Goal: Information Seeking & Learning: Learn about a topic

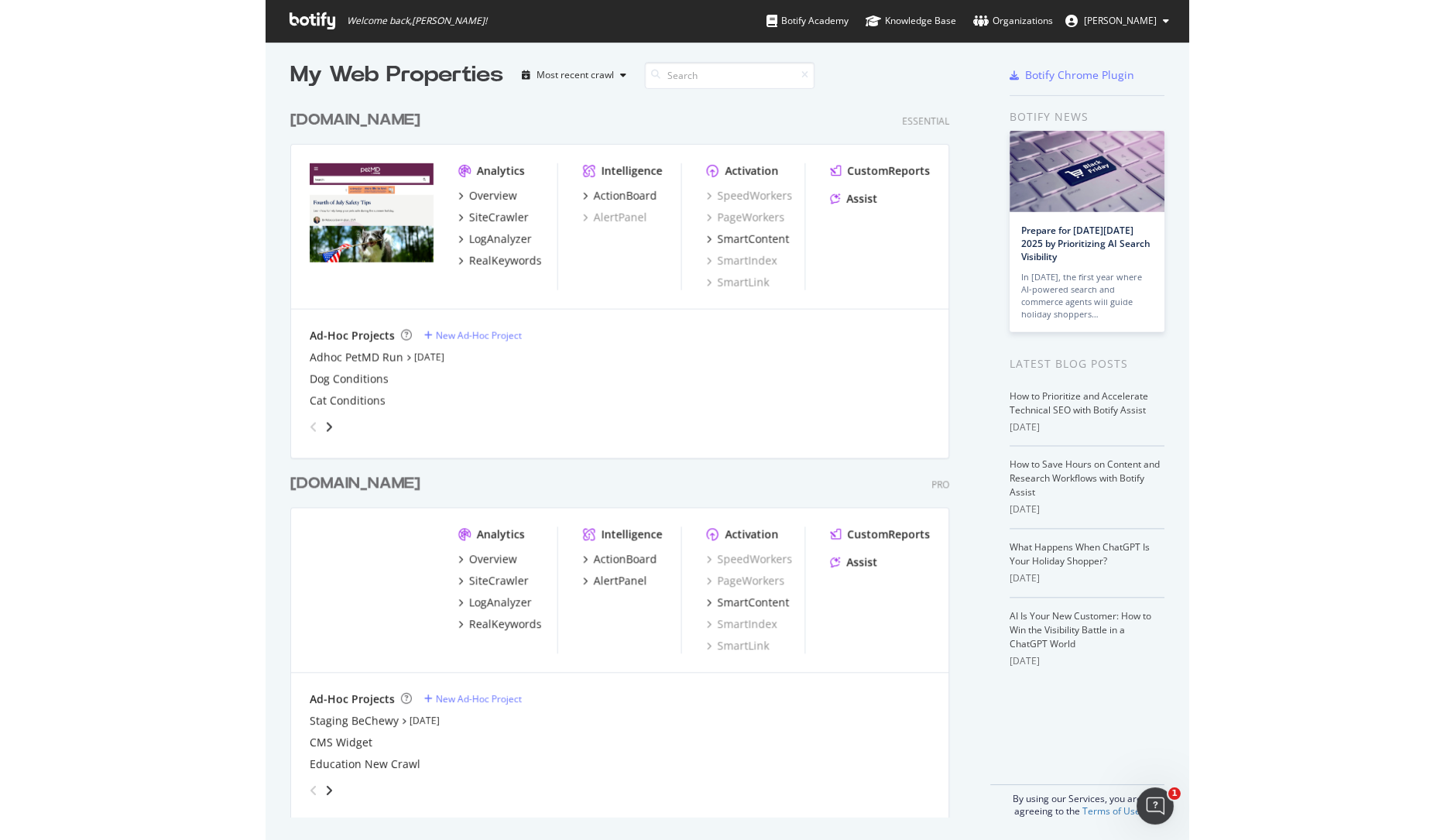
scroll to position [9, 0]
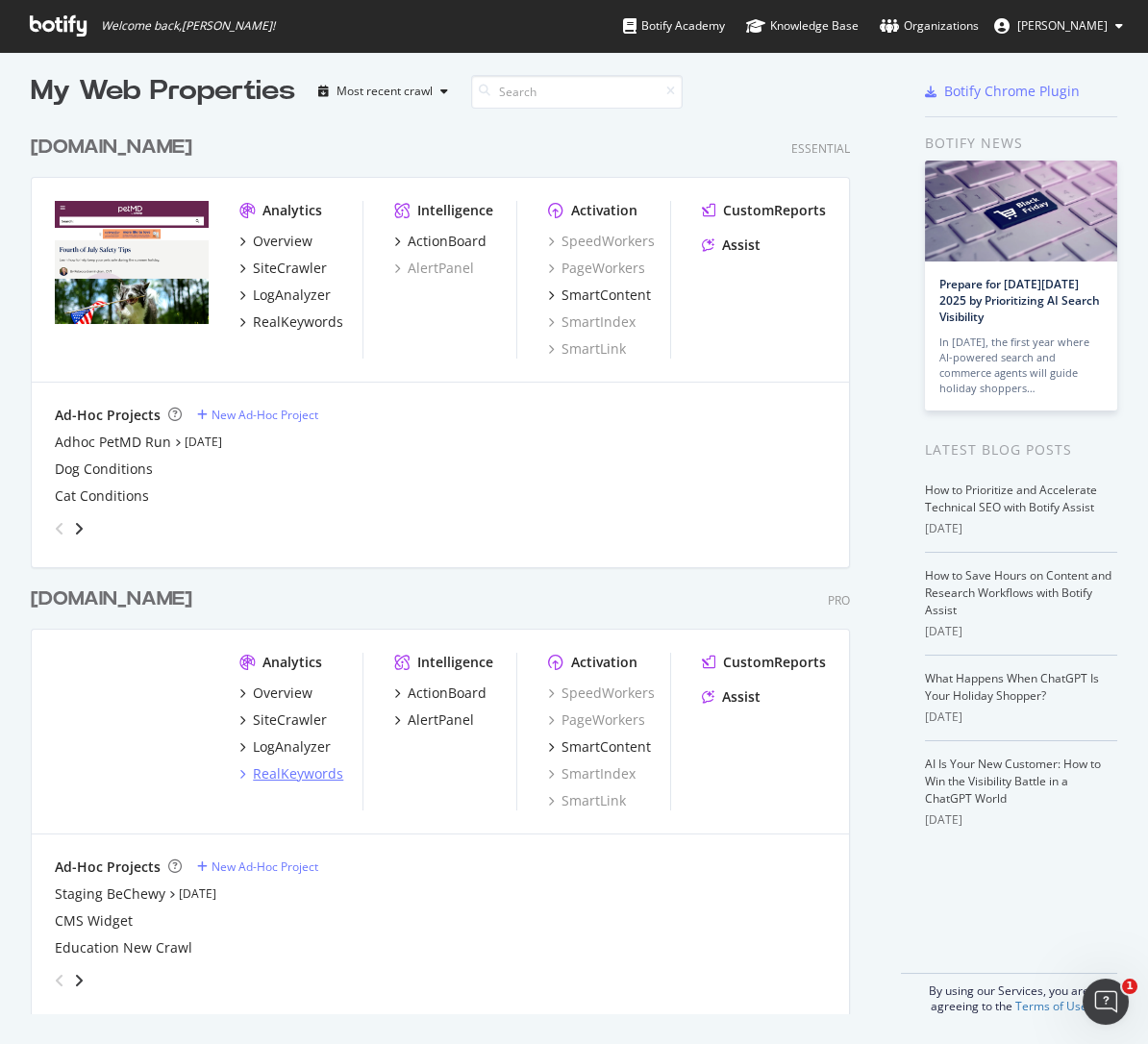
click at [283, 774] on div "RealKeywords" at bounding box center [297, 772] width 90 height 19
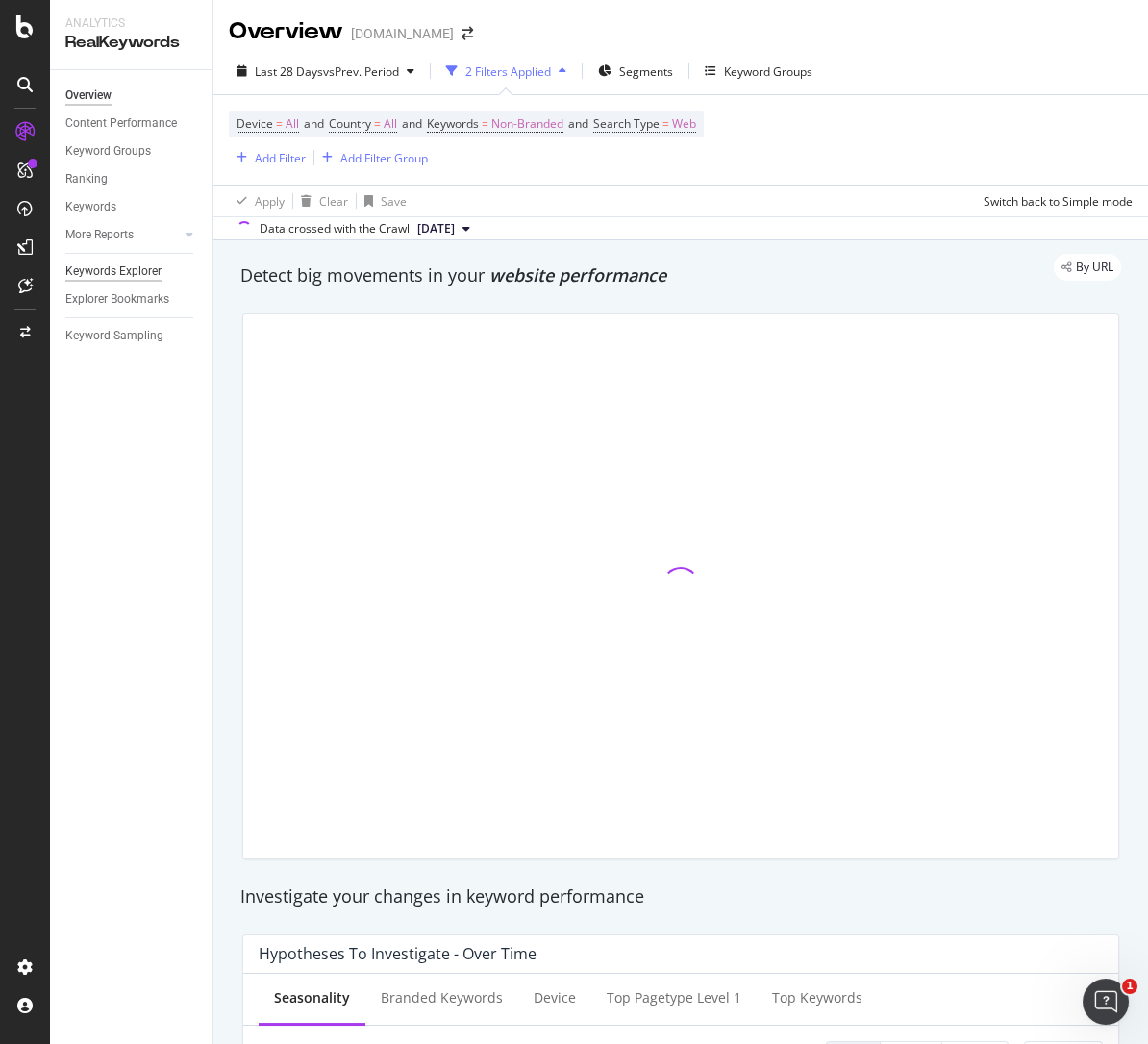
click at [112, 277] on div "Keywords Explorer" at bounding box center [113, 272] width 96 height 20
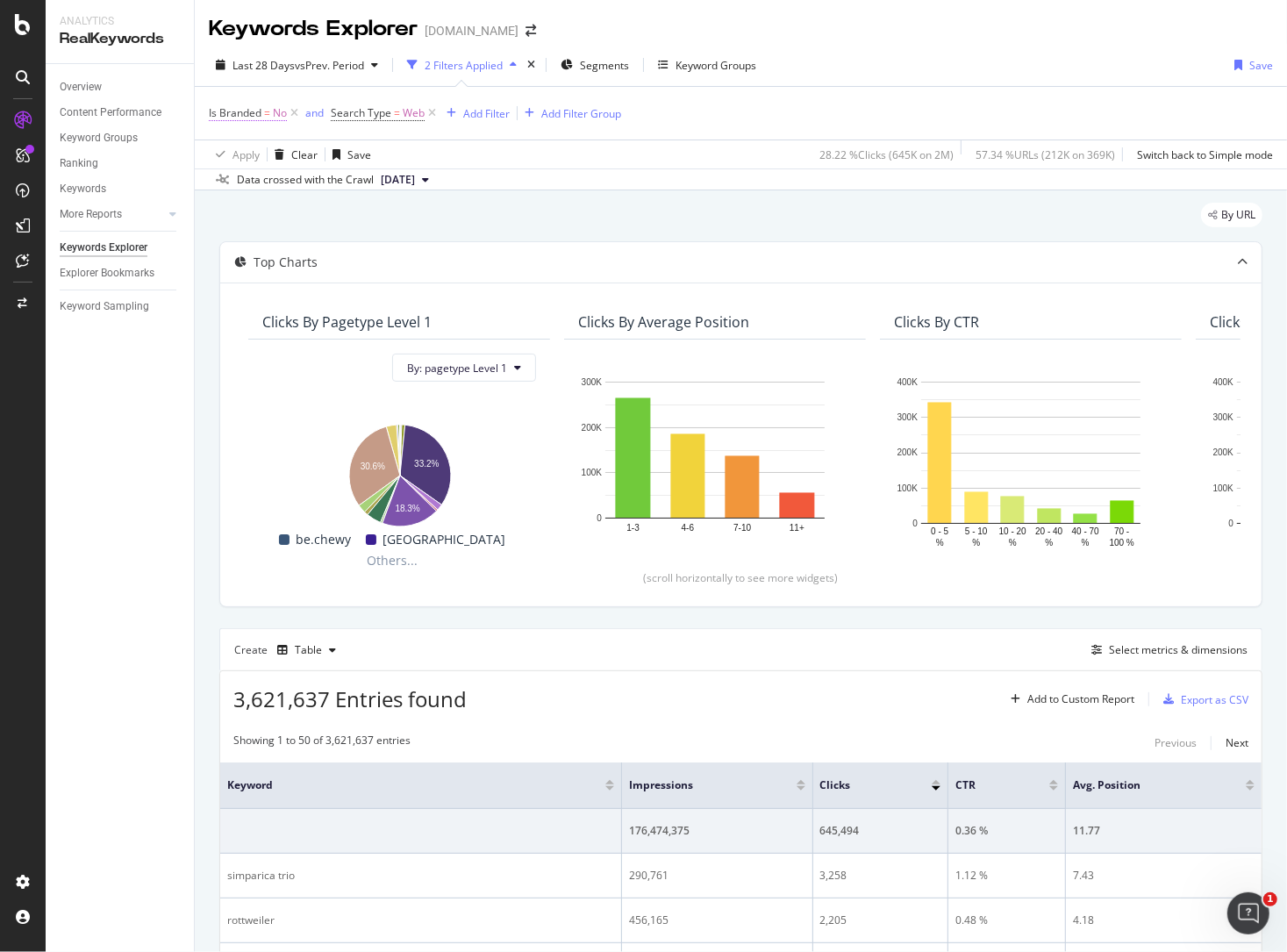
click at [275, 114] on span "No" at bounding box center [280, 113] width 14 height 24
click at [240, 155] on icon at bounding box center [245, 154] width 13 height 11
click at [318, 118] on div "Is Branded" at bounding box center [320, 110] width 207 height 30
drag, startPoint x: 488, startPoint y: 147, endPoint x: 463, endPoint y: 141, distance: 25.7
click at [487, 147] on div "Apply Clear Save 28.22 % Clicks ( 645K on 2M ) 57.34 % URLs ( 212K on 369K ) Sw…" at bounding box center [740, 154] width 1092 height 29
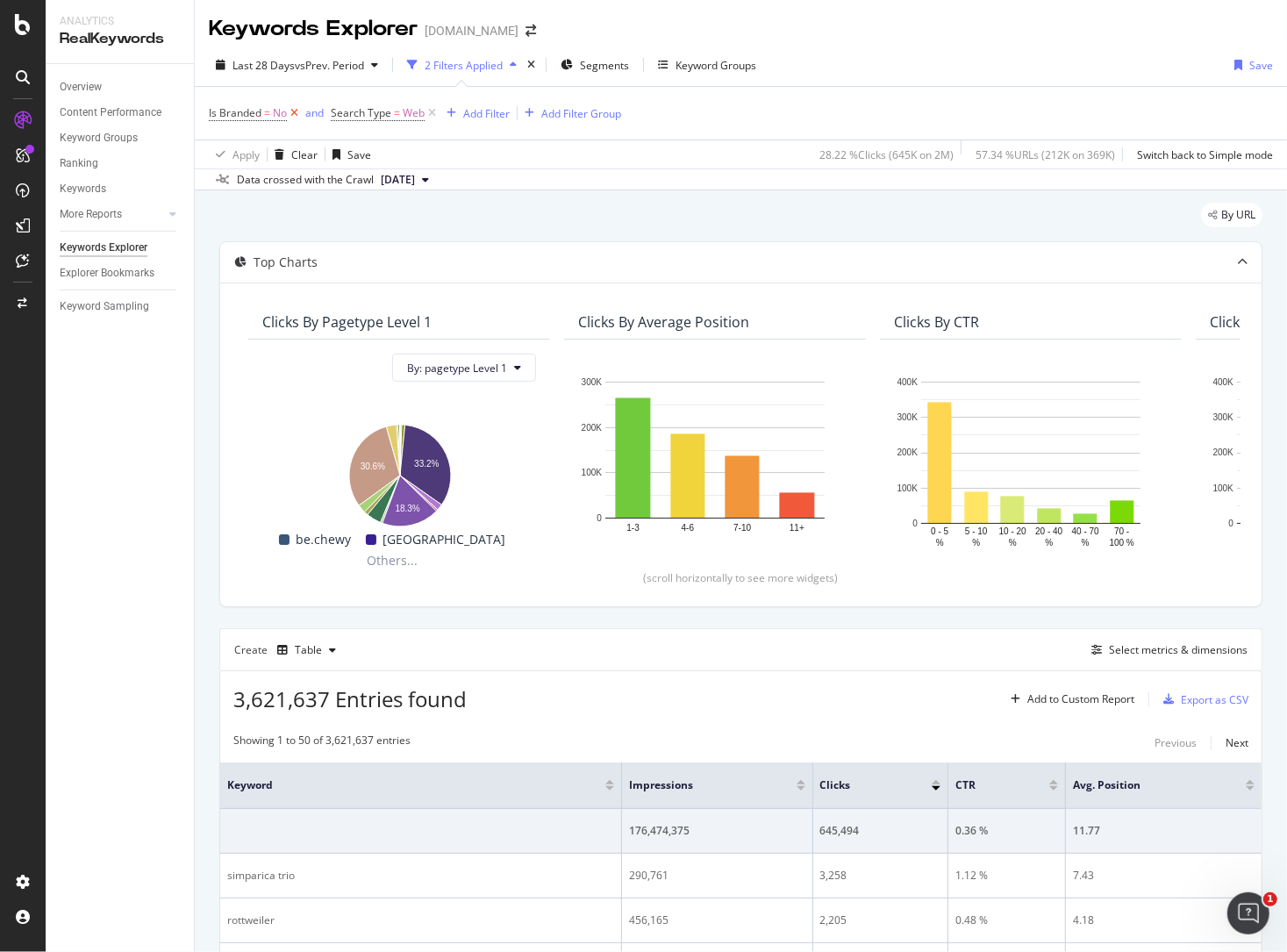
click at [298, 113] on icon at bounding box center [294, 113] width 15 height 17
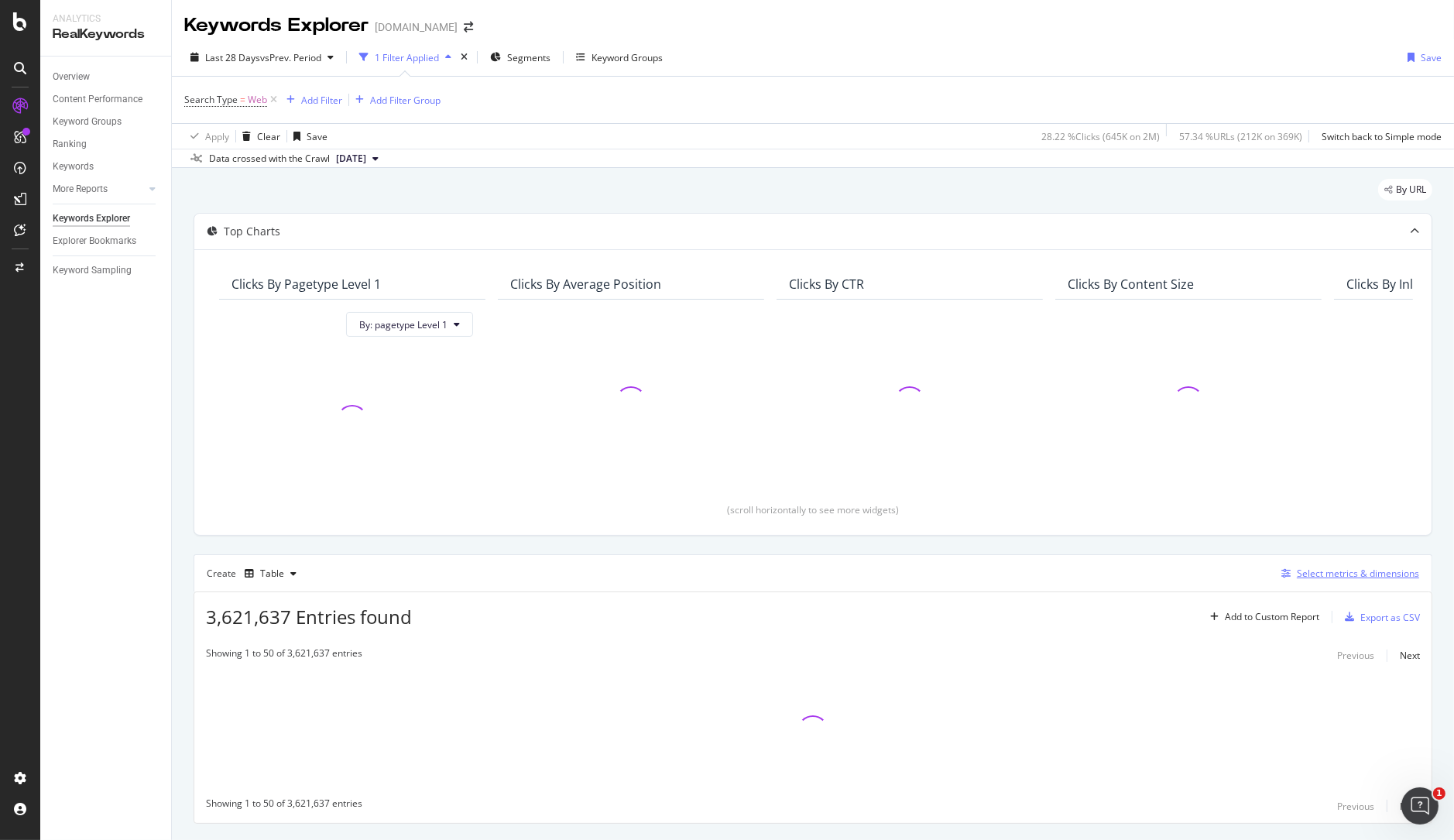
click at [924, 577] on div "Select metrics & dimensions" at bounding box center [1358, 573] width 123 height 14
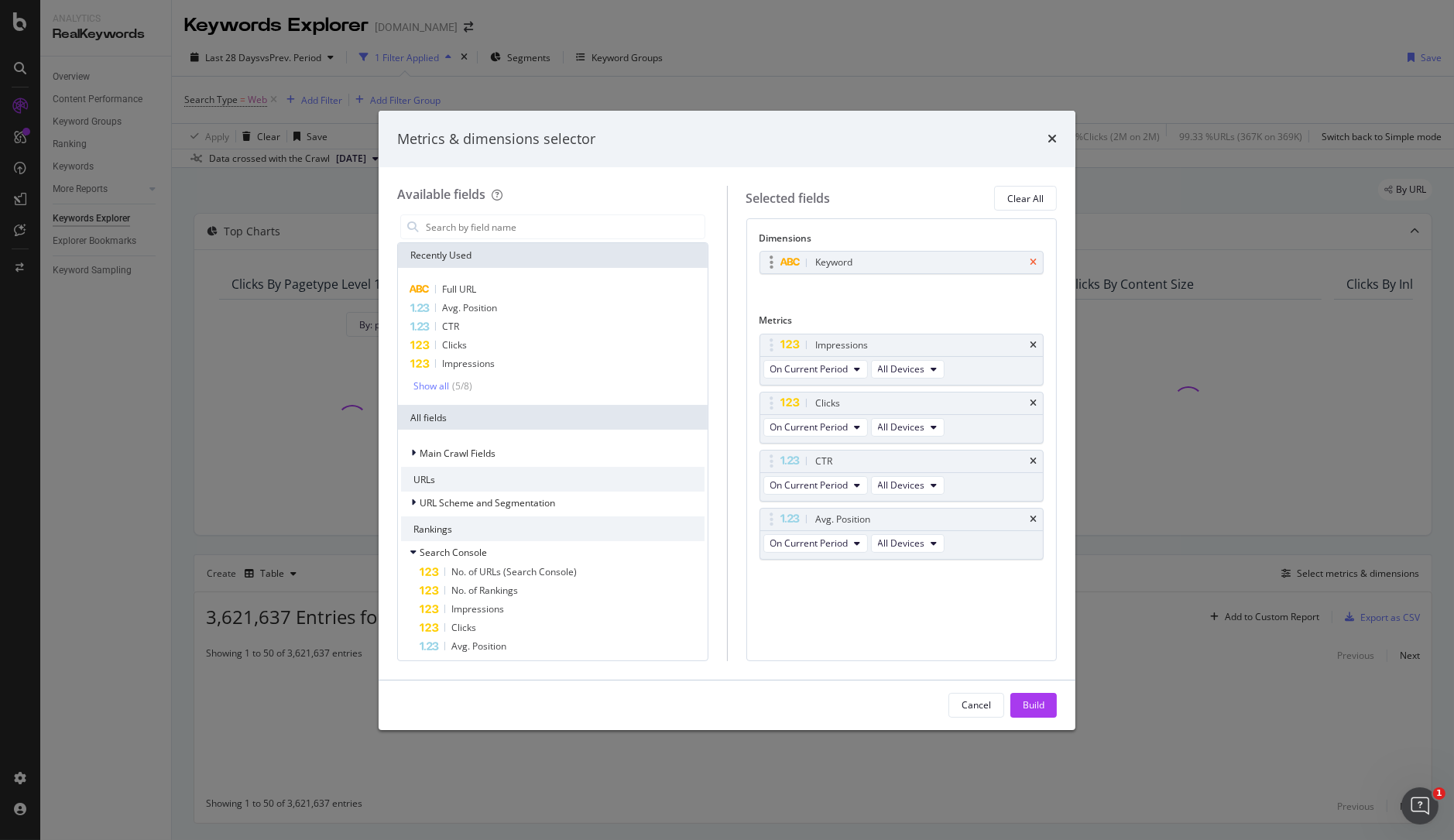
click at [924, 261] on icon "times" at bounding box center [1033, 262] width 7 height 10
click at [532, 230] on input "modal" at bounding box center [564, 226] width 280 height 23
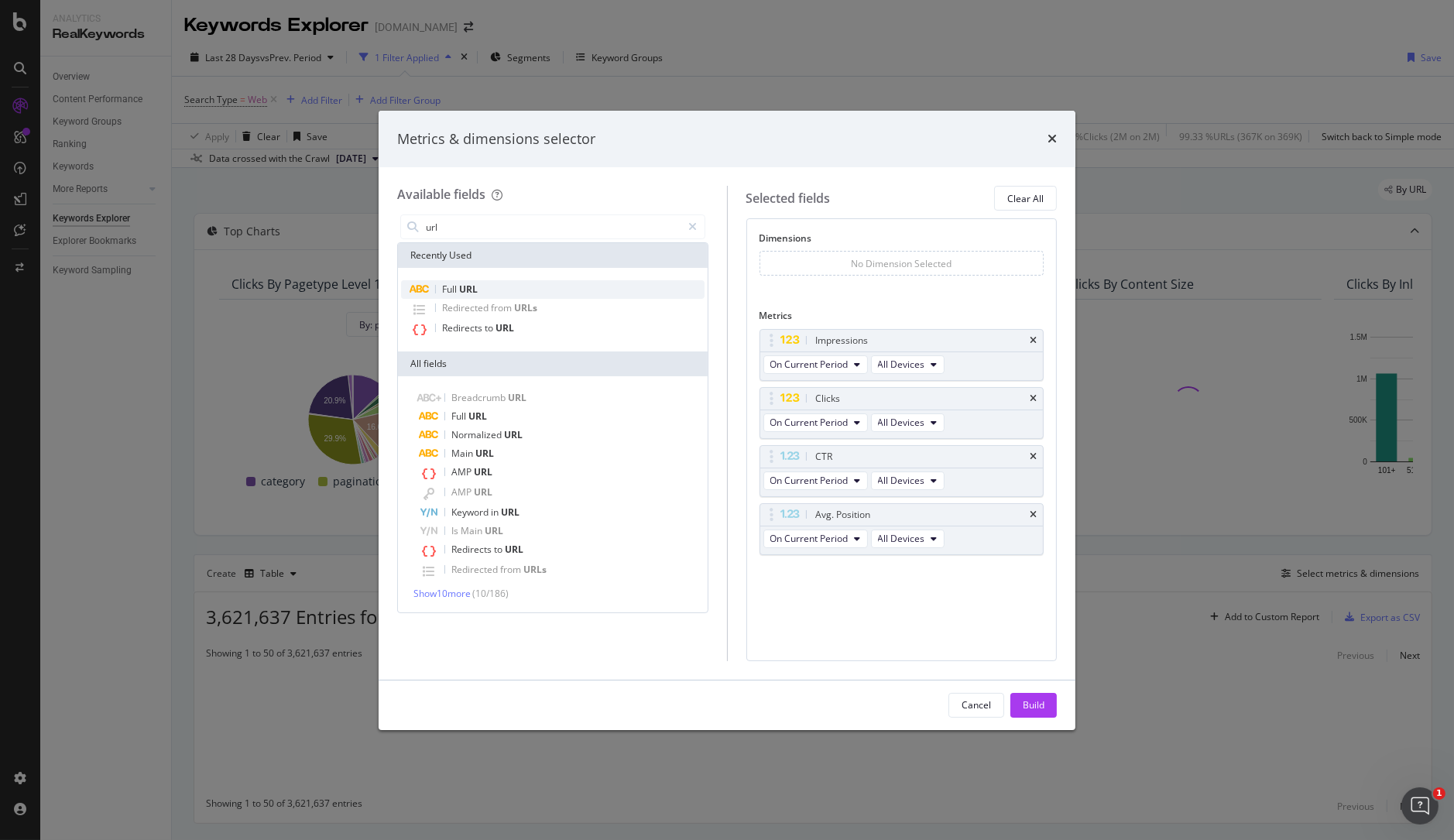
click at [485, 286] on div "Full URL" at bounding box center [552, 289] width 303 height 18
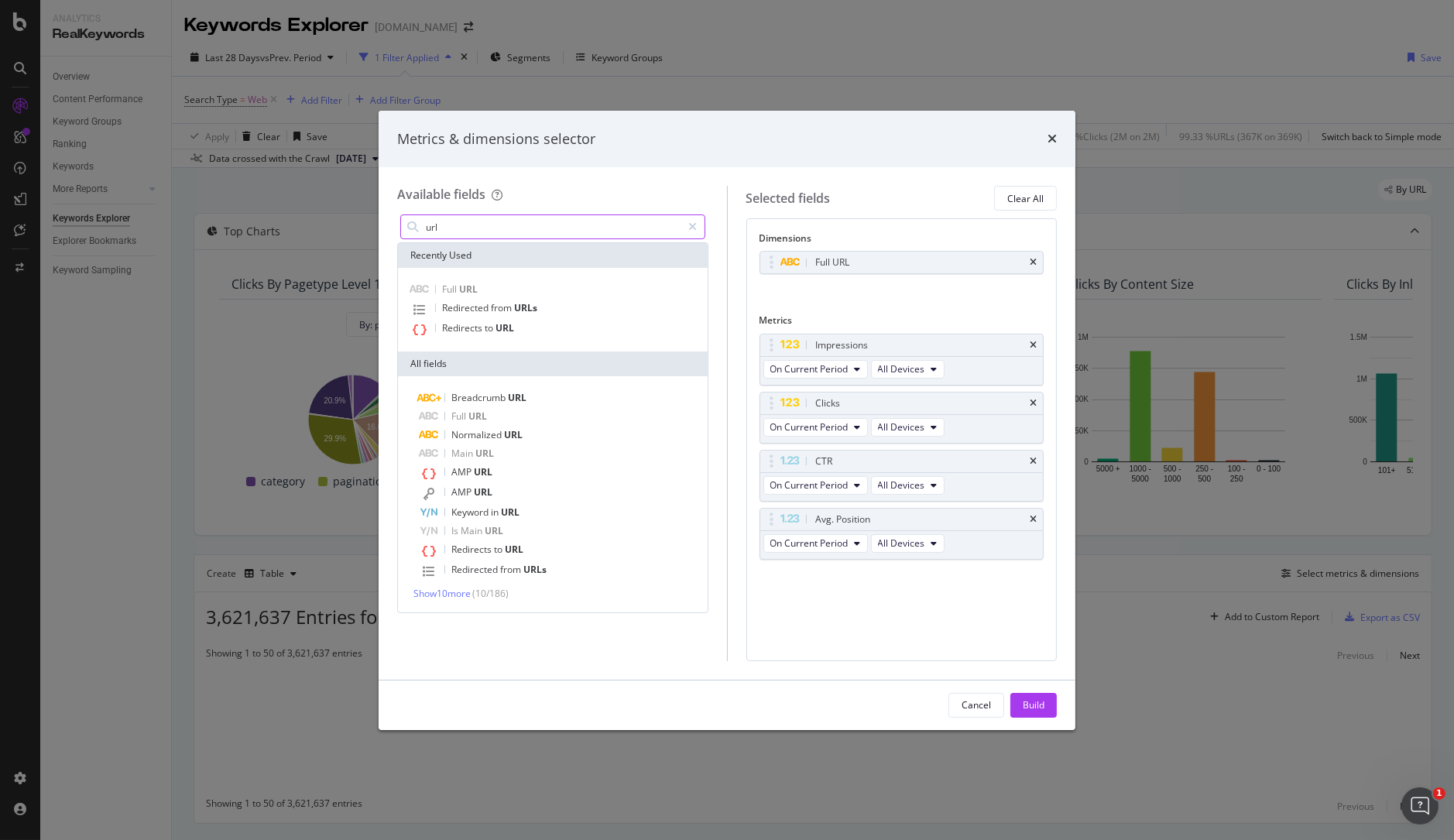
click at [474, 228] on input "url" at bounding box center [553, 226] width 258 height 23
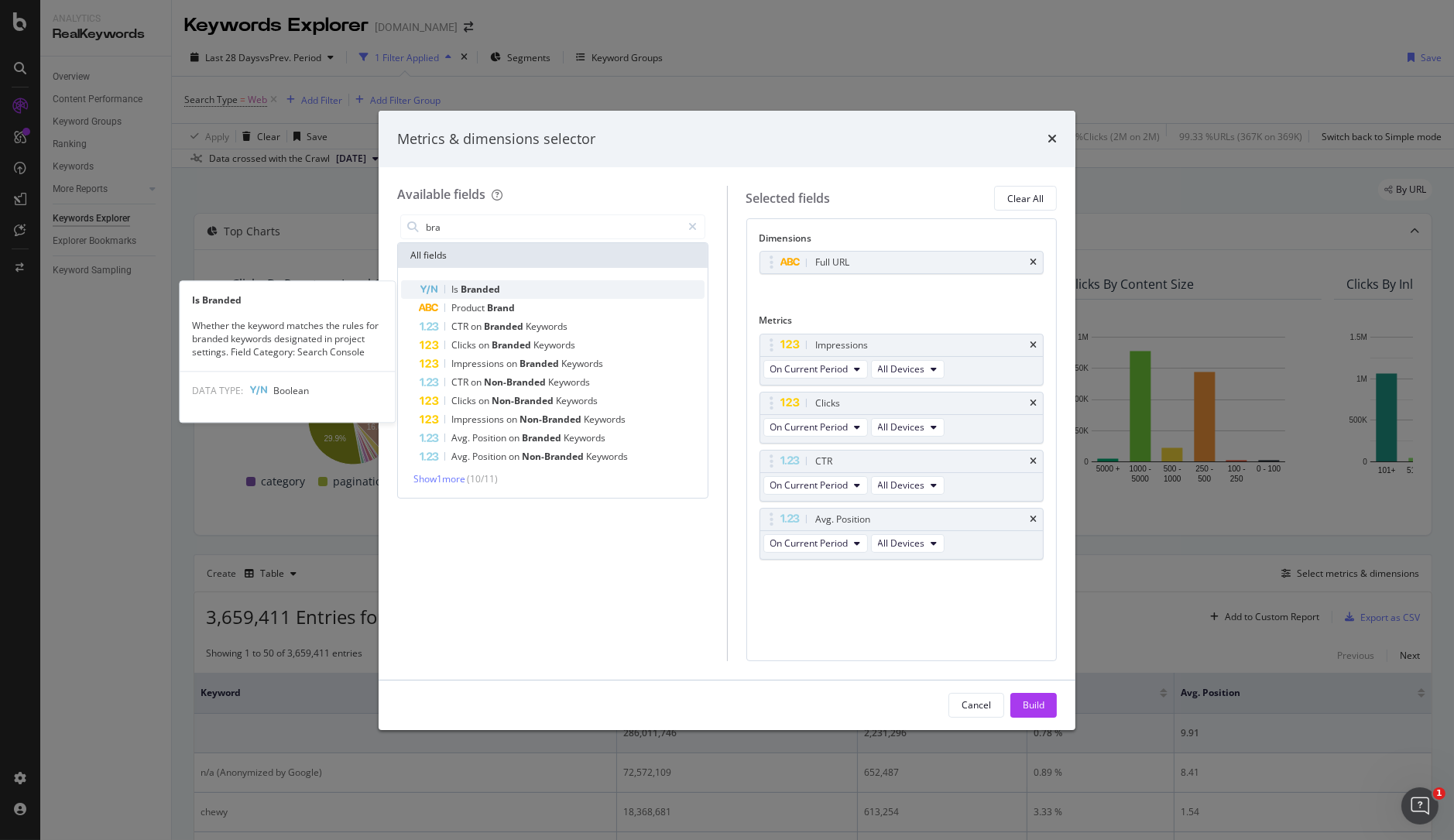
click at [502, 290] on div "Is Branded" at bounding box center [562, 289] width 285 height 18
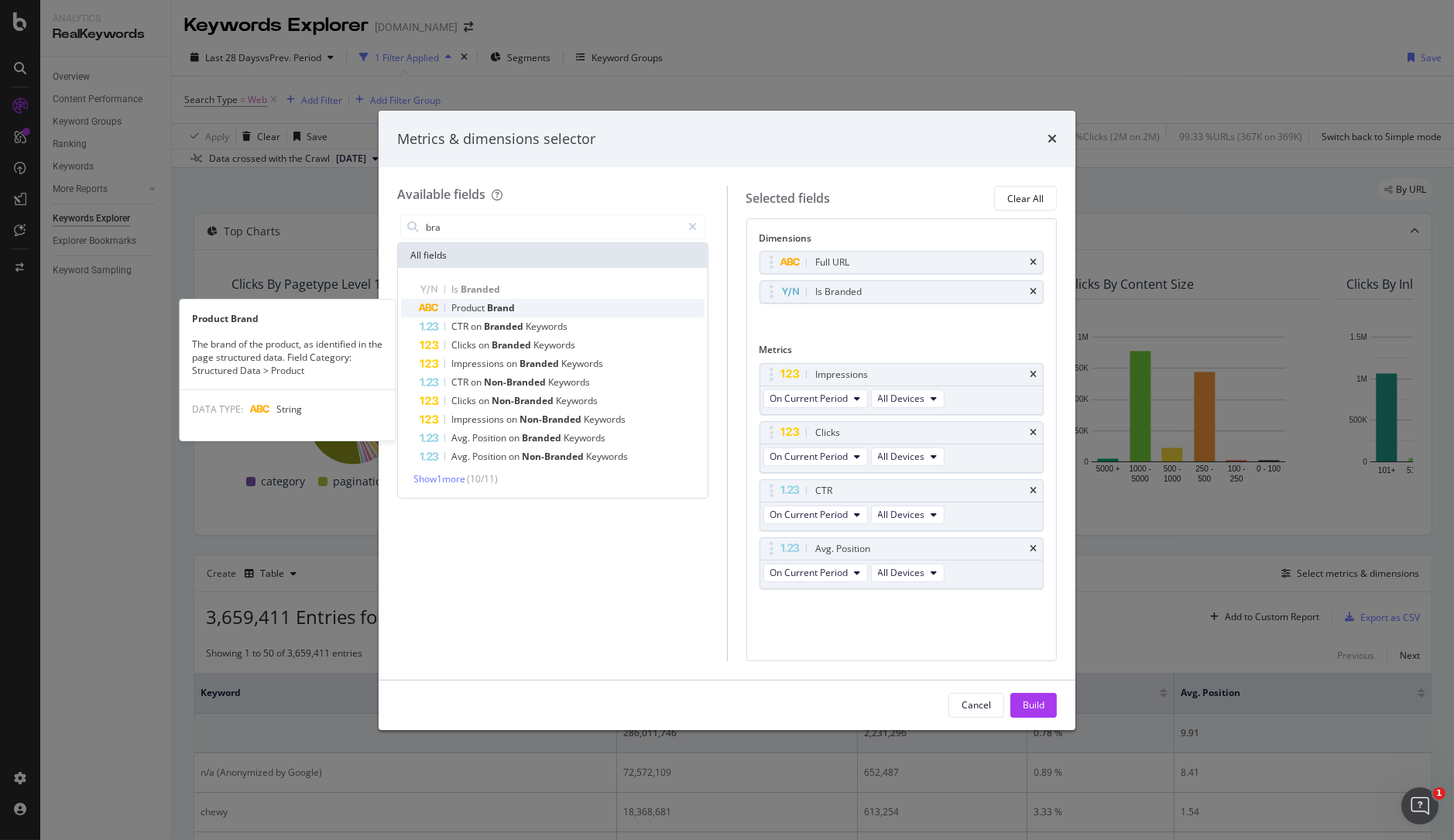
click at [501, 309] on span "Brand" at bounding box center [501, 307] width 28 height 14
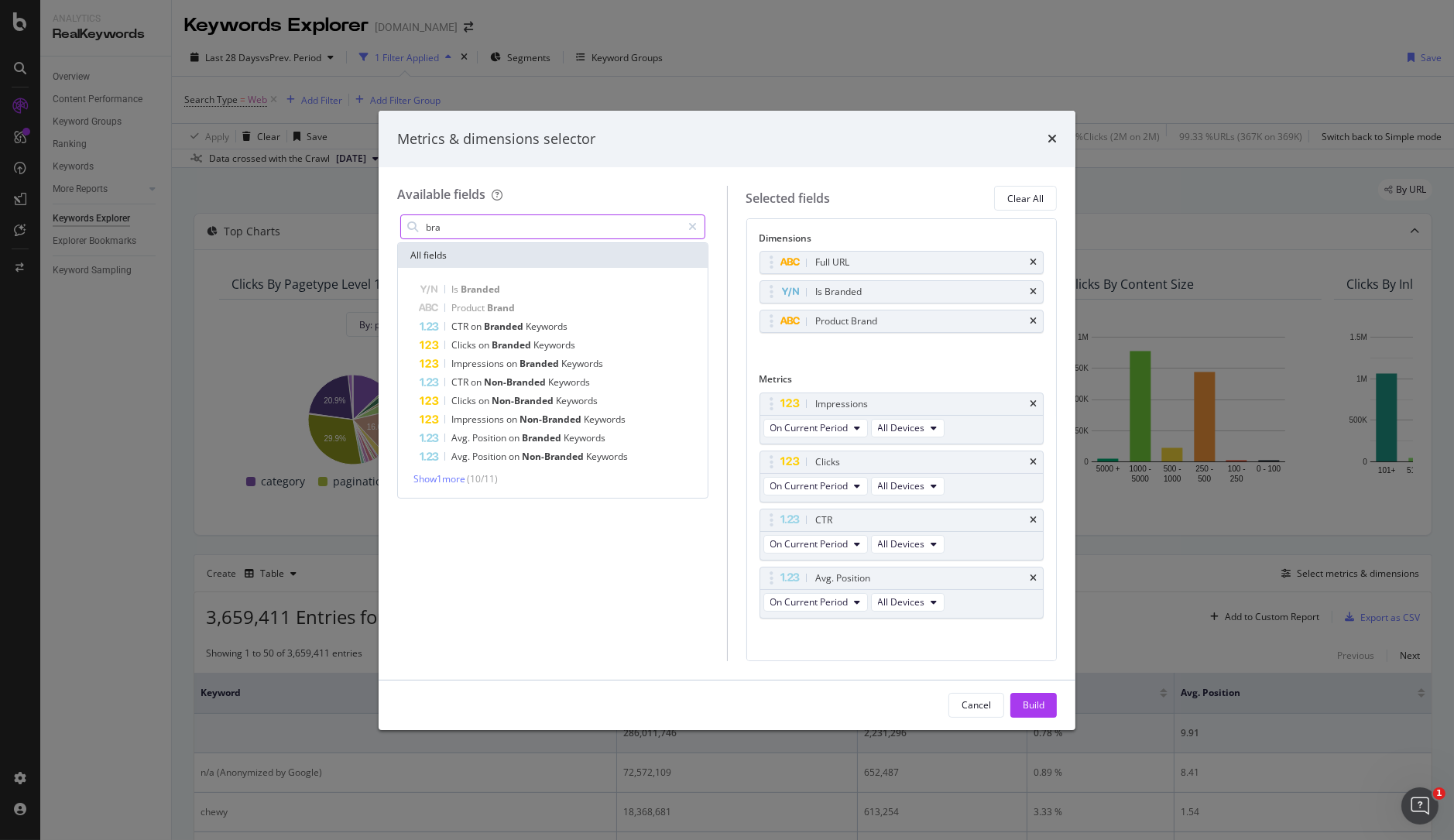
click at [475, 225] on input "bra" at bounding box center [553, 226] width 258 height 23
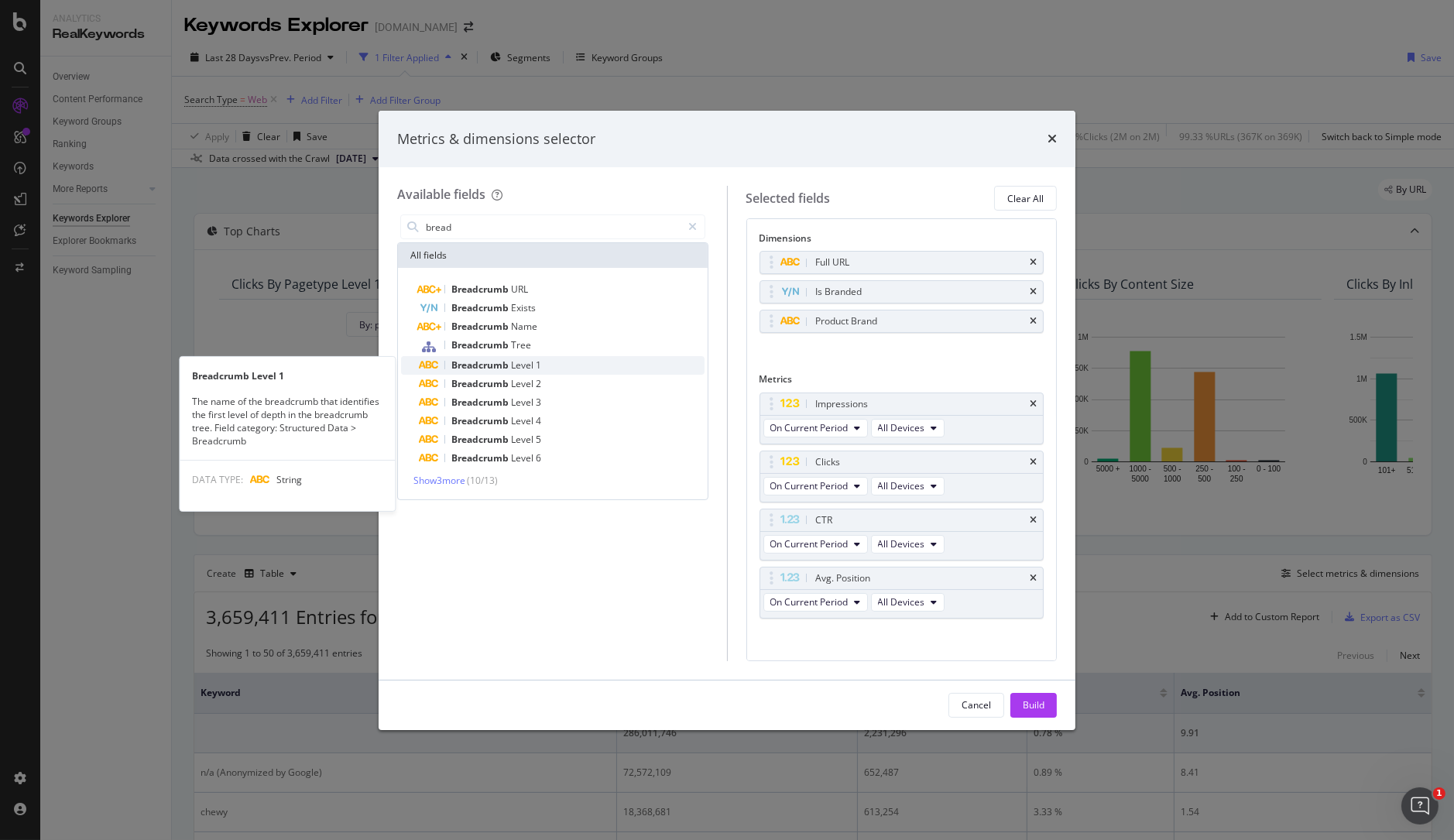
click at [544, 364] on div "Breadcrumb Level 1" at bounding box center [562, 365] width 285 height 18
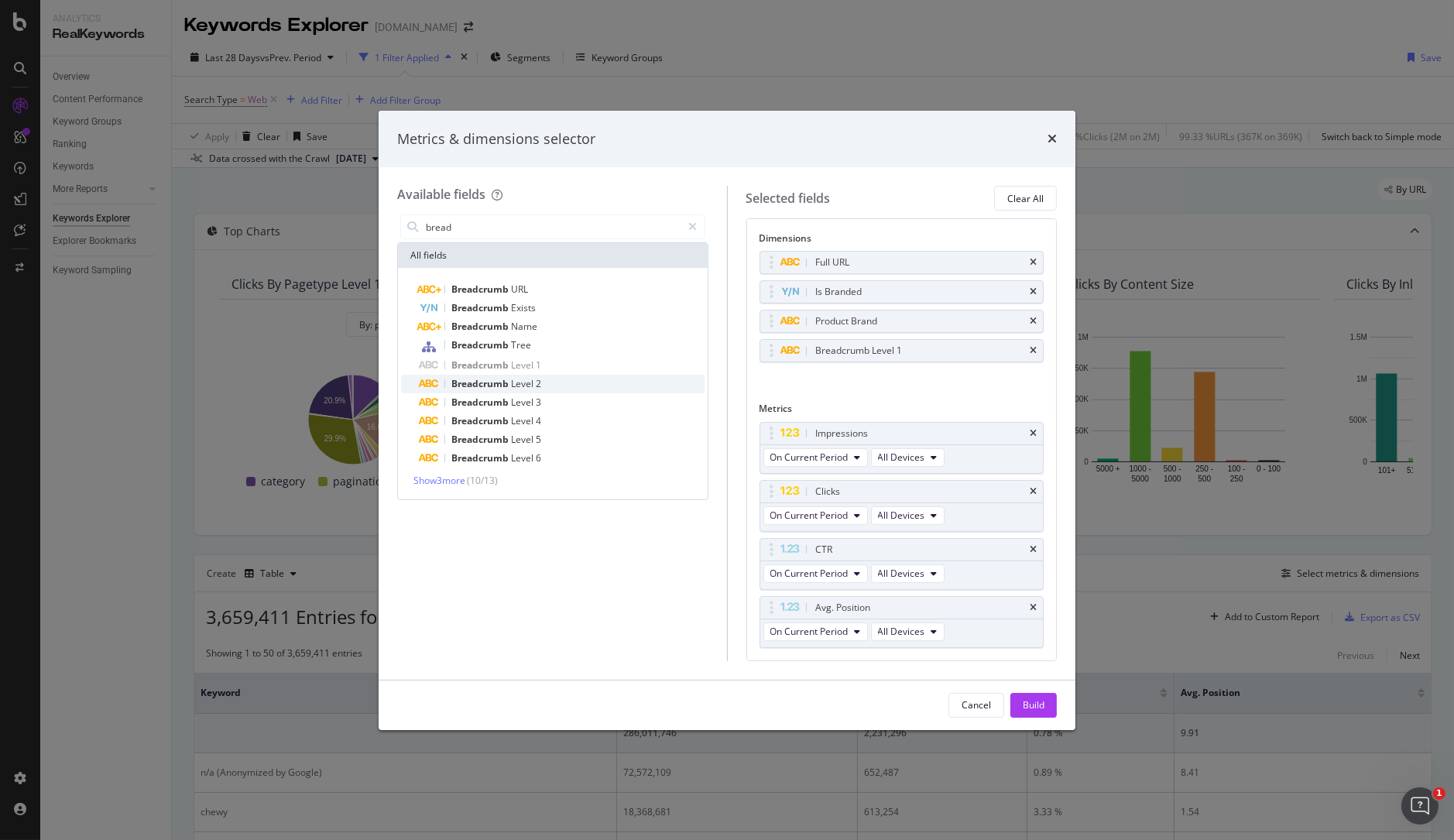
click at [540, 383] on span "2" at bounding box center [538, 383] width 6 height 14
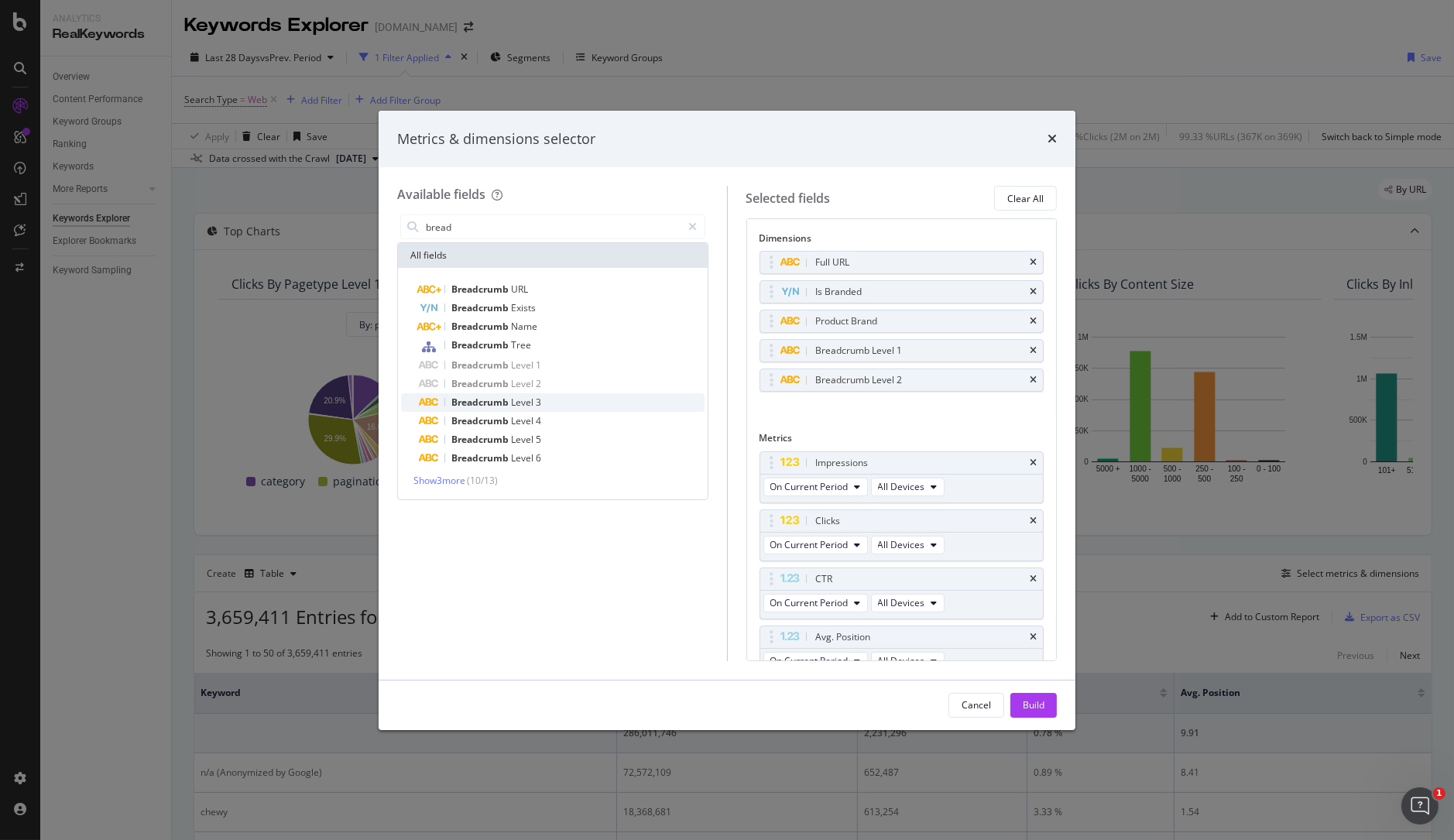
click at [538, 402] on span "3" at bounding box center [538, 402] width 6 height 14
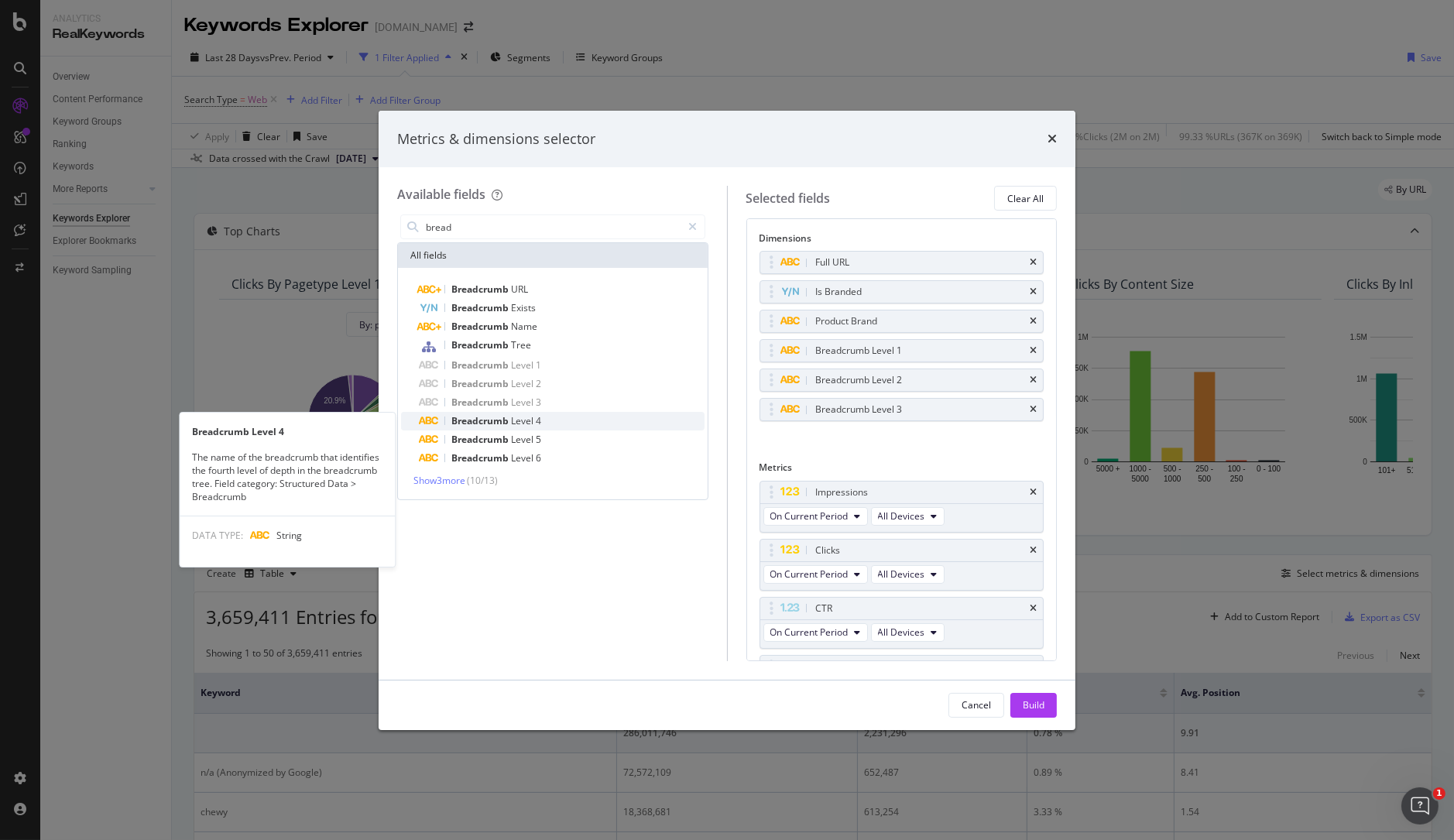
click at [536, 419] on span "4" at bounding box center [538, 420] width 6 height 14
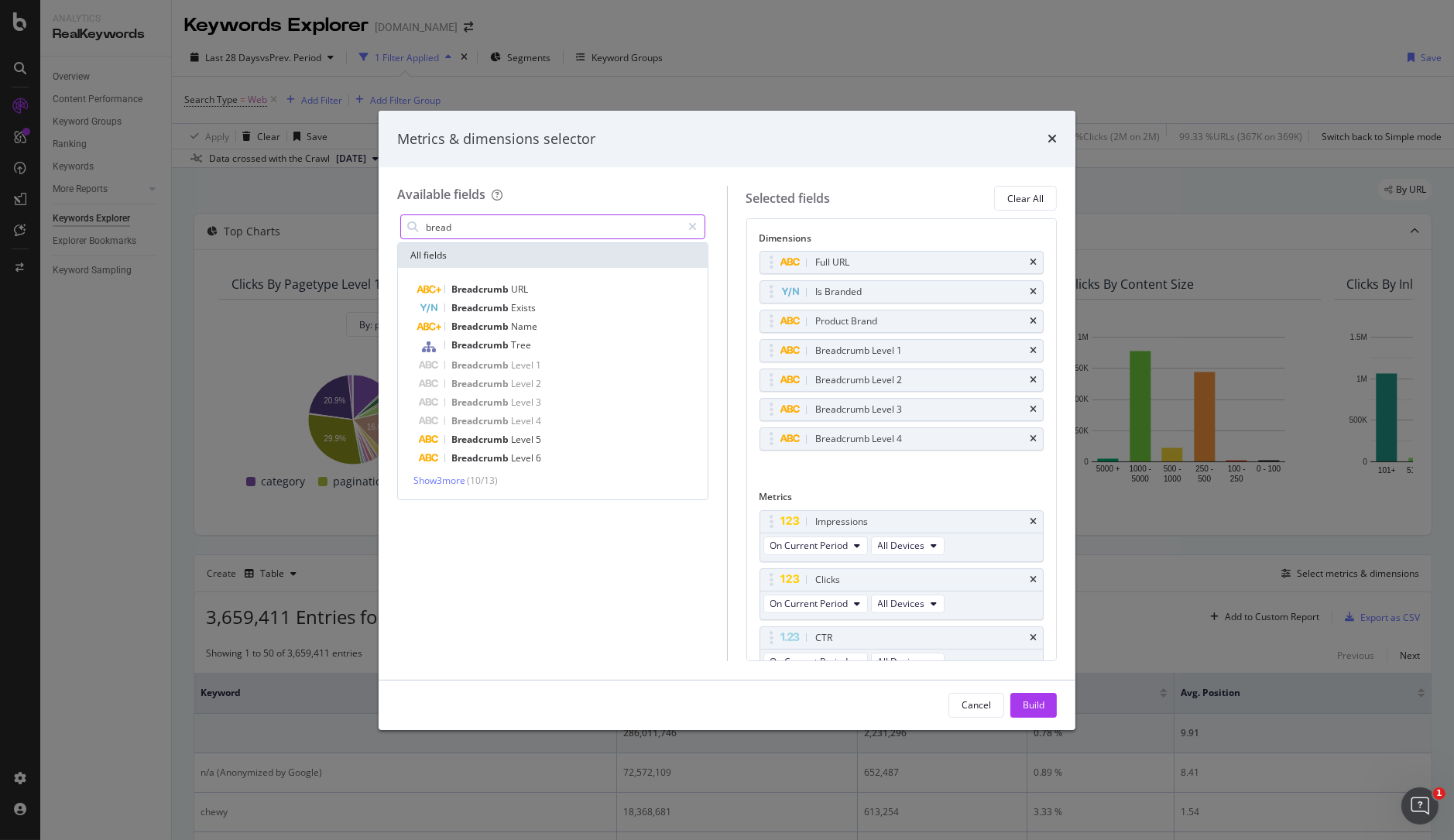
click at [477, 231] on input "bread" at bounding box center [553, 226] width 258 height 23
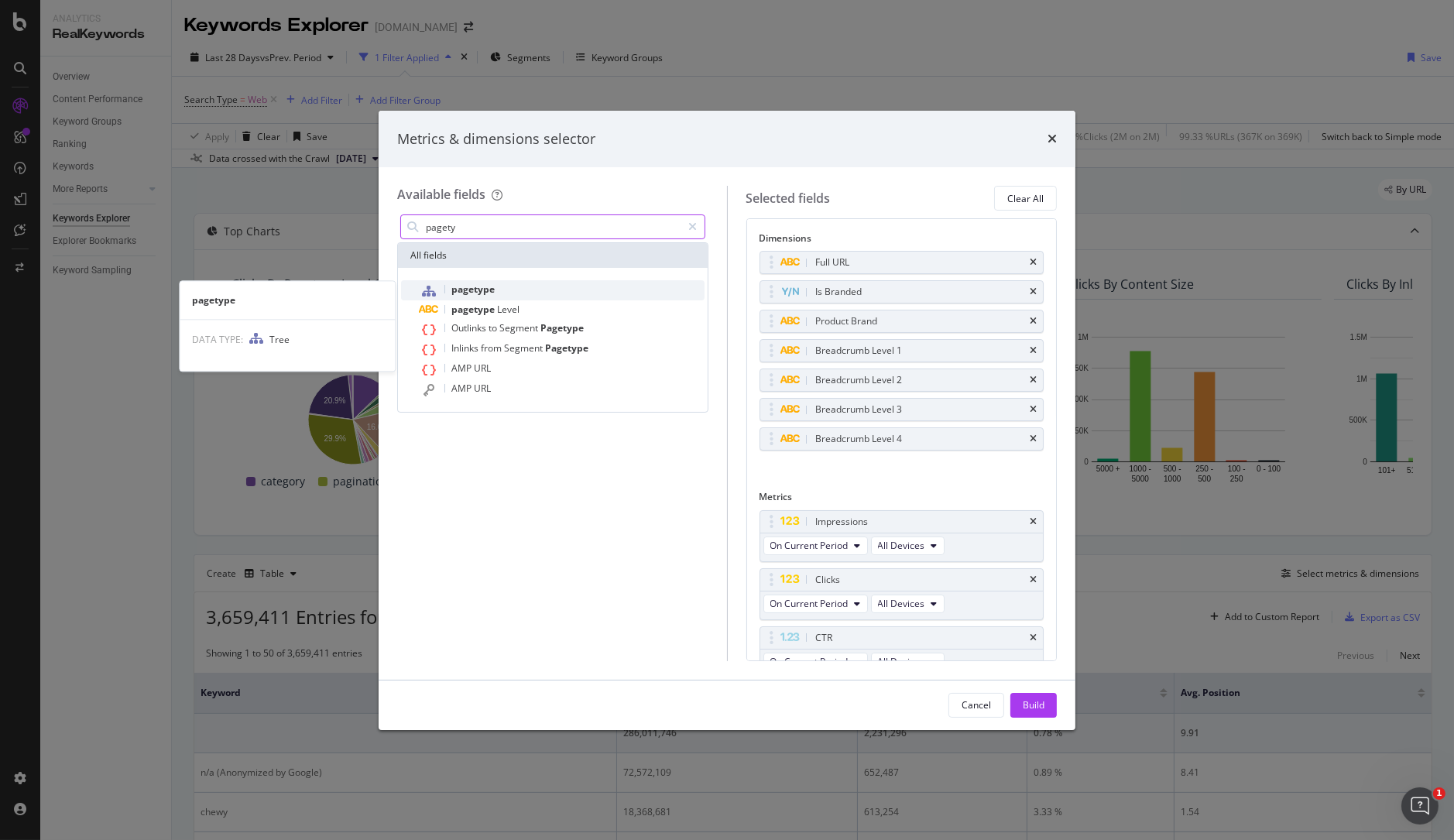
type input "pagety"
click at [495, 293] on div "pagetype" at bounding box center [562, 290] width 285 height 20
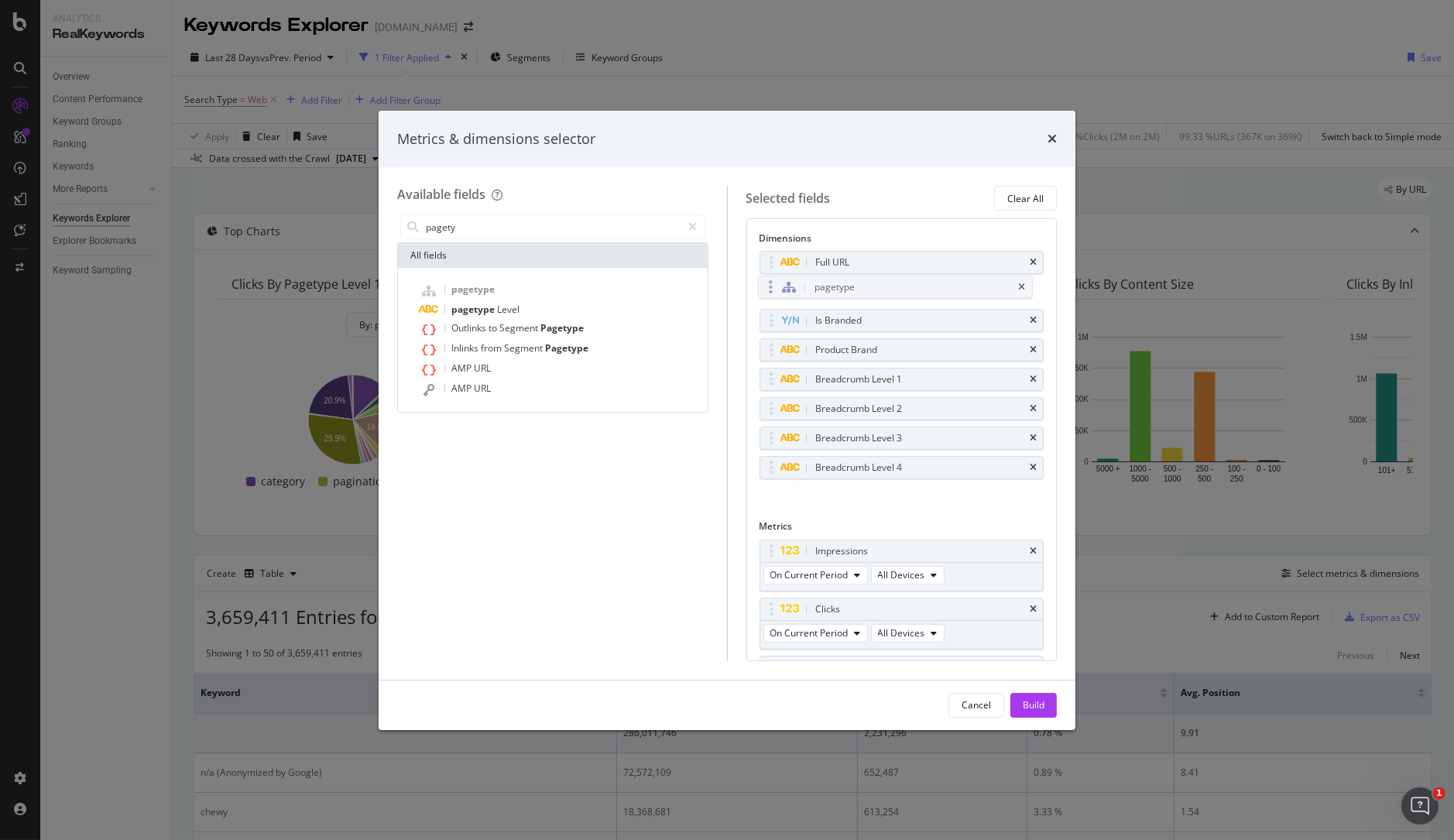
drag, startPoint x: 772, startPoint y: 462, endPoint x: 771, endPoint y: 286, distance: 176.0
click at [771, 286] on body "Analytics RealKeywords Overview Content Performance Keyword Groups Ranking Keyw…" at bounding box center [727, 420] width 1454 height 840
click at [924, 710] on div "Build" at bounding box center [1033, 705] width 21 height 14
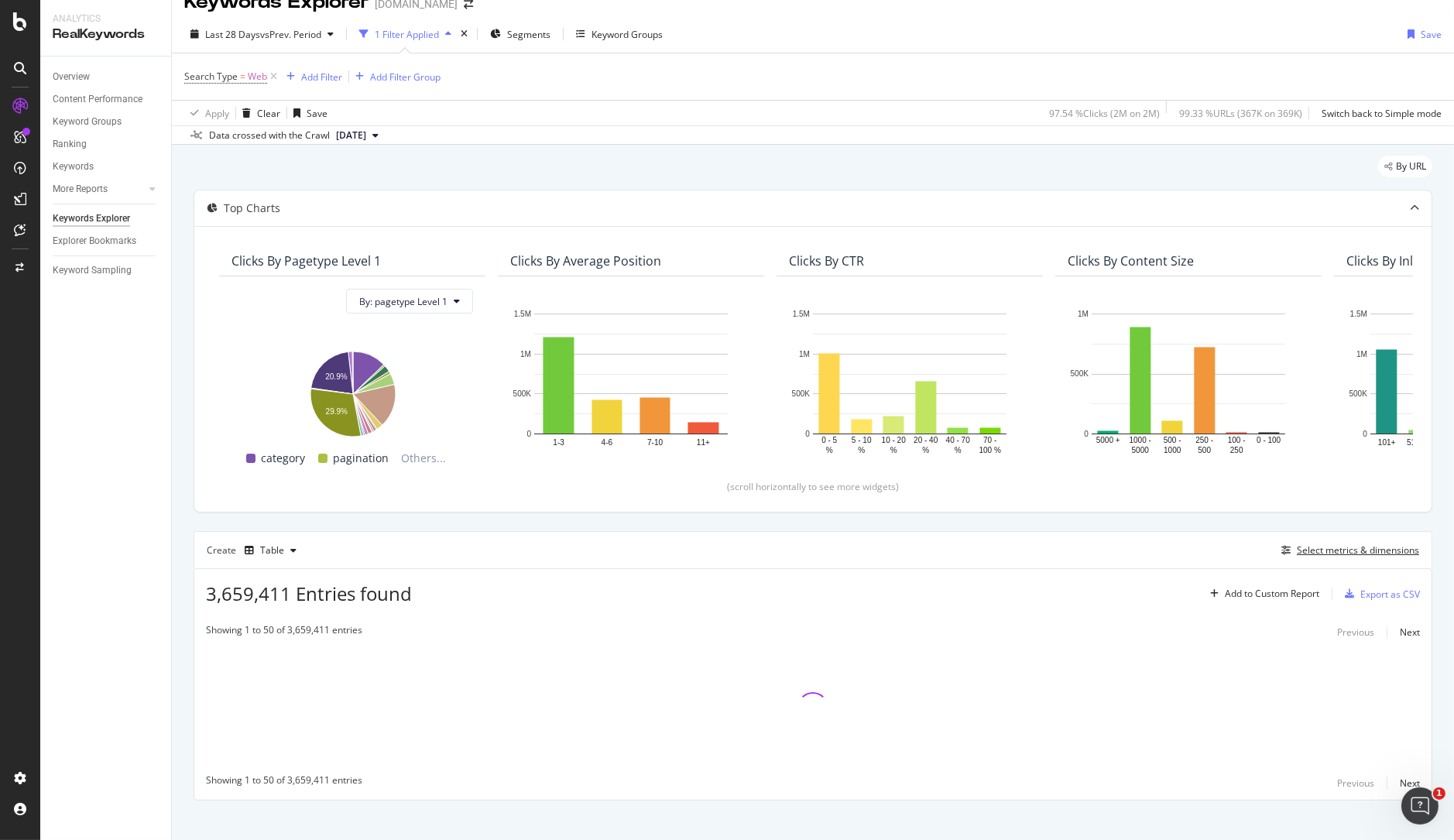
scroll to position [37, 0]
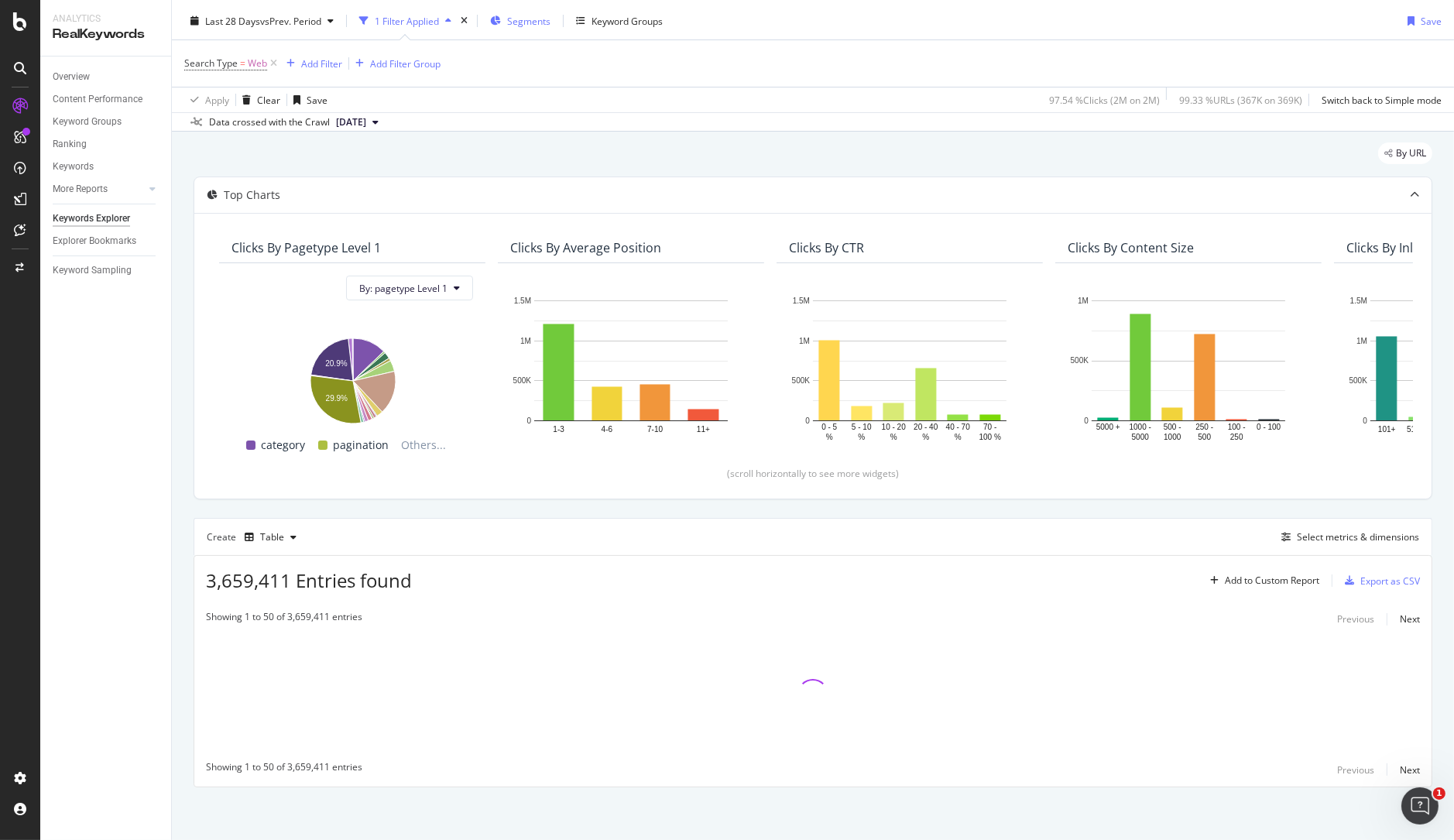
click at [528, 19] on span "Segments" at bounding box center [528, 21] width 43 height 14
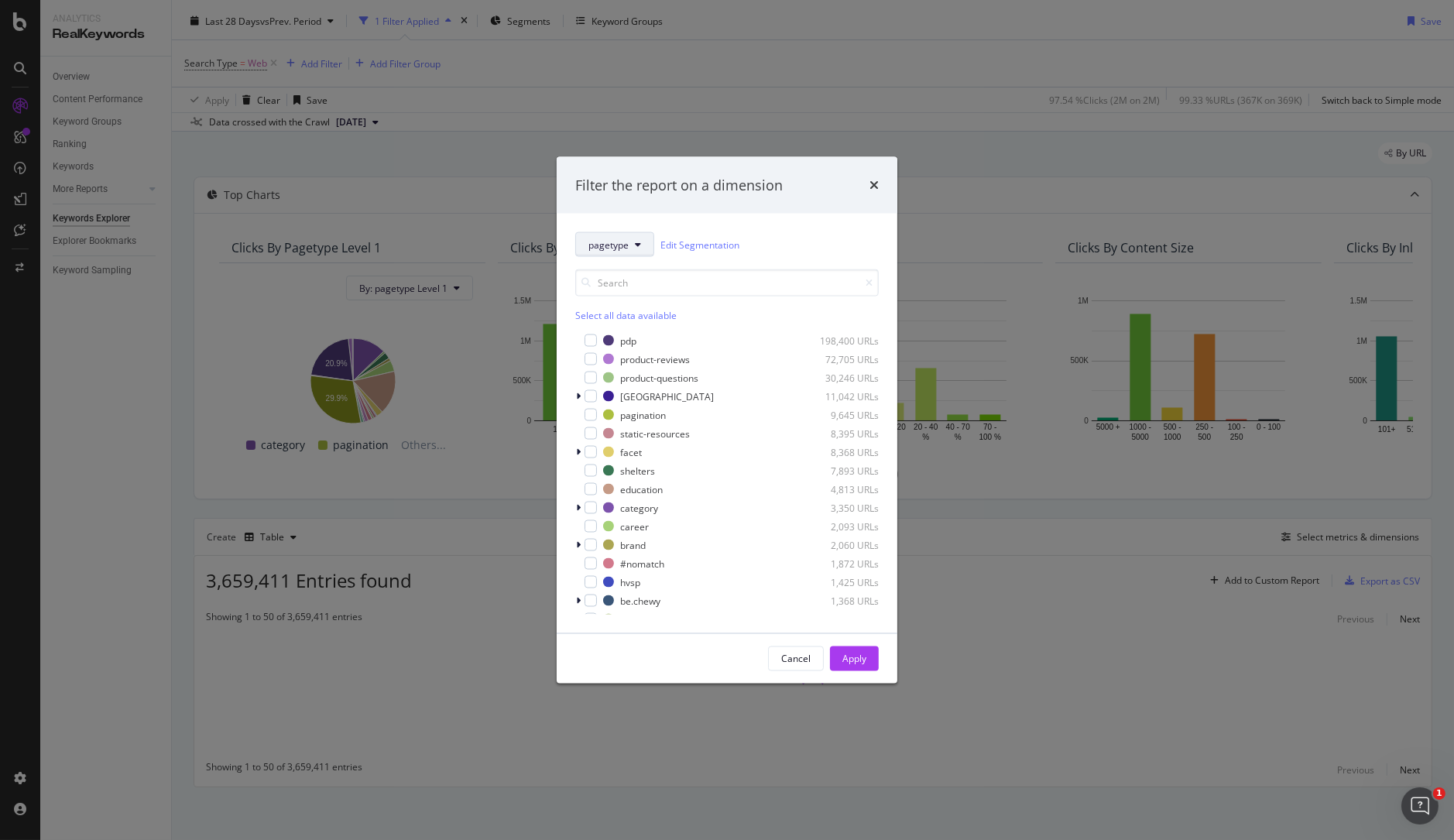
click at [606, 243] on span "pagetype" at bounding box center [608, 244] width 41 height 14
click at [653, 434] on span "Breadcrumb Tree" at bounding box center [637, 440] width 99 height 14
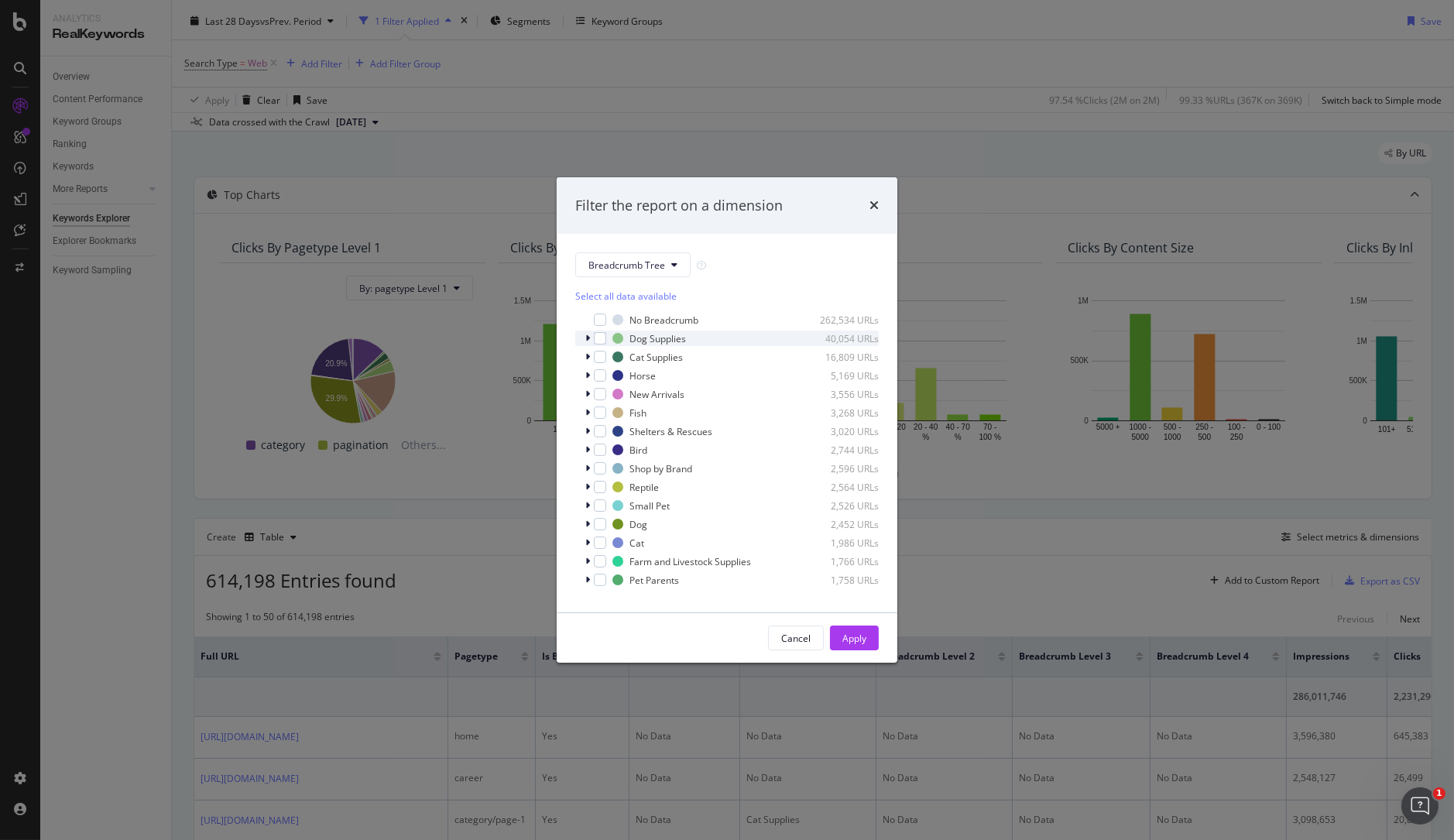
click at [585, 338] on icon "modal" at bounding box center [587, 338] width 5 height 10
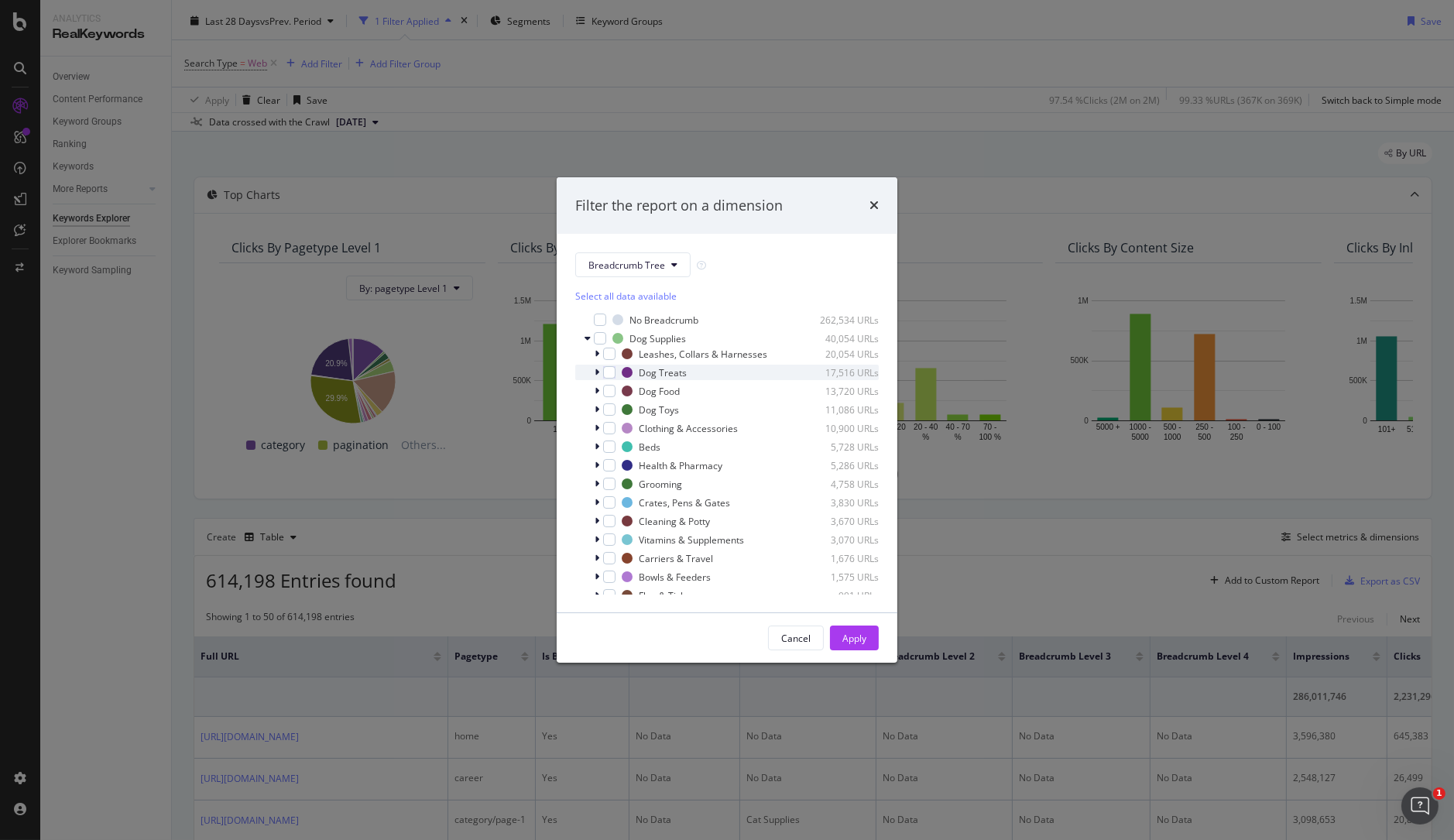
click at [595, 373] on icon "modal" at bounding box center [597, 372] width 5 height 10
click at [596, 373] on icon "modal" at bounding box center [597, 372] width 6 height 10
click at [611, 373] on div "modal" at bounding box center [610, 372] width 13 height 13
click at [611, 393] on div "modal" at bounding box center [610, 391] width 13 height 13
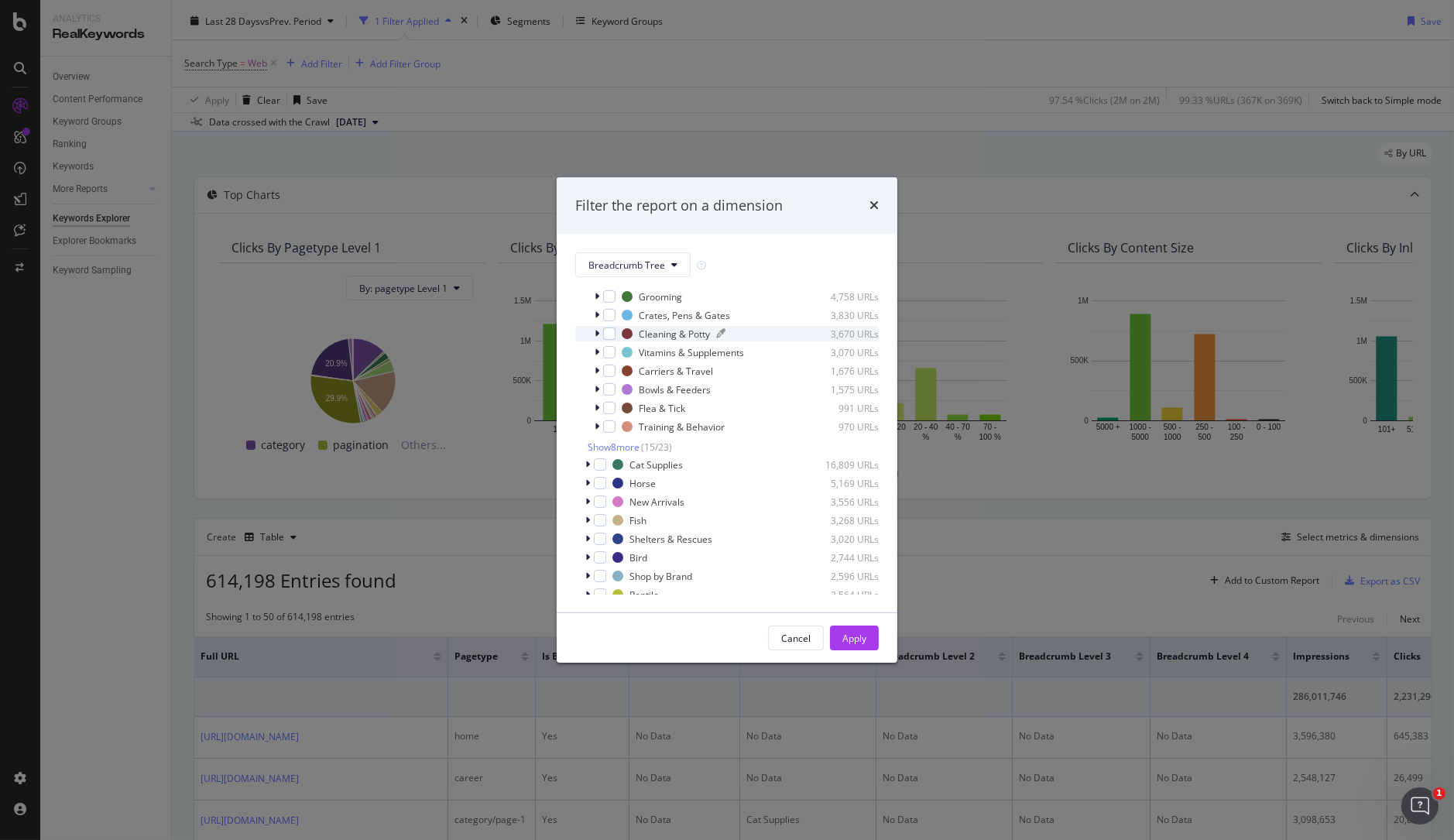
scroll to position [281, 0]
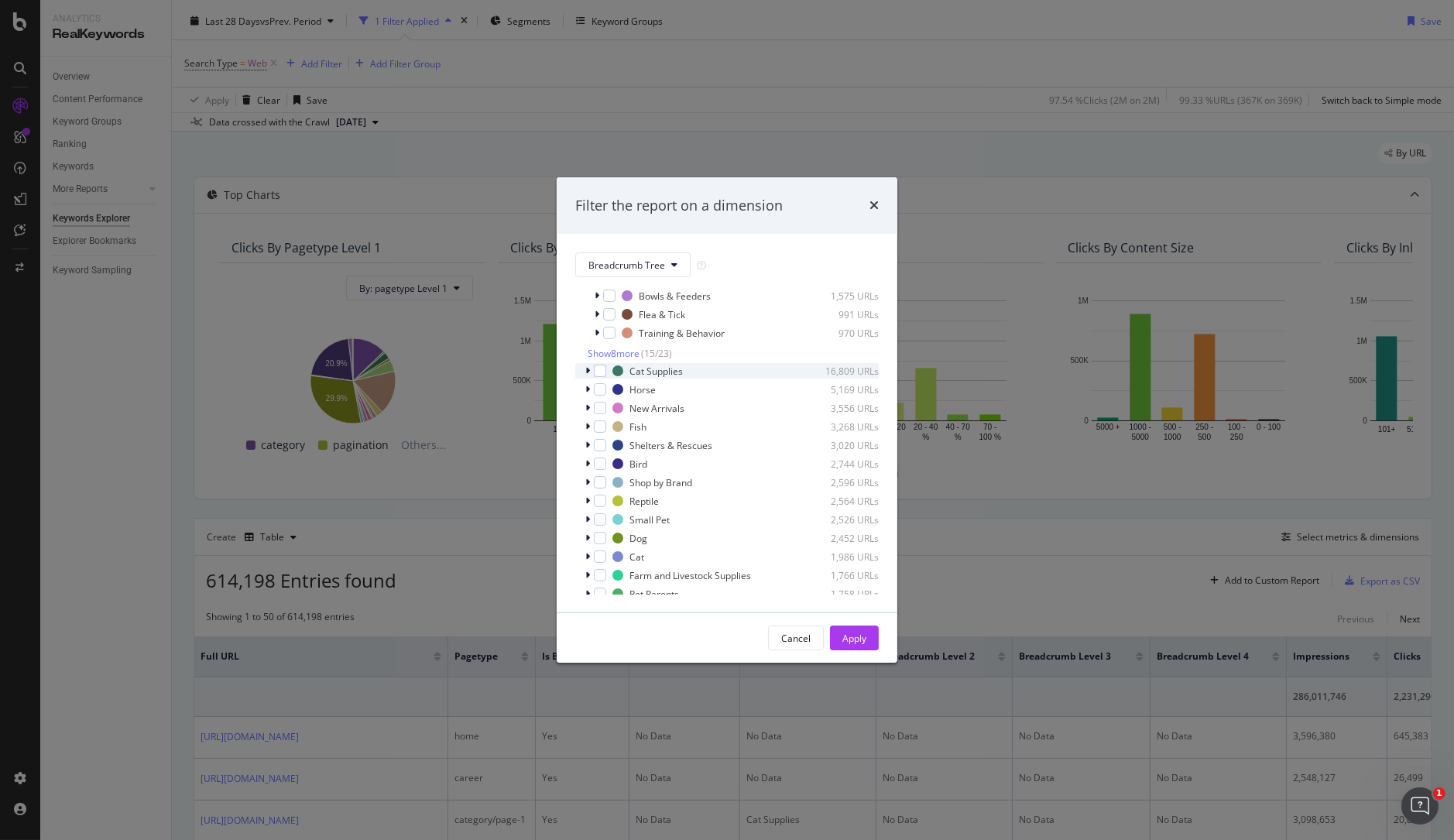
click at [585, 371] on icon "modal" at bounding box center [587, 371] width 5 height 10
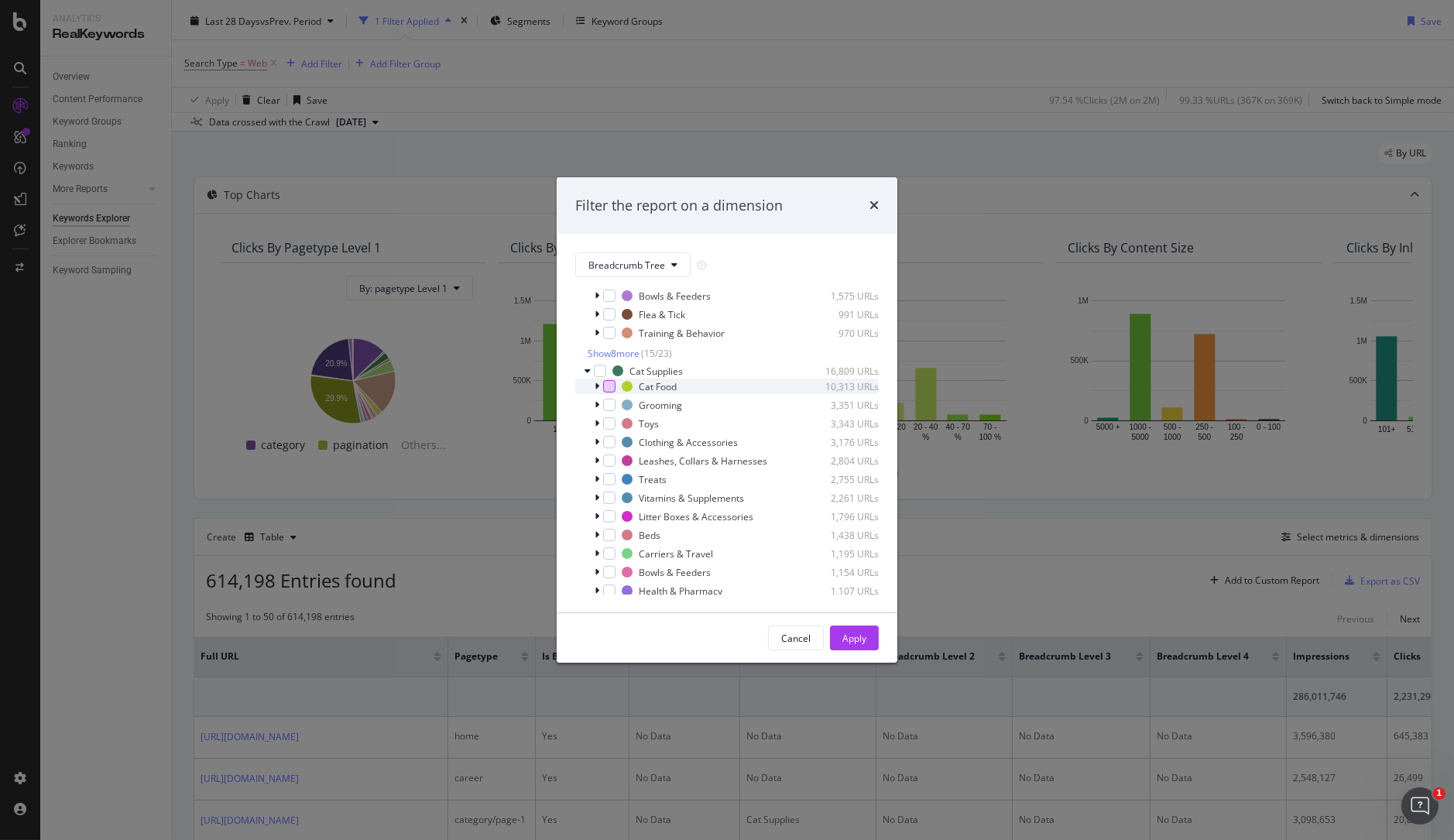
click at [610, 388] on div "modal" at bounding box center [610, 387] width 13 height 13
click at [606, 480] on div "modal" at bounding box center [610, 480] width 13 height 13
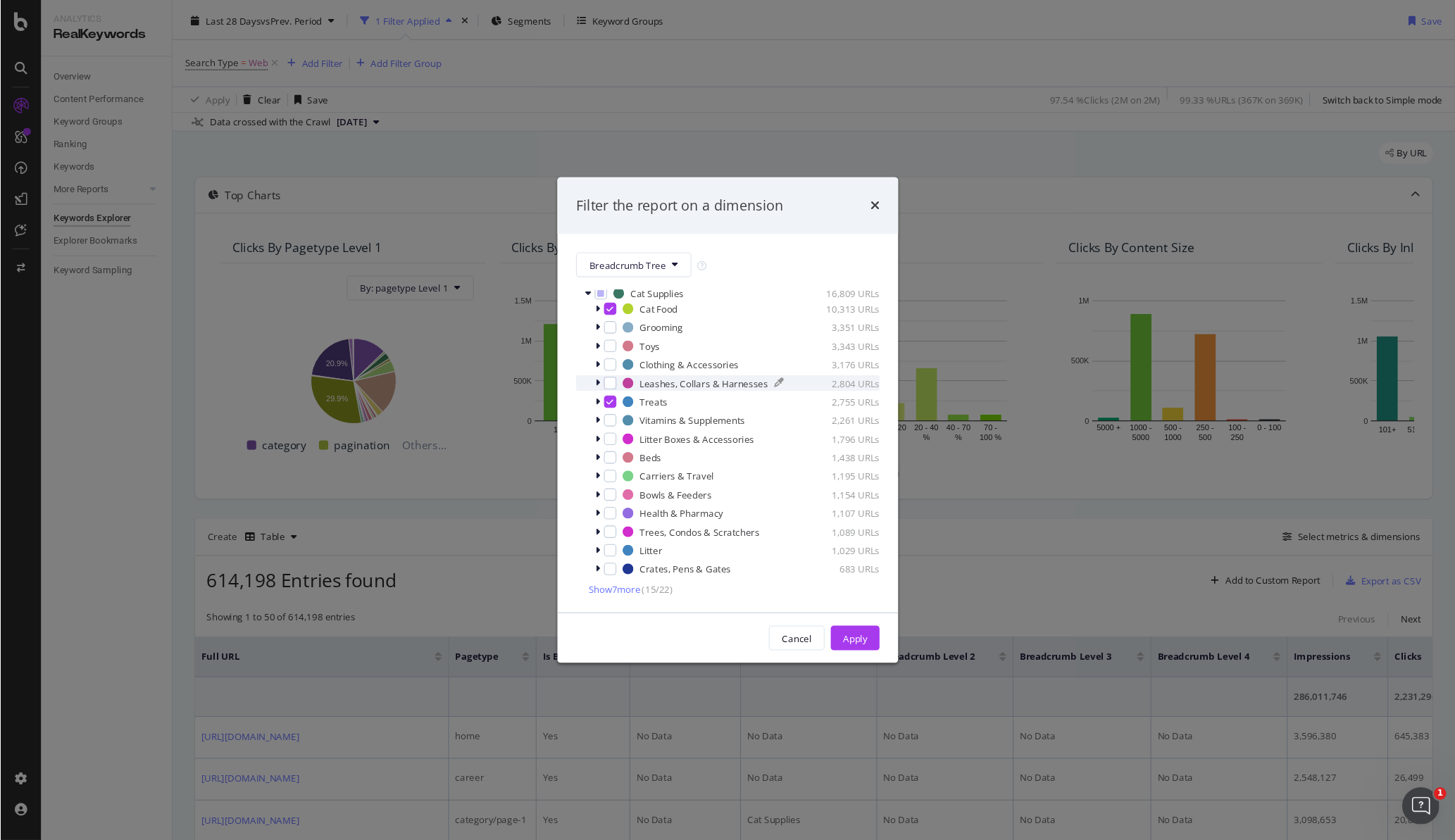
scroll to position [341, 0]
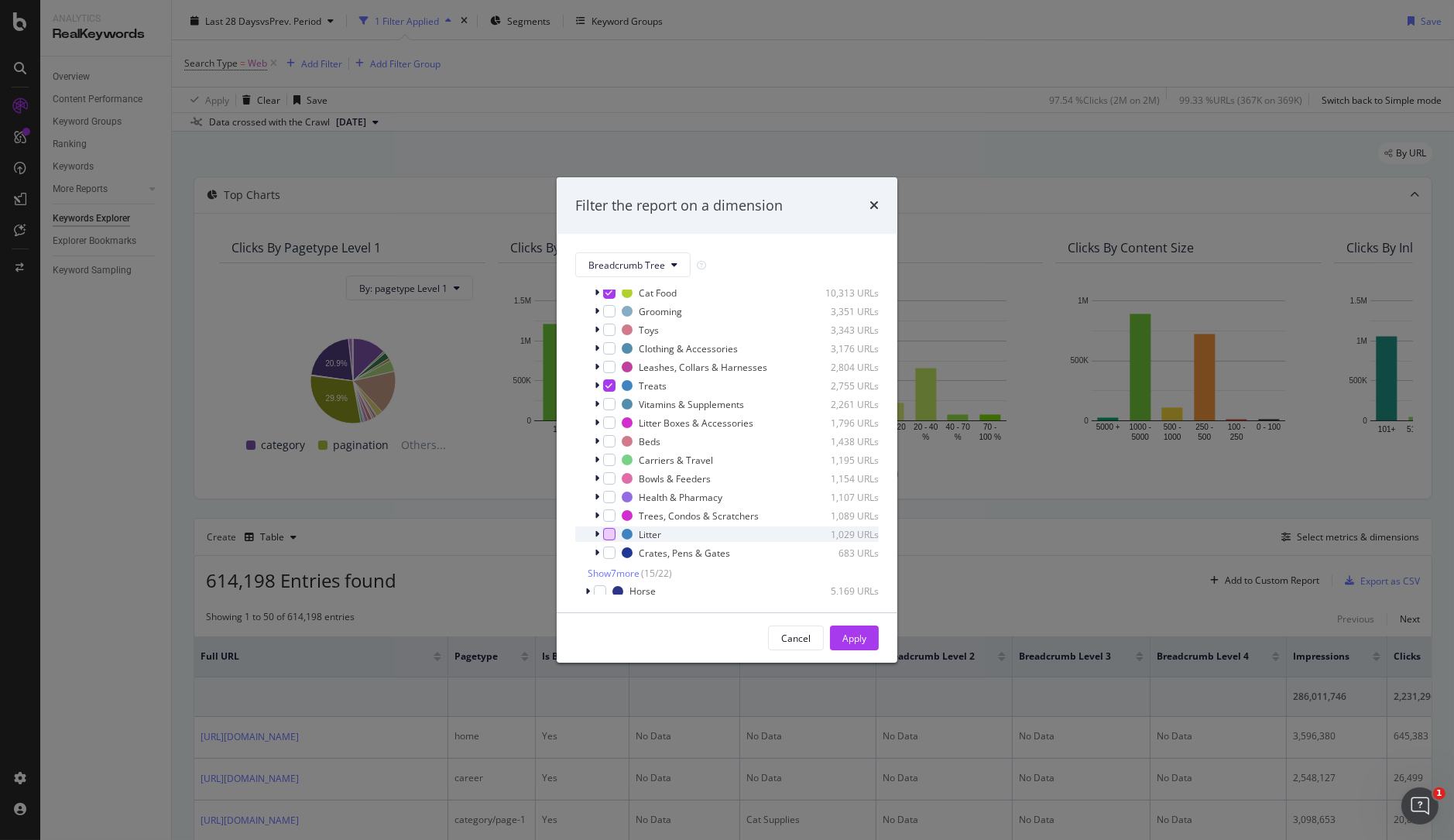
click at [610, 536] on div "modal" at bounding box center [610, 535] width 13 height 13
click at [852, 637] on div "Apply" at bounding box center [854, 638] width 24 height 14
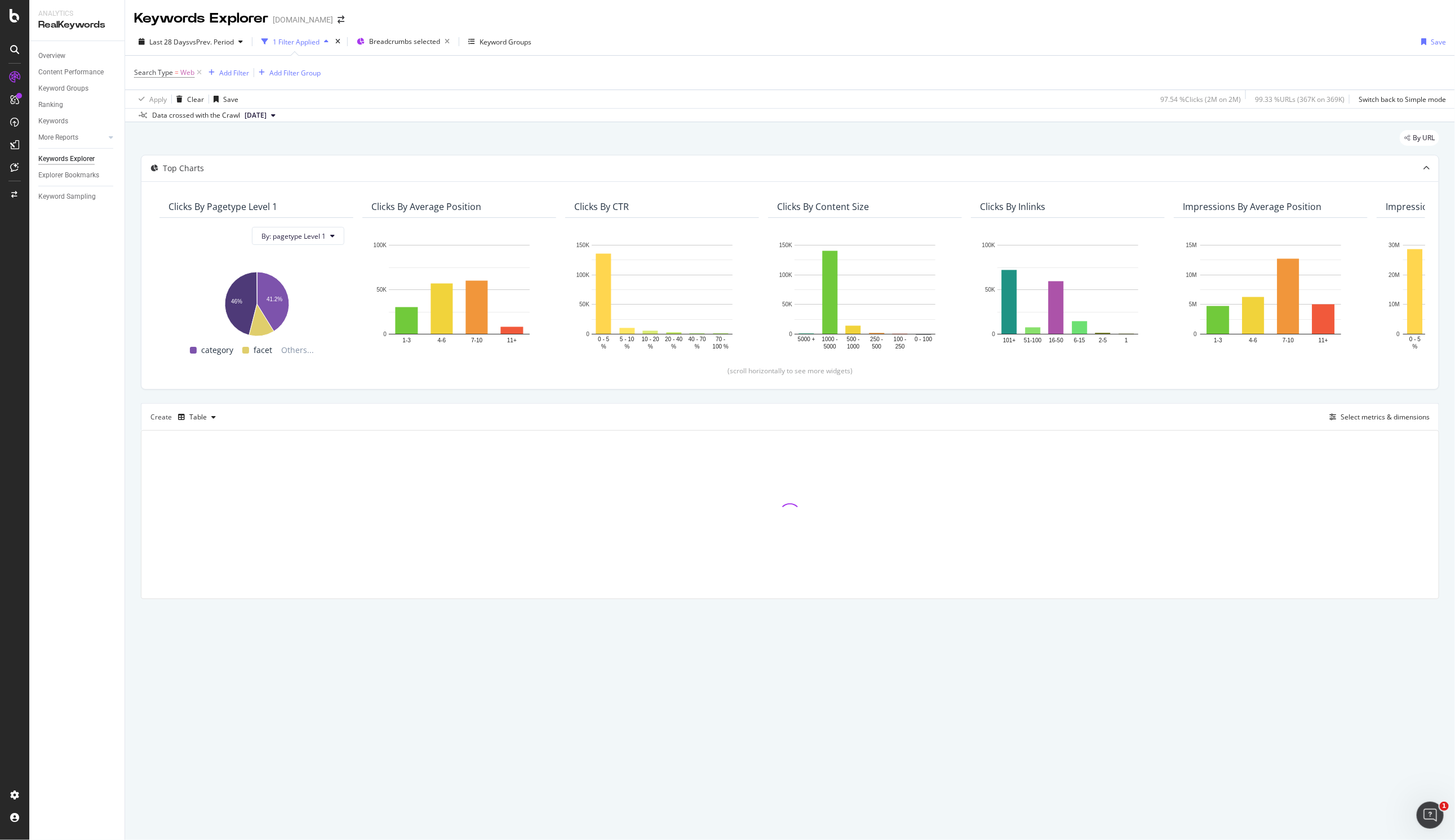
drag, startPoint x: 1054, startPoint y: 37, endPoint x: 764, endPoint y: 95, distance: 295.7
click at [672, 93] on div "Apply Clear Save 97.54 % Clicks ( 2M on 2M ) 99.33 % URLs ( 367K on 369K ) Swit…" at bounding box center [790, 99] width 1330 height 19
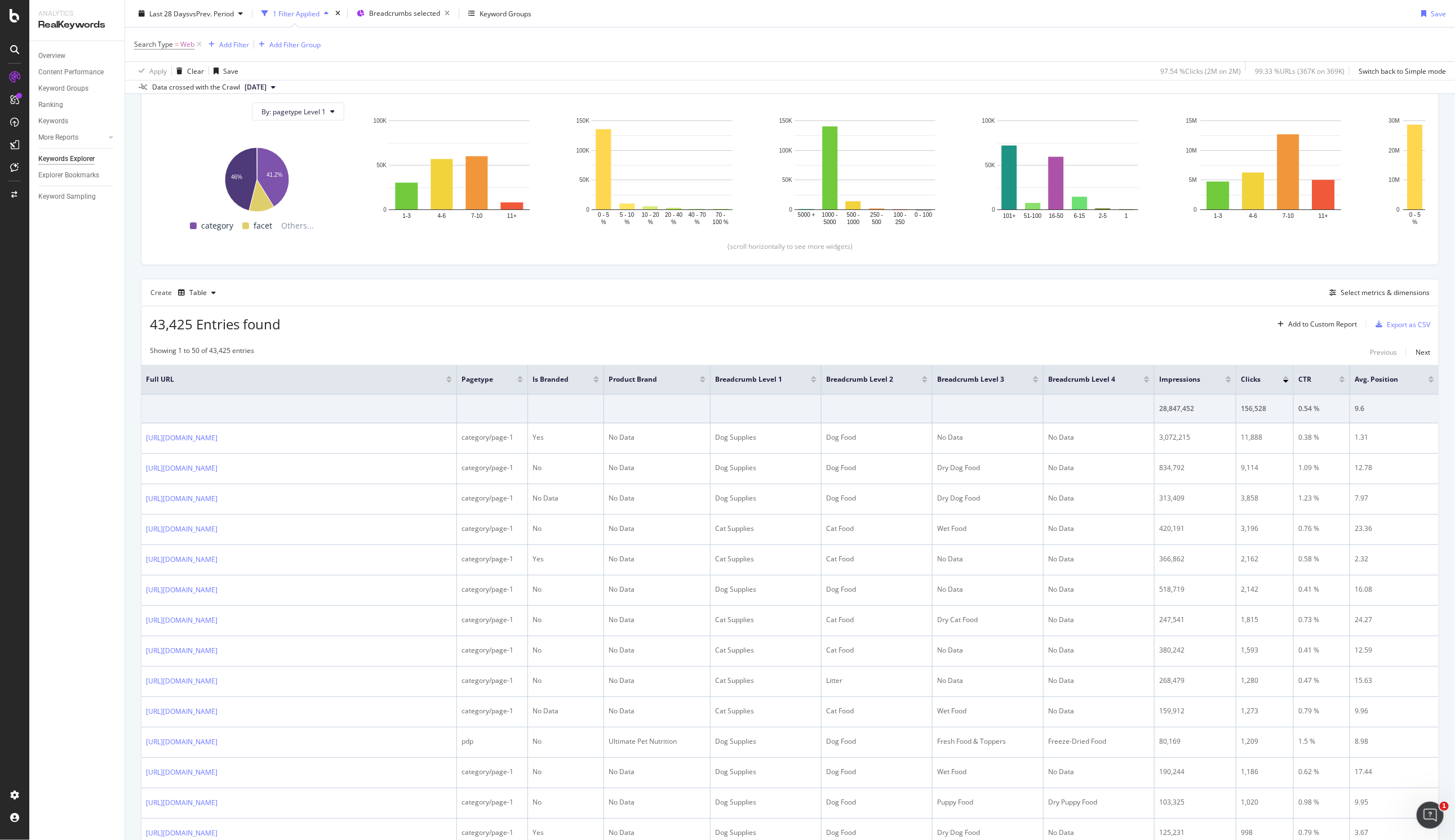
scroll to position [67, 0]
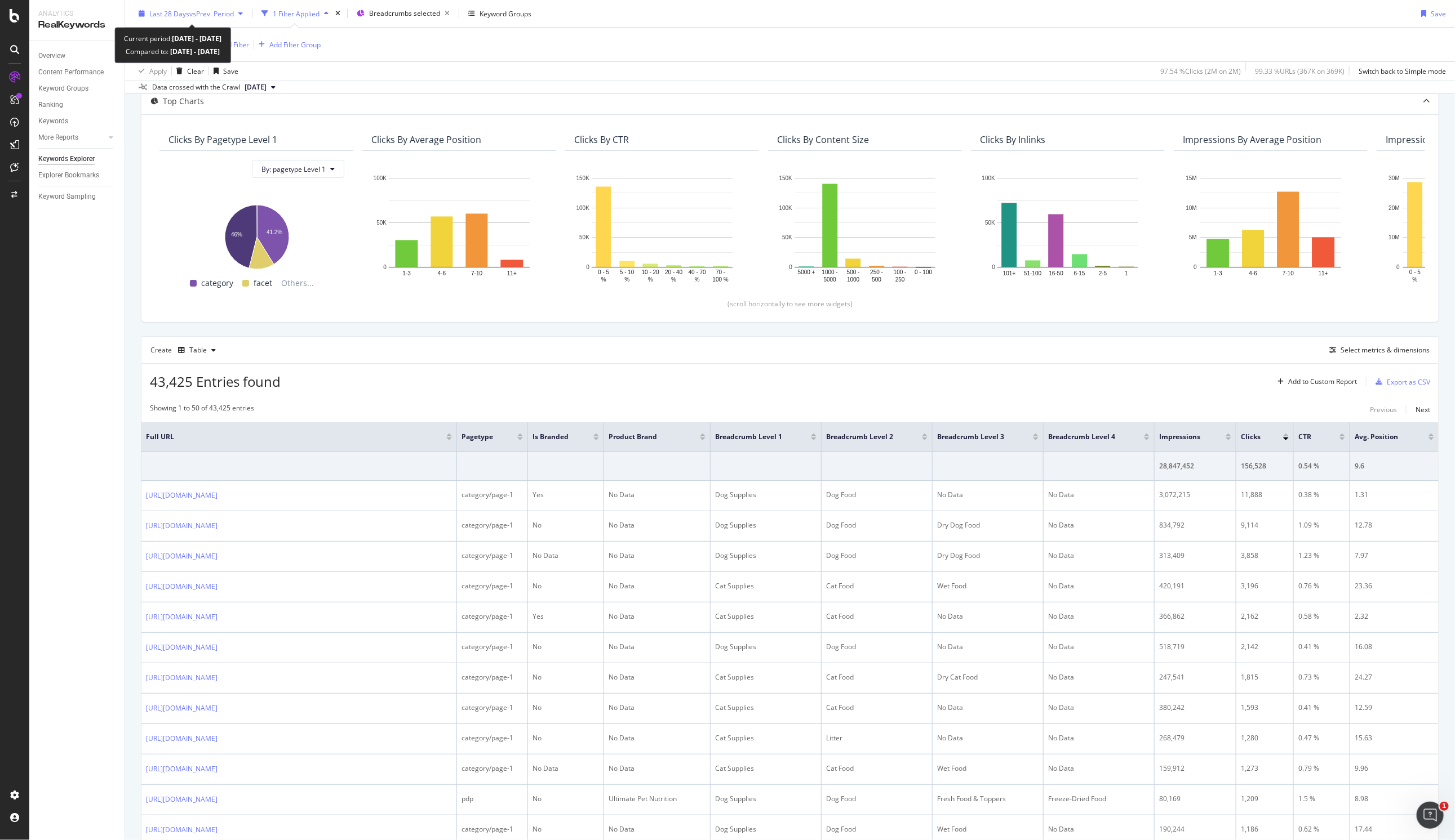
click at [203, 14] on span "vs Prev. Period" at bounding box center [211, 13] width 45 height 10
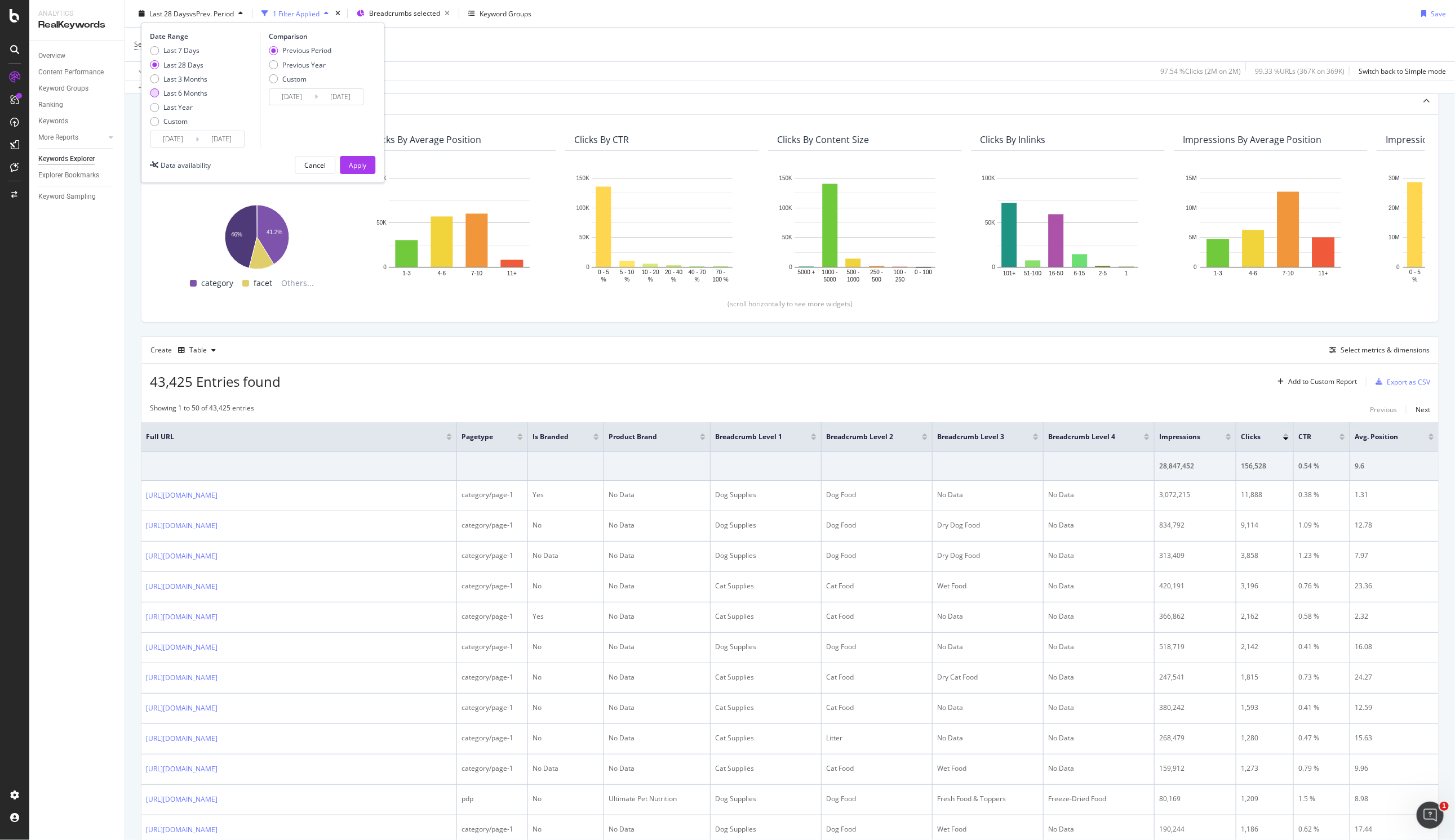
click at [189, 93] on div "Last 6 Months" at bounding box center [185, 93] width 44 height 10
type input "[DATE]"
click at [198, 78] on div "Last 3 Months" at bounding box center [185, 78] width 44 height 10
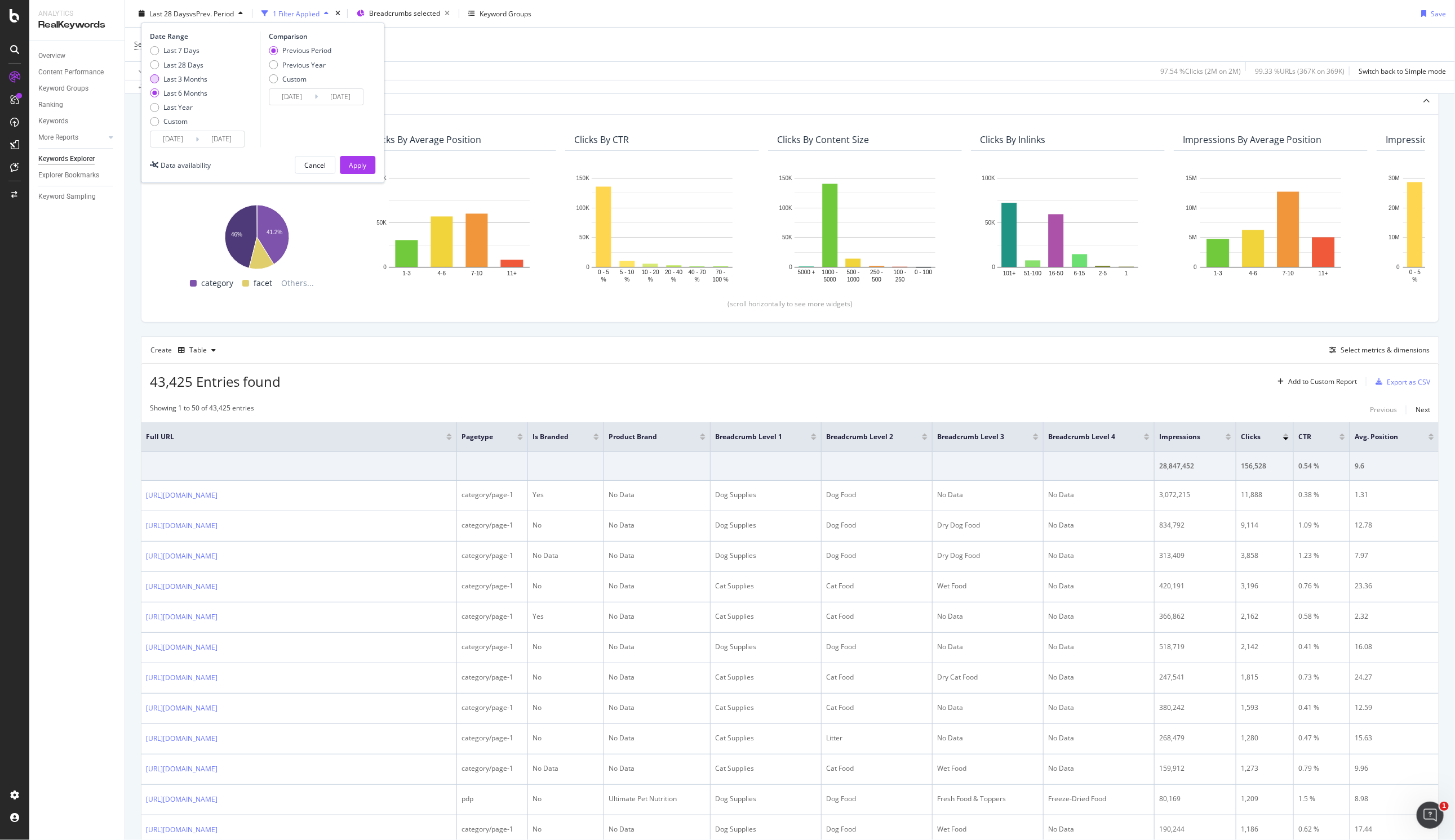
type input "[DATE]"
click at [359, 164] on div "Apply" at bounding box center [357, 164] width 17 height 10
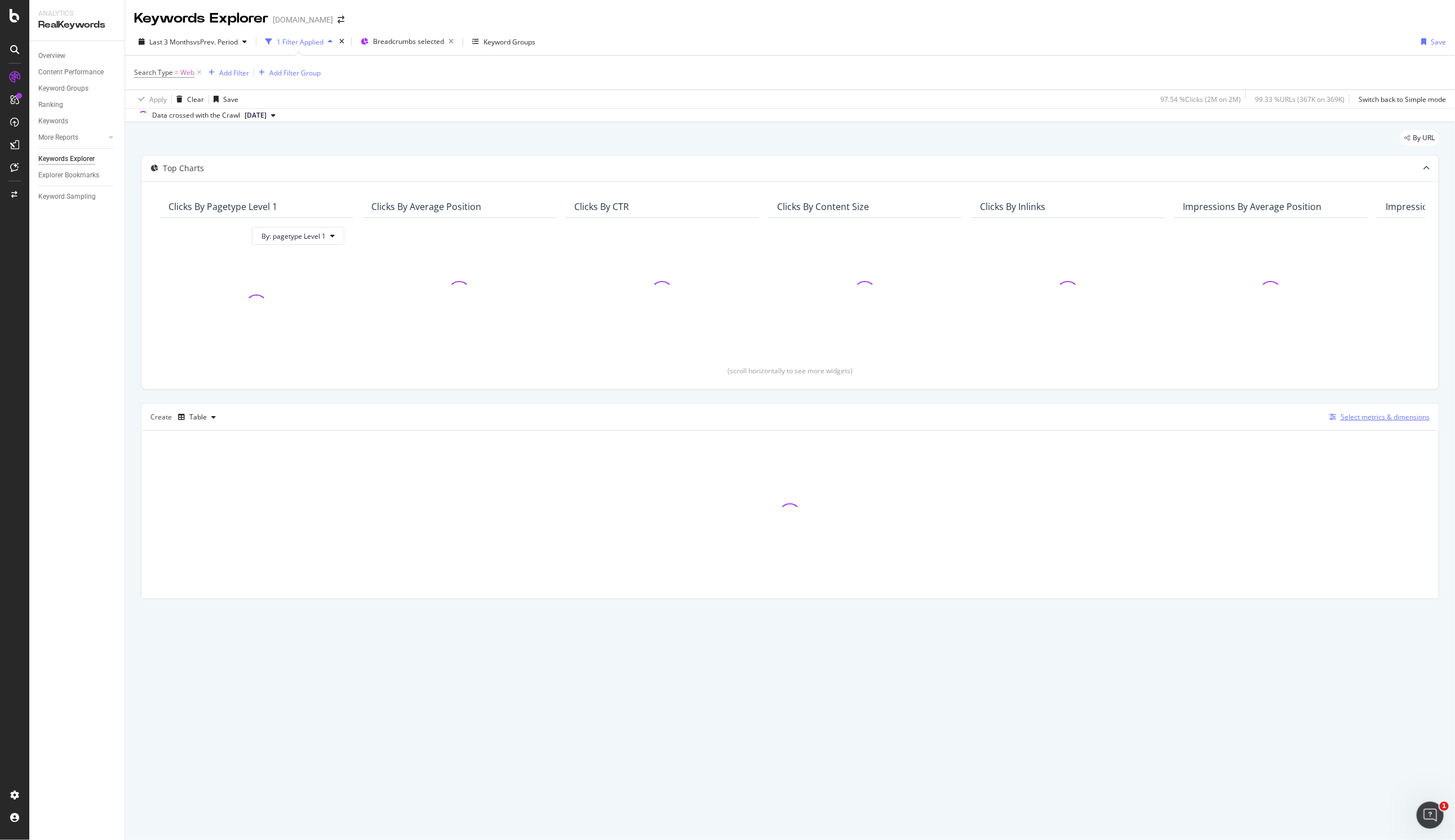
click at [672, 423] on div "Select metrics & dimensions" at bounding box center [1377, 417] width 105 height 12
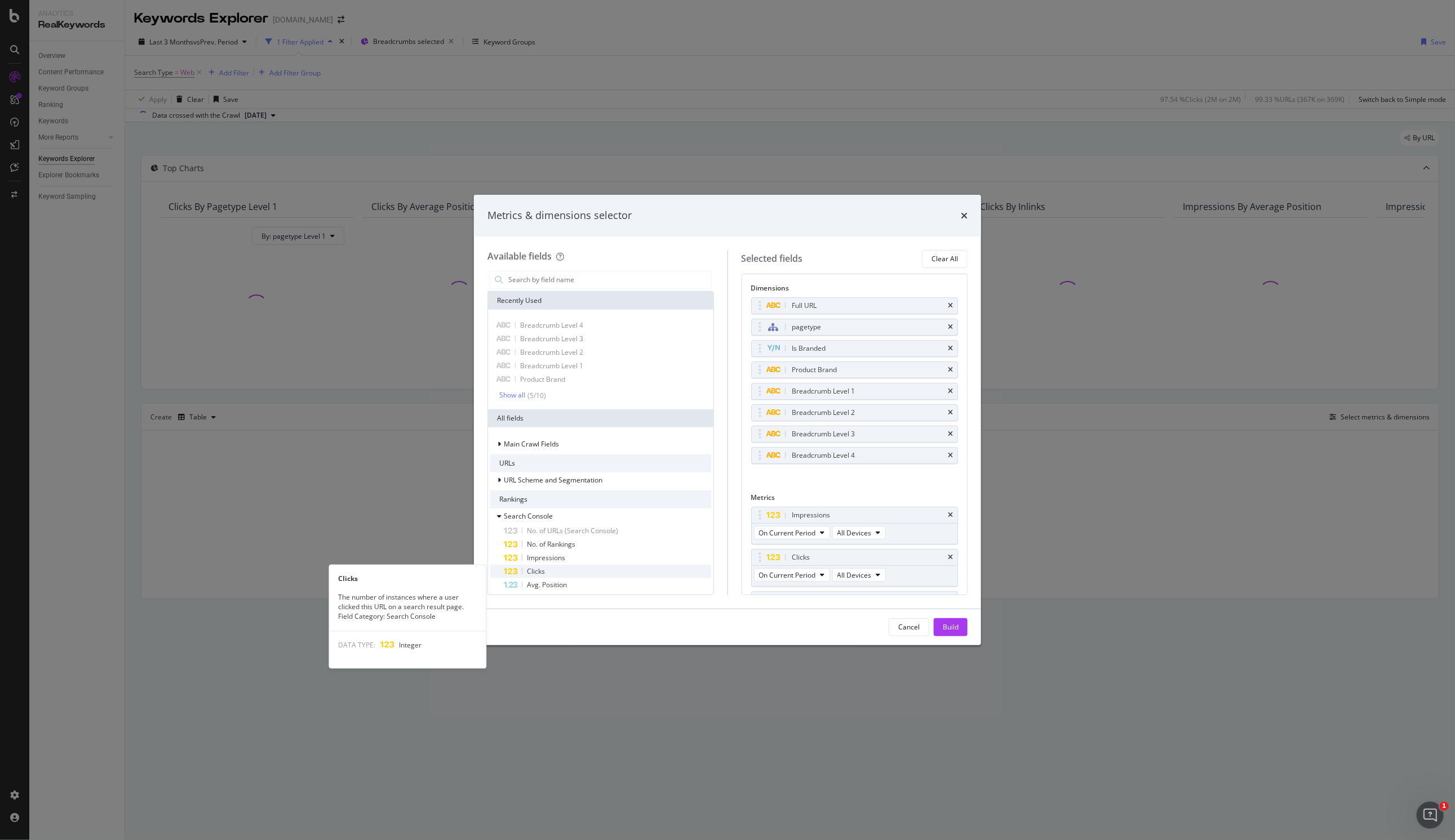
click at [539, 570] on span "Clicks" at bounding box center [536, 571] width 18 height 10
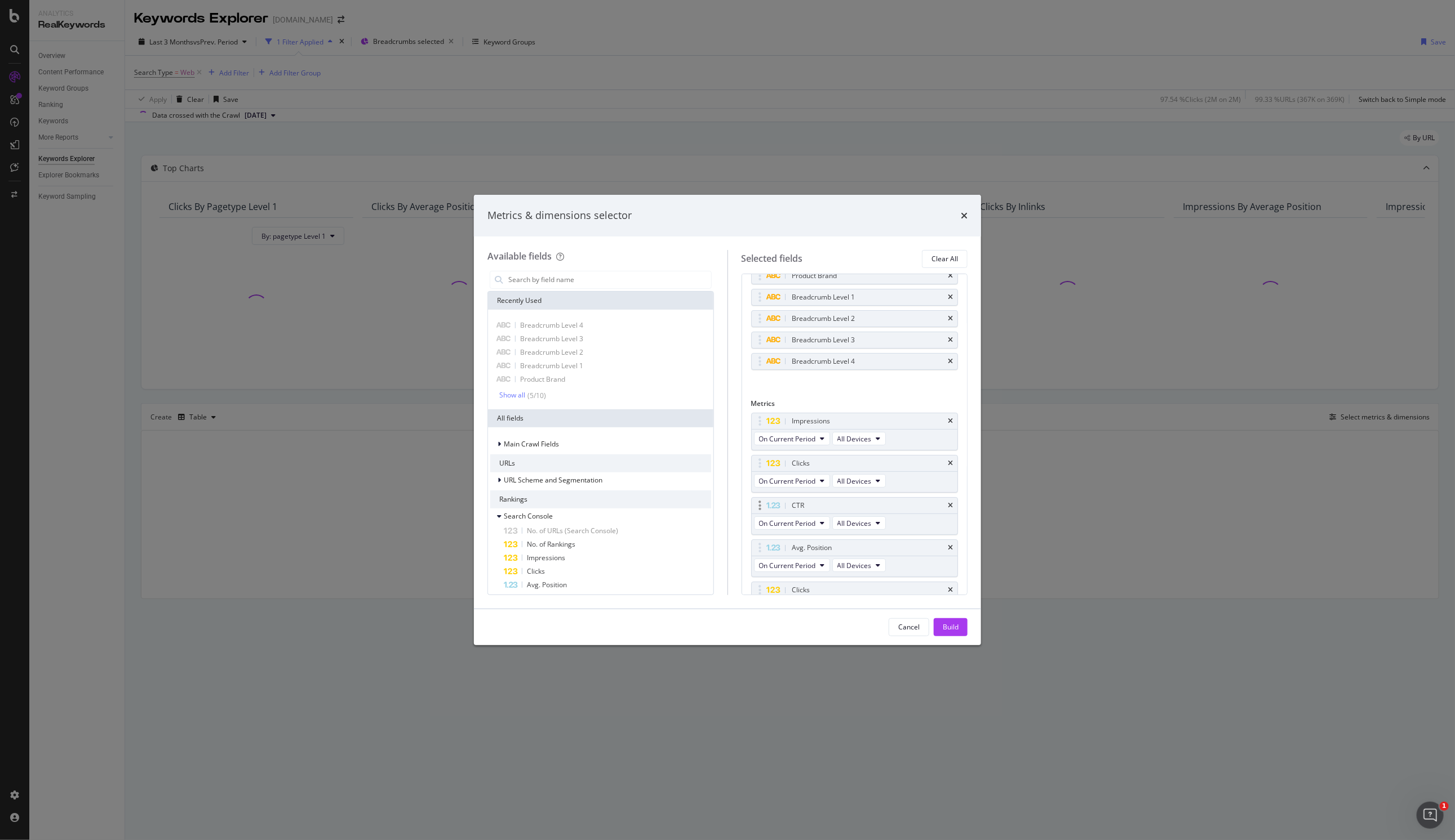
scroll to position [115, 0]
drag, startPoint x: 763, startPoint y: 564, endPoint x: 772, endPoint y: 472, distance: 92.4
click at [672, 472] on body "Analytics RealKeywords Overview Content Performance Keyword Groups Ranking Keyw…" at bounding box center [728, 420] width 1455 height 840
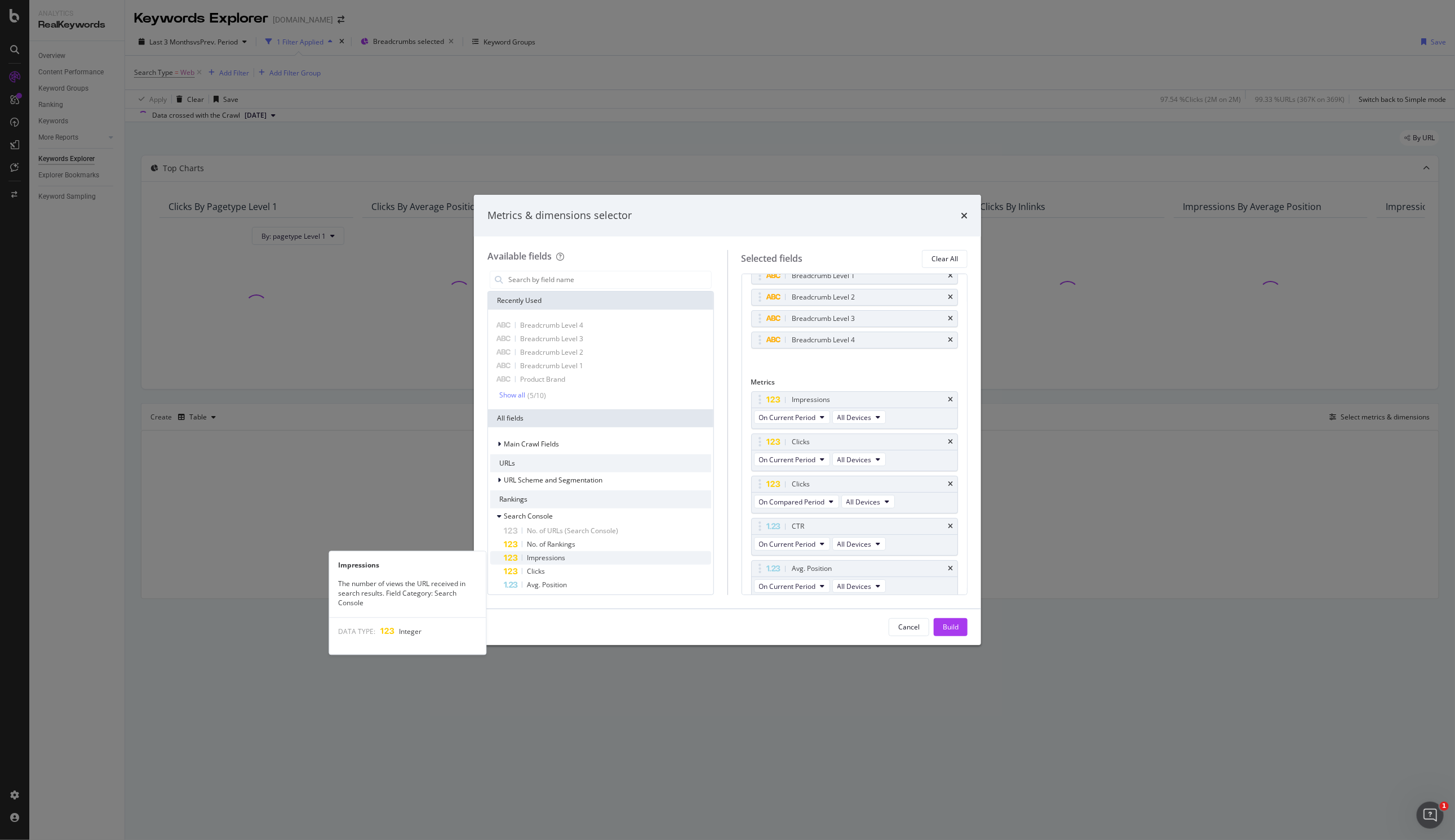
click at [561, 559] on span "Impressions" at bounding box center [546, 557] width 38 height 10
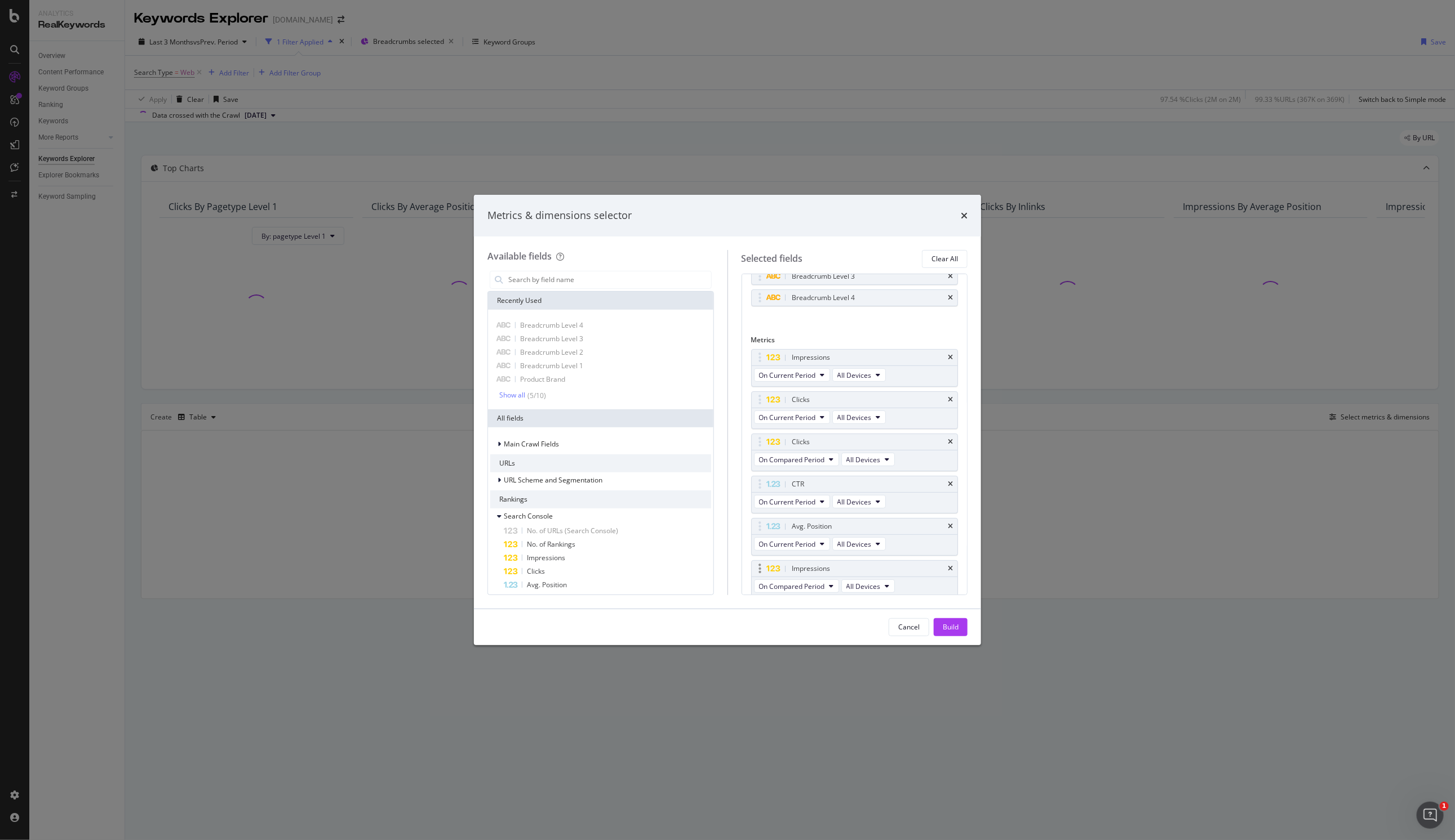
scroll to position [157, 0]
drag, startPoint x: 758, startPoint y: 566, endPoint x: 760, endPoint y: 398, distance: 168.0
click at [672, 398] on body "Analytics RealKeywords Overview Content Performance Keyword Groups Ranking Keyw…" at bounding box center [728, 420] width 1455 height 840
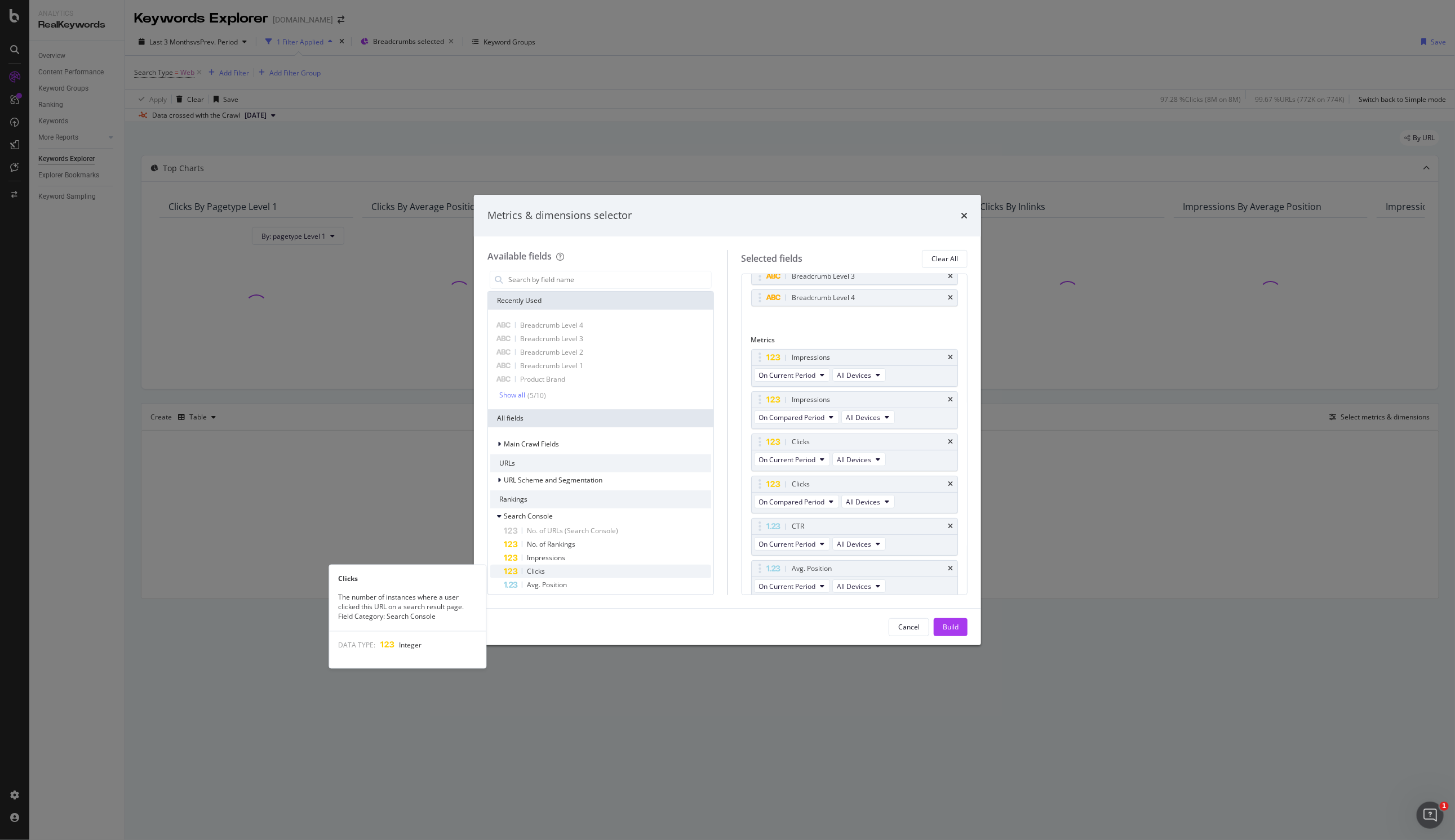
scroll to position [188, 0]
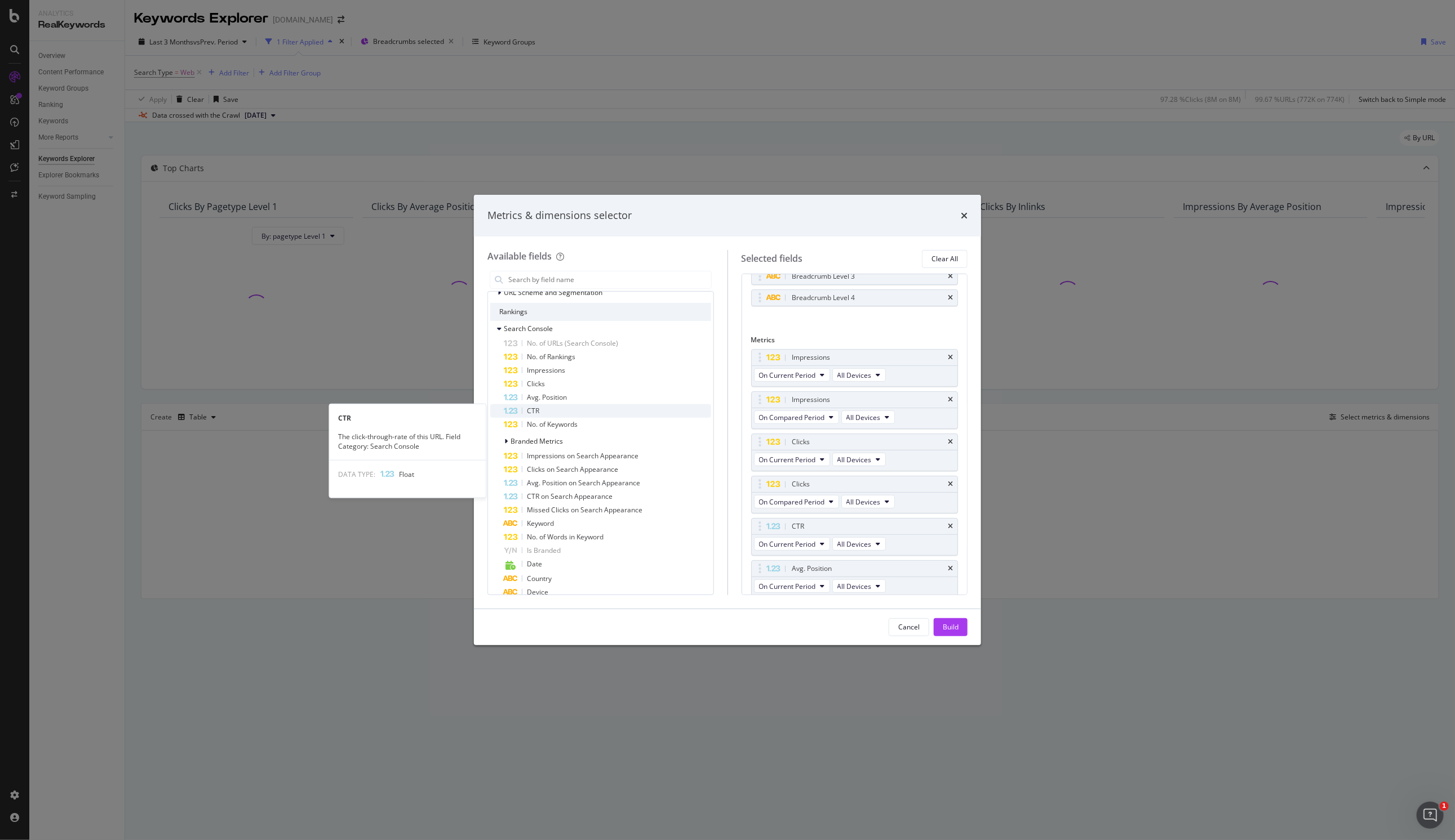
click at [535, 409] on span "CTR" at bounding box center [533, 410] width 12 height 10
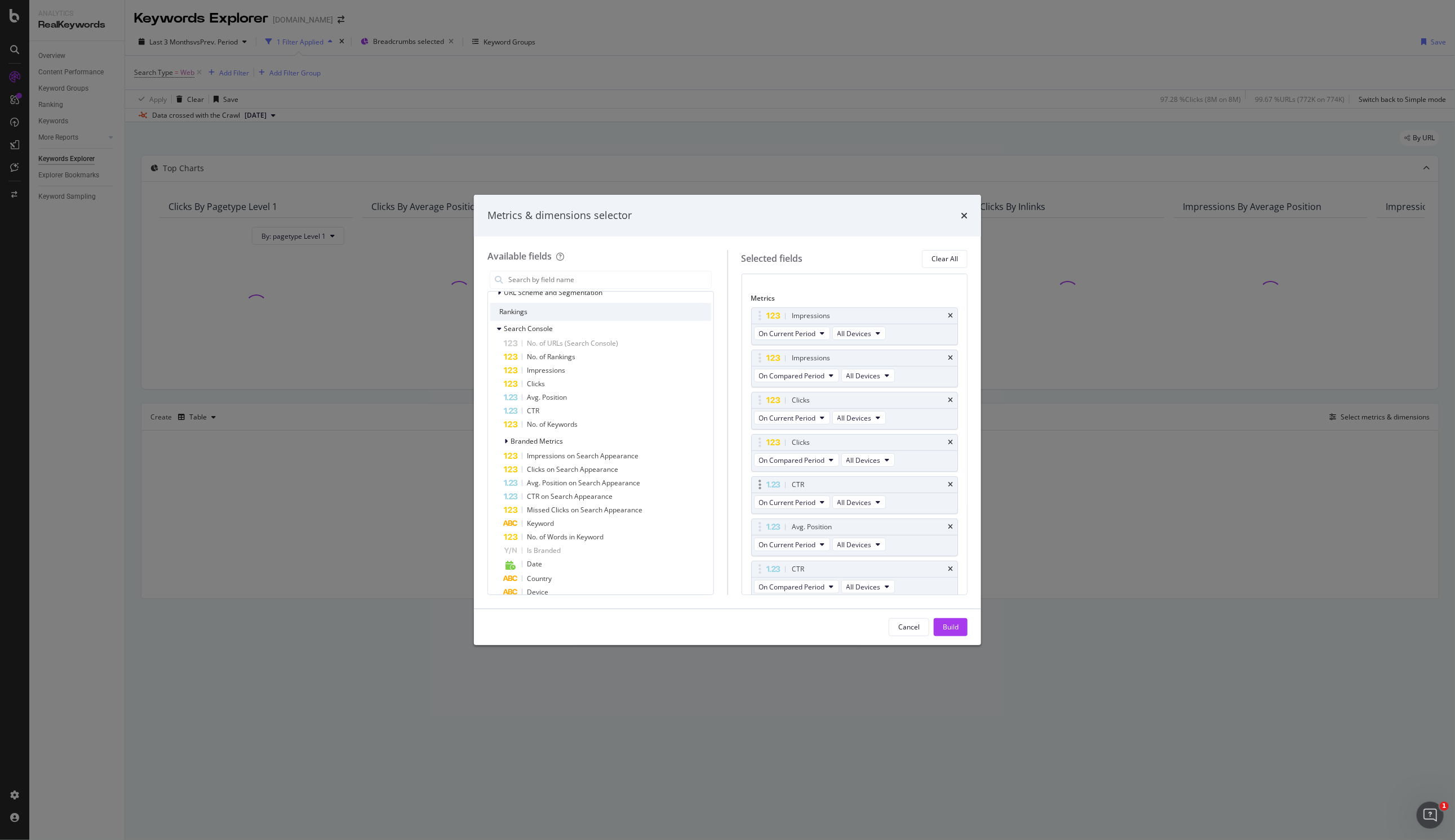
scroll to position [200, 0]
drag, startPoint x: 763, startPoint y: 566, endPoint x: 763, endPoint y: 519, distance: 47.0
click at [672, 519] on body "Analytics RealKeywords Overview Content Performance Keyword Groups Ranking Keyw…" at bounding box center [728, 420] width 1455 height 840
click at [555, 395] on span "Avg. Position" at bounding box center [547, 397] width 40 height 10
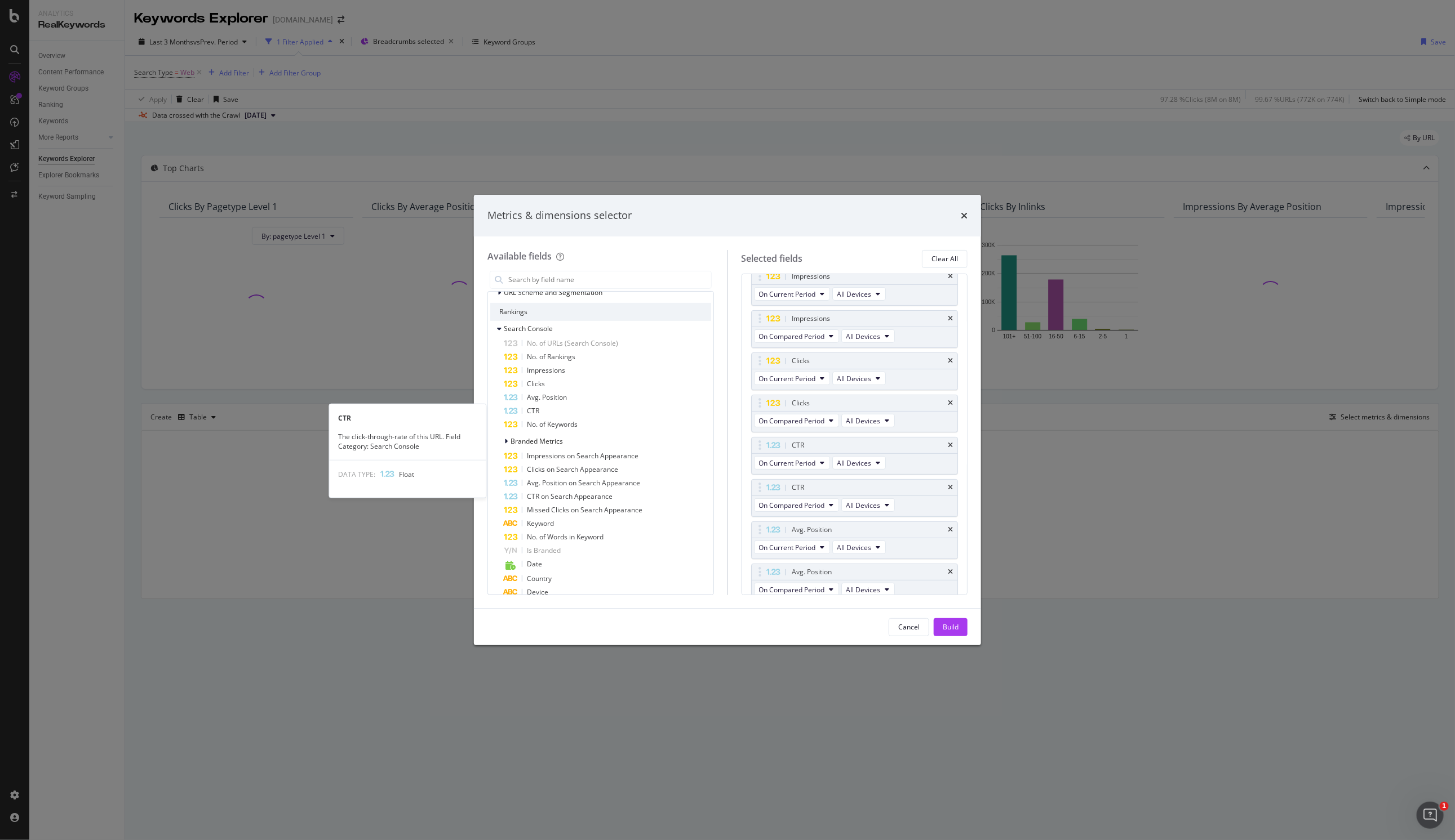
scroll to position [241, 0]
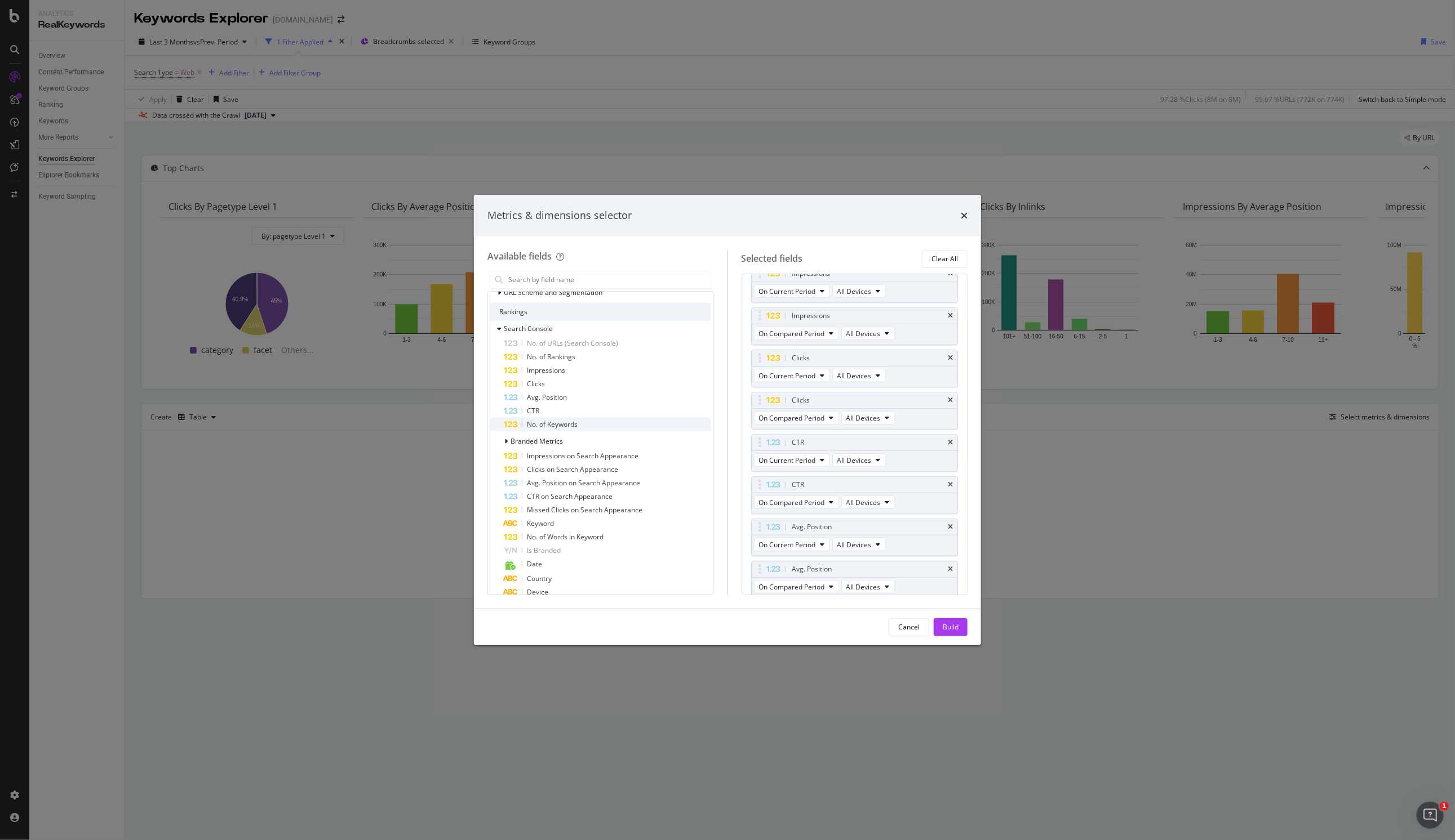
click at [545, 425] on span "No. of Keywords" at bounding box center [553, 424] width 51 height 10
click at [547, 423] on span "No. of Keywords" at bounding box center [553, 424] width 51 height 10
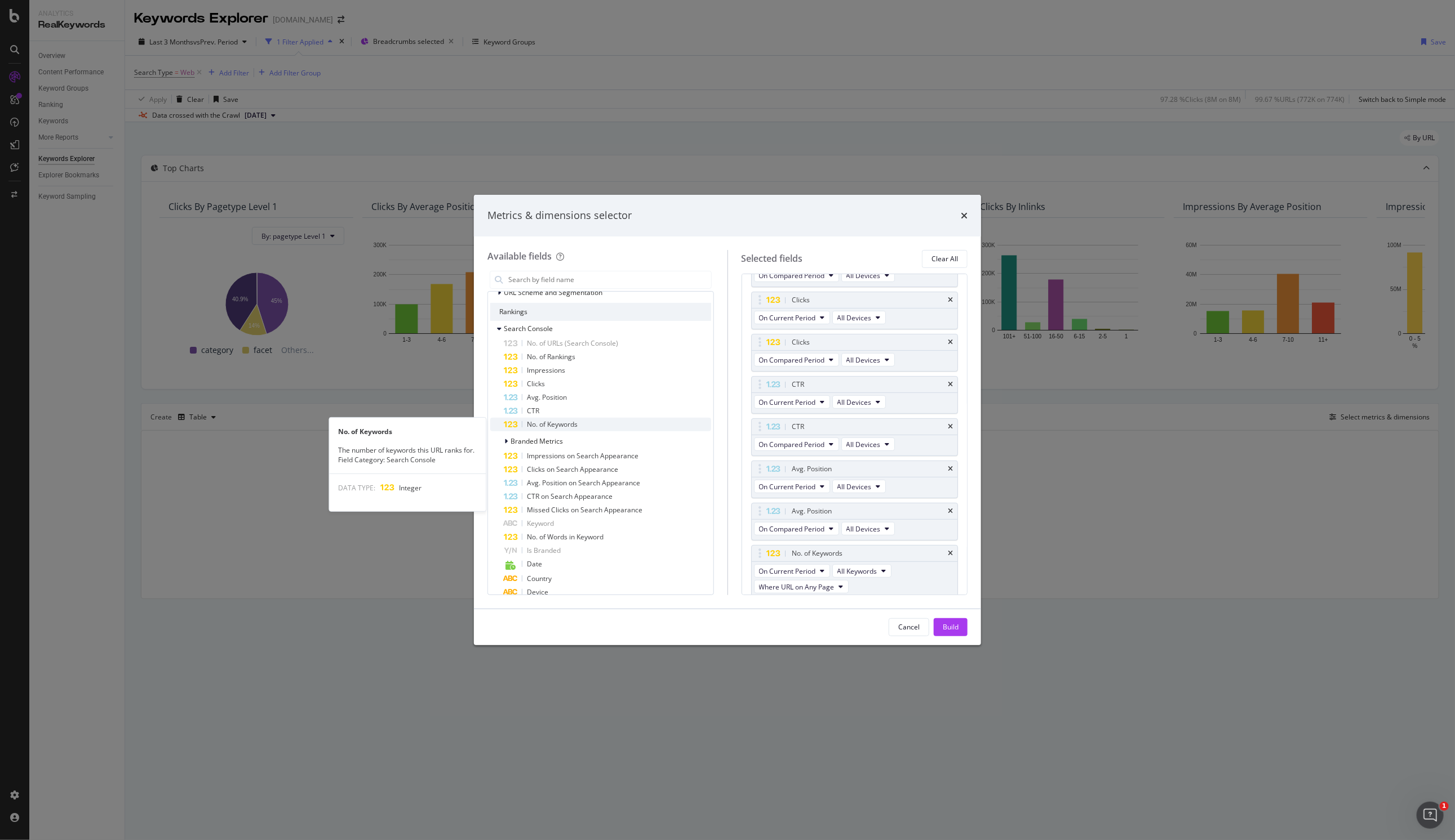
scroll to position [358, 0]
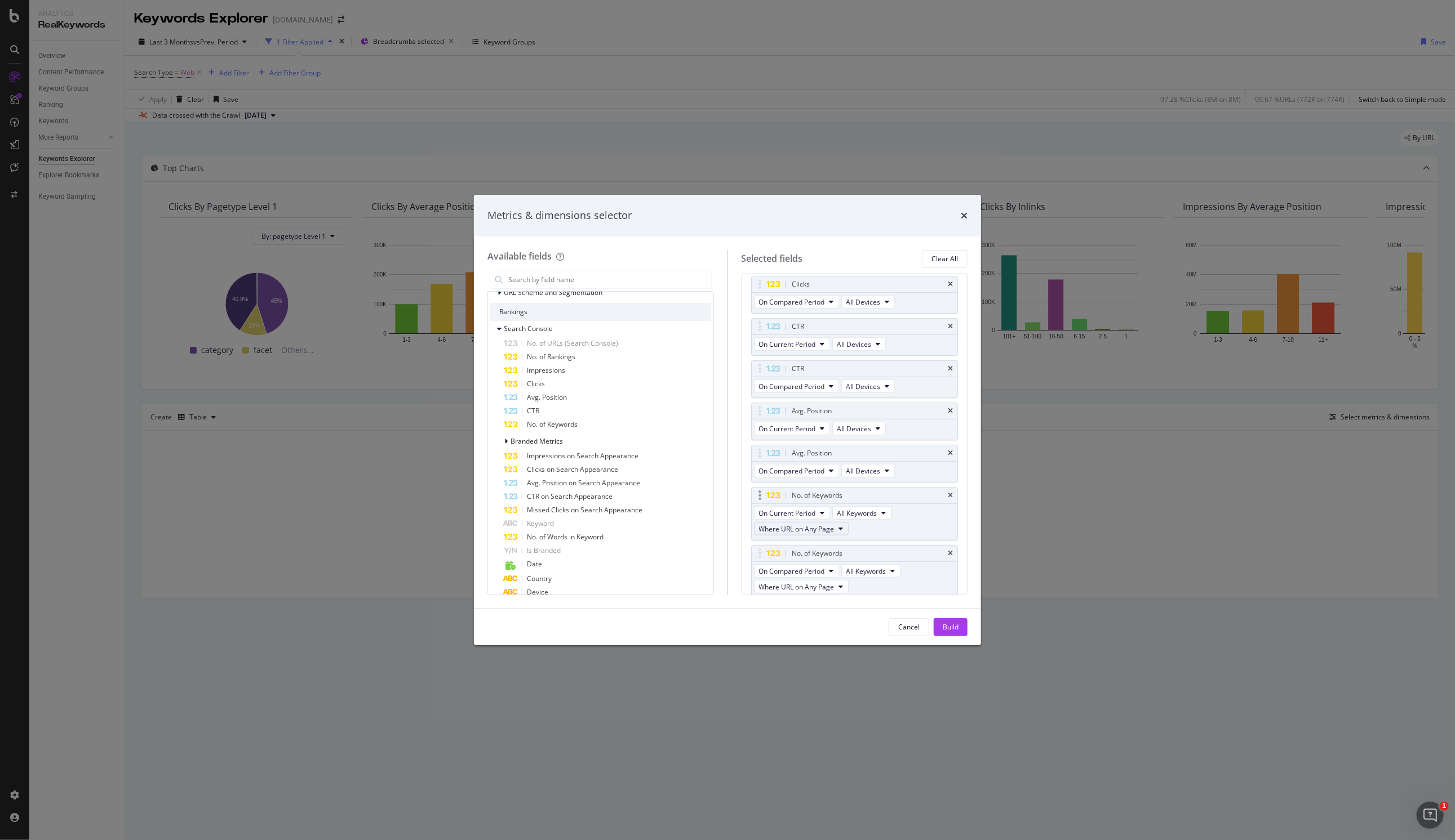
click at [672, 527] on span "Where URL on Any Page" at bounding box center [796, 529] width 75 height 10
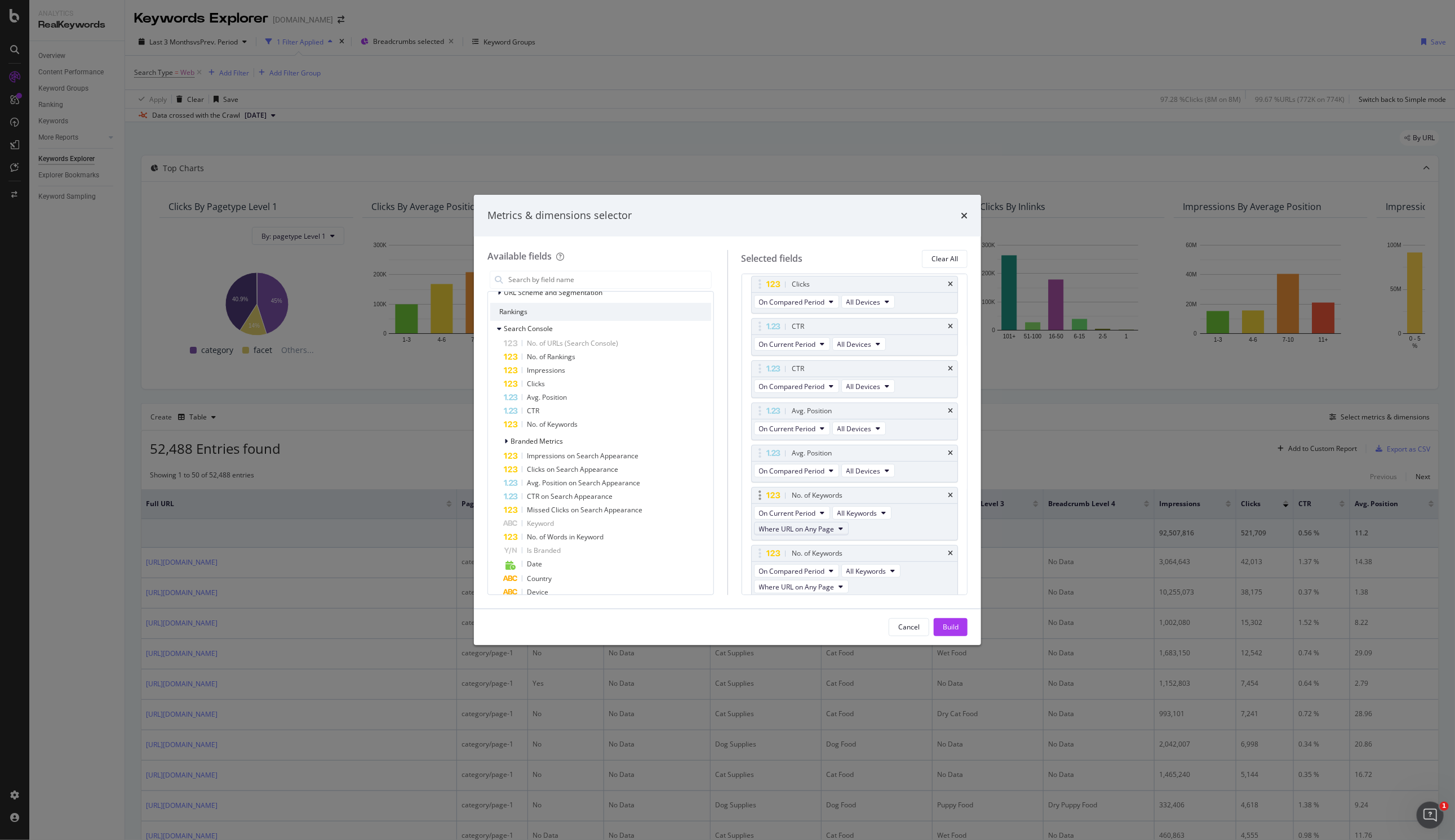
drag, startPoint x: 831, startPoint y: 525, endPoint x: 828, endPoint y: 530, distance: 5.8
click at [672, 525] on span "Where URL on Any Page" at bounding box center [796, 529] width 75 height 10
click at [672, 570] on span "Where URL on Page 1" at bounding box center [802, 566] width 78 height 10
click at [672, 584] on span "Where URL on Any Page" at bounding box center [796, 587] width 75 height 10
click at [672, 611] on span "Where URL on Page 1" at bounding box center [802, 624] width 78 height 10
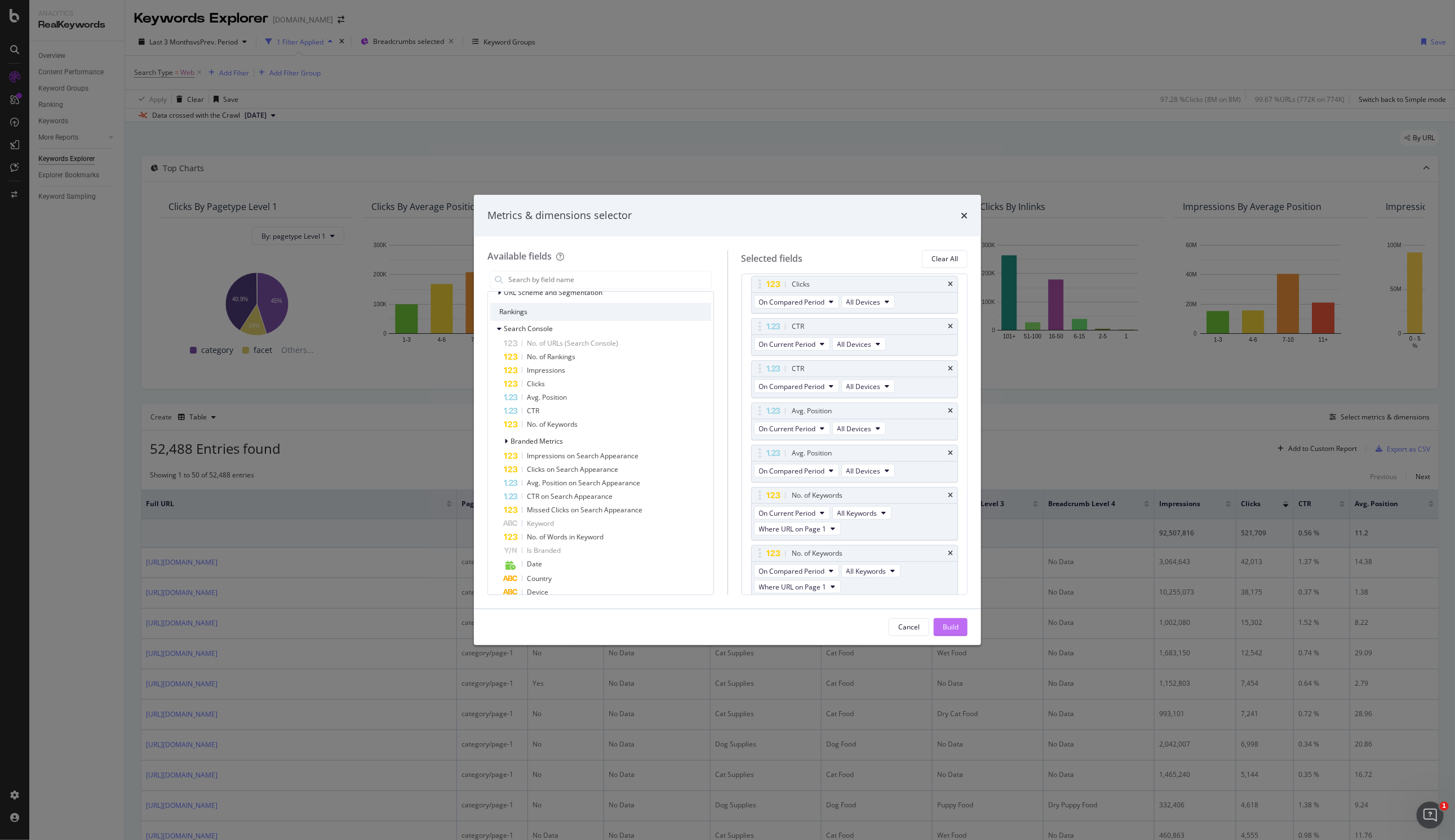
click at [672, 611] on button "Build" at bounding box center [950, 627] width 34 height 18
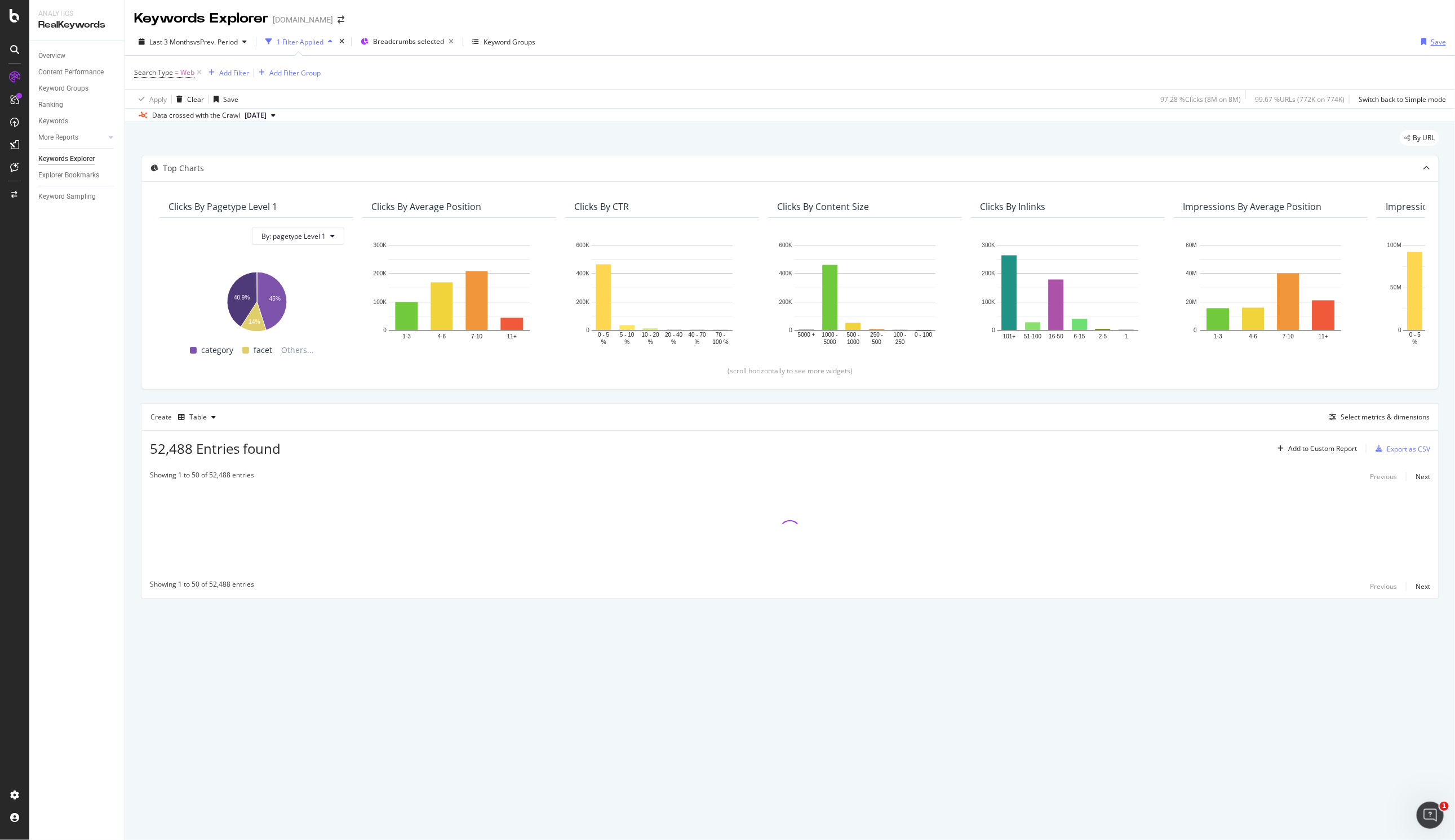
click at [672, 43] on div "Save" at bounding box center [1438, 42] width 15 height 10
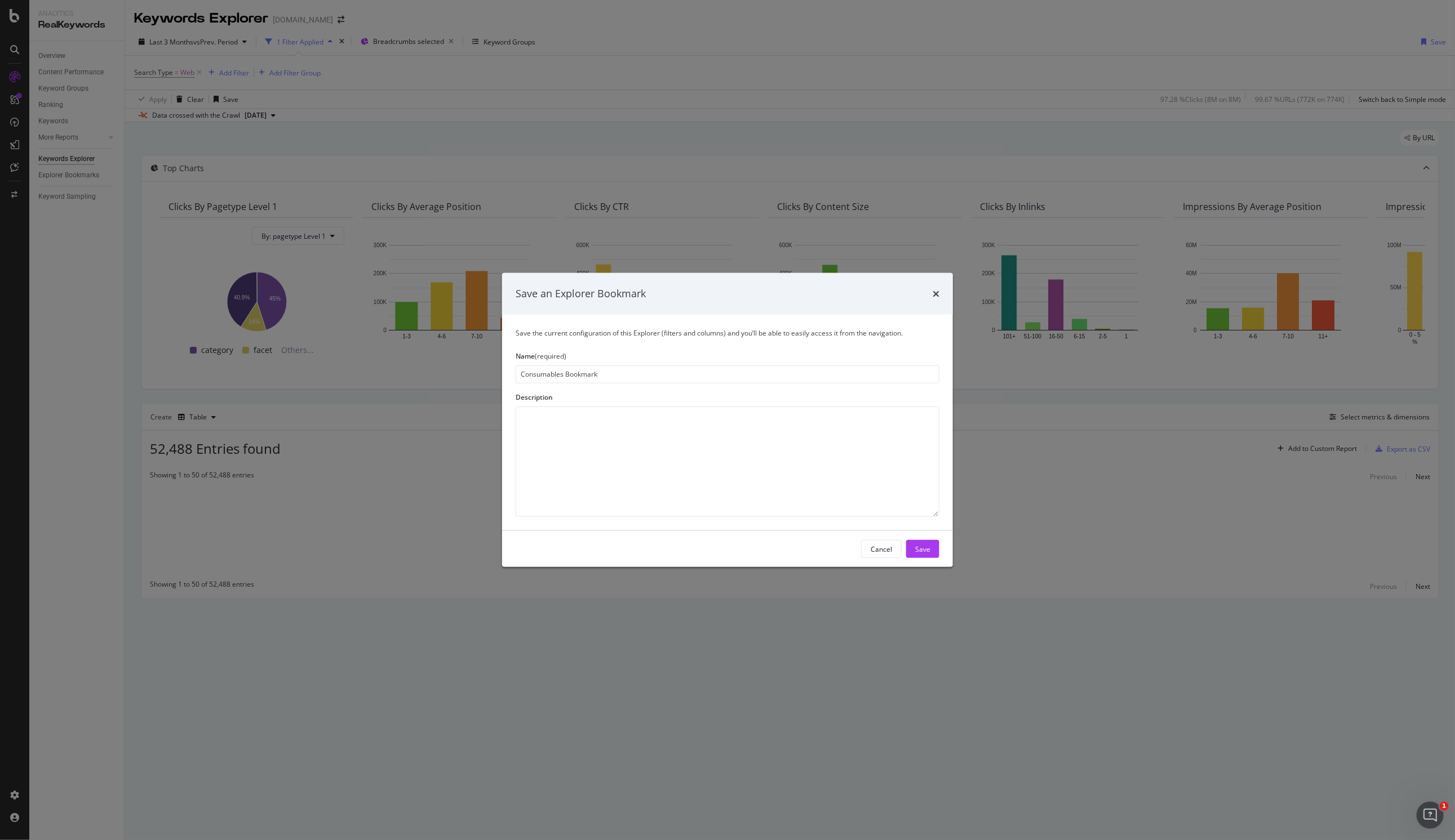
type input "Consumables Bookmark"
click at [672, 542] on div "Save" at bounding box center [923, 549] width 15 height 17
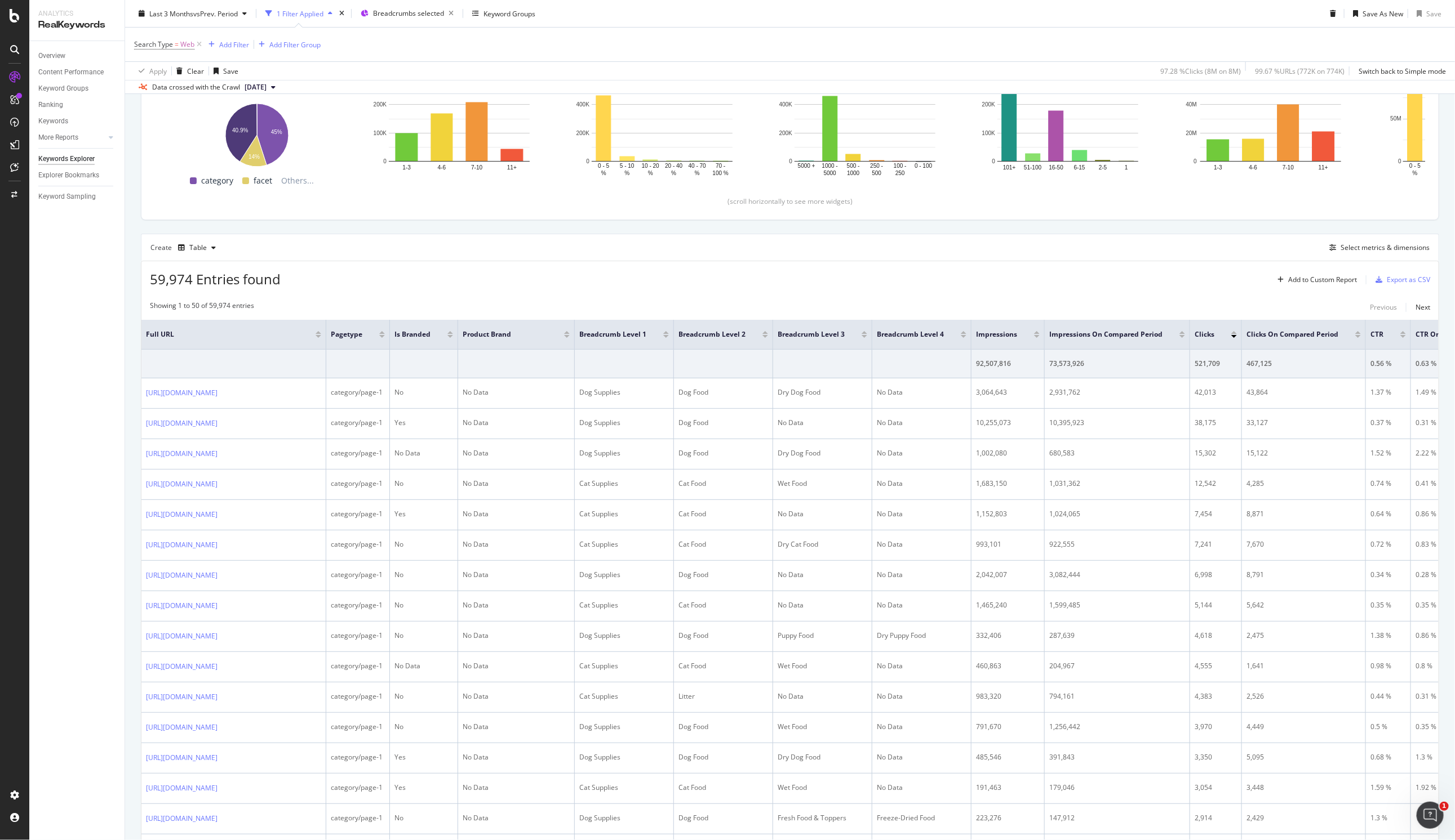
scroll to position [188, 0]
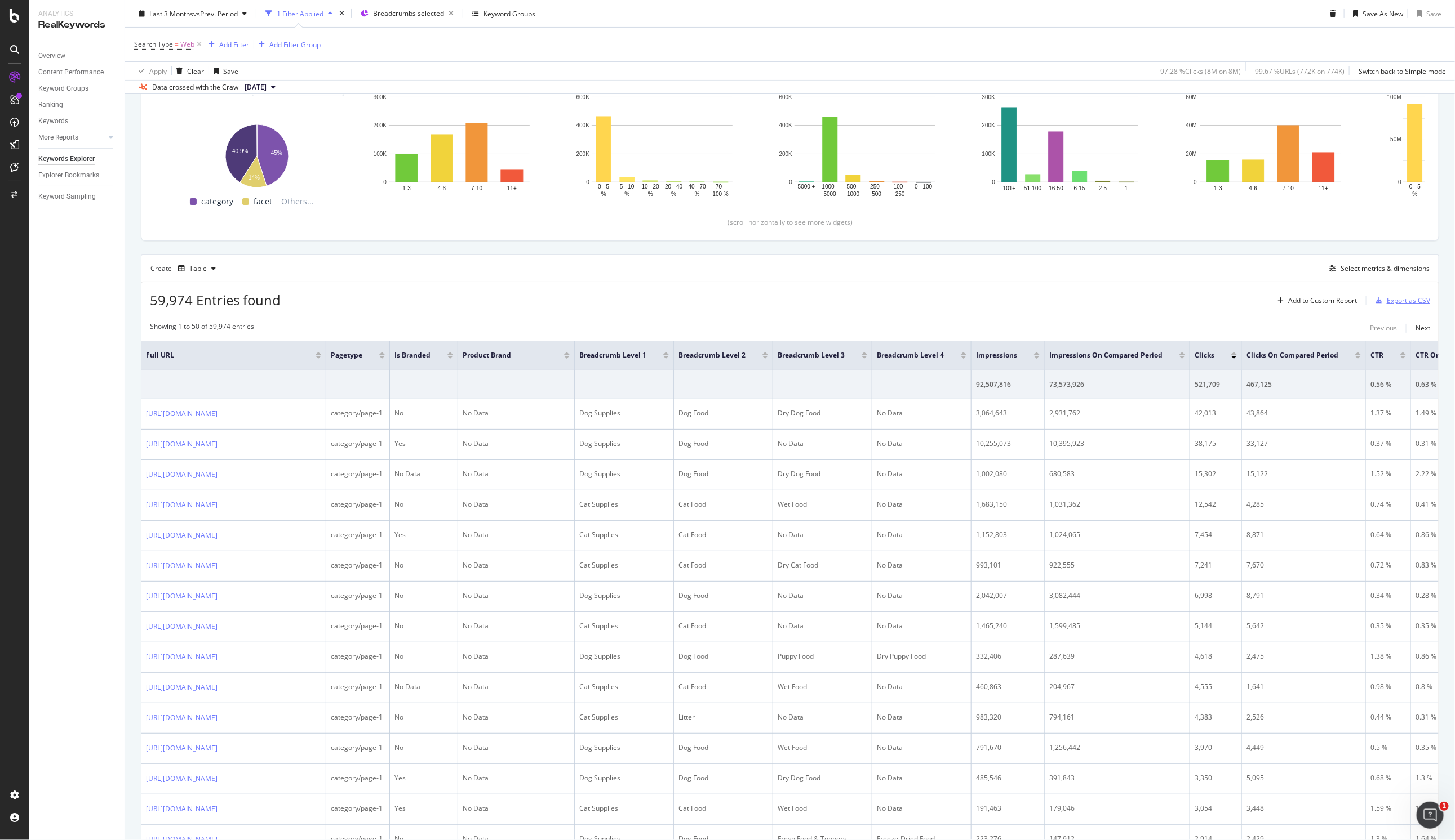
click at [672, 302] on div "Export as CSV" at bounding box center [1408, 300] width 43 height 10
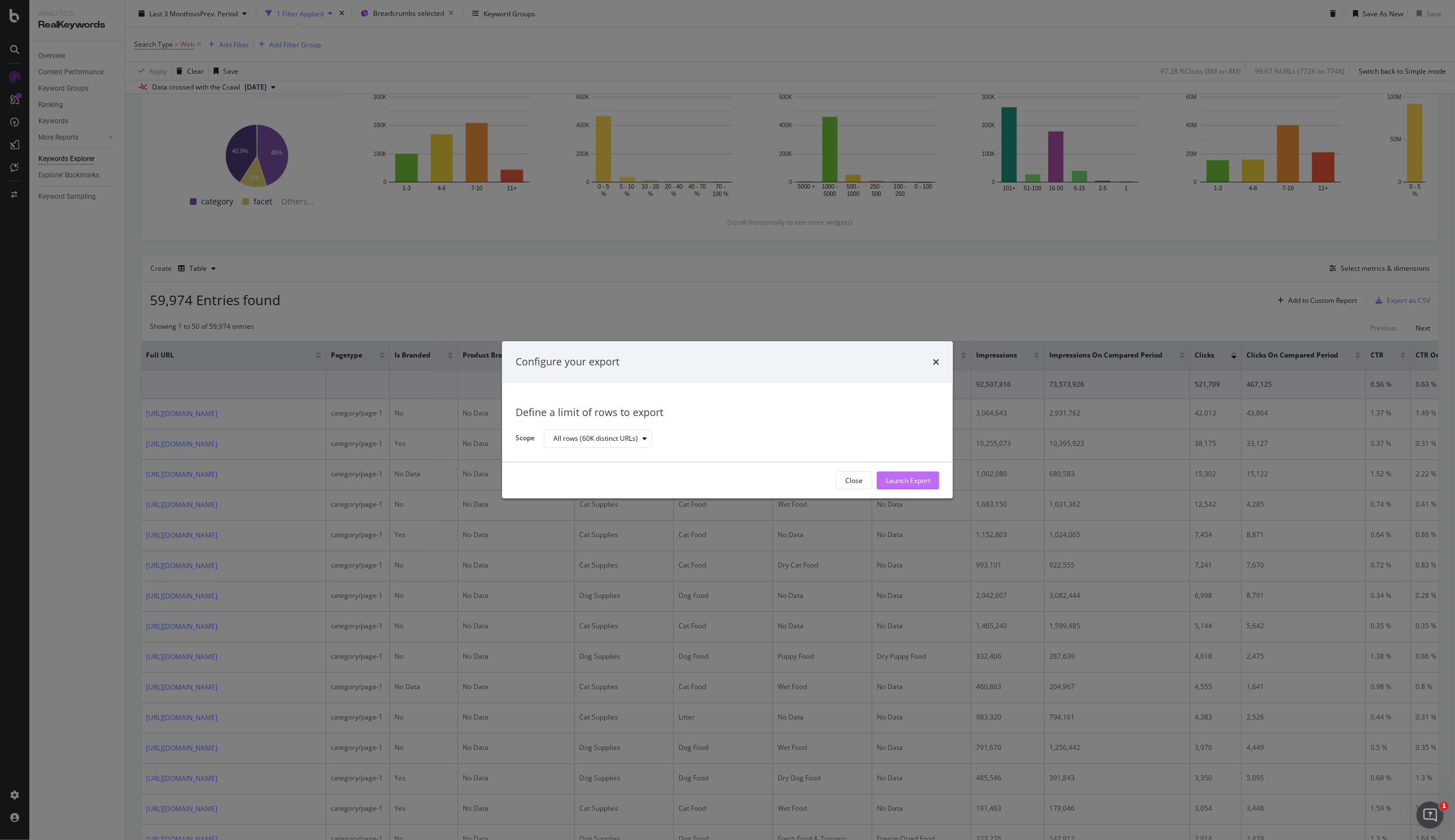
click at [672, 480] on div "Launch Export" at bounding box center [908, 480] width 45 height 10
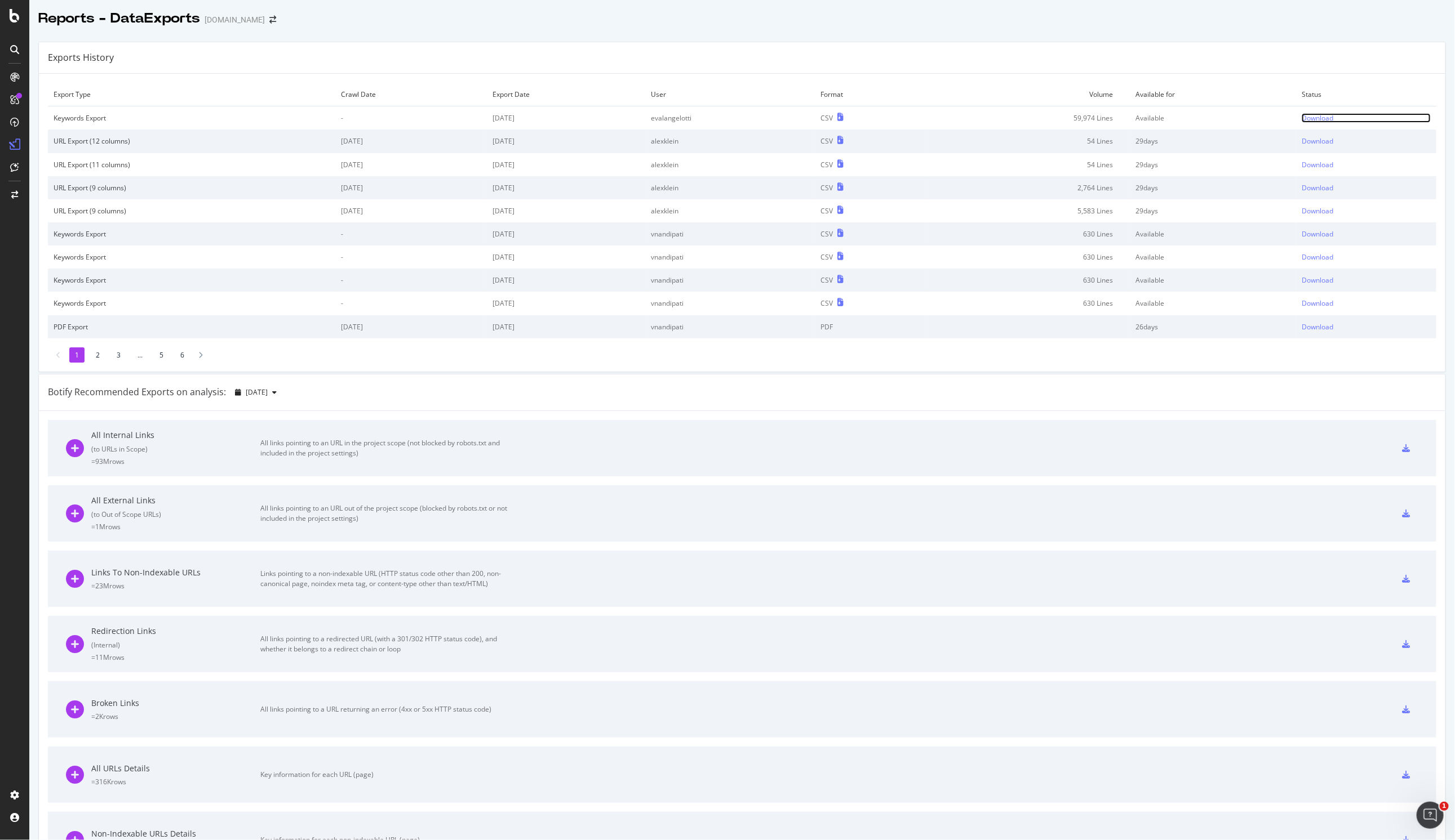
click at [1302, 116] on div "Download" at bounding box center [1317, 118] width 31 height 10
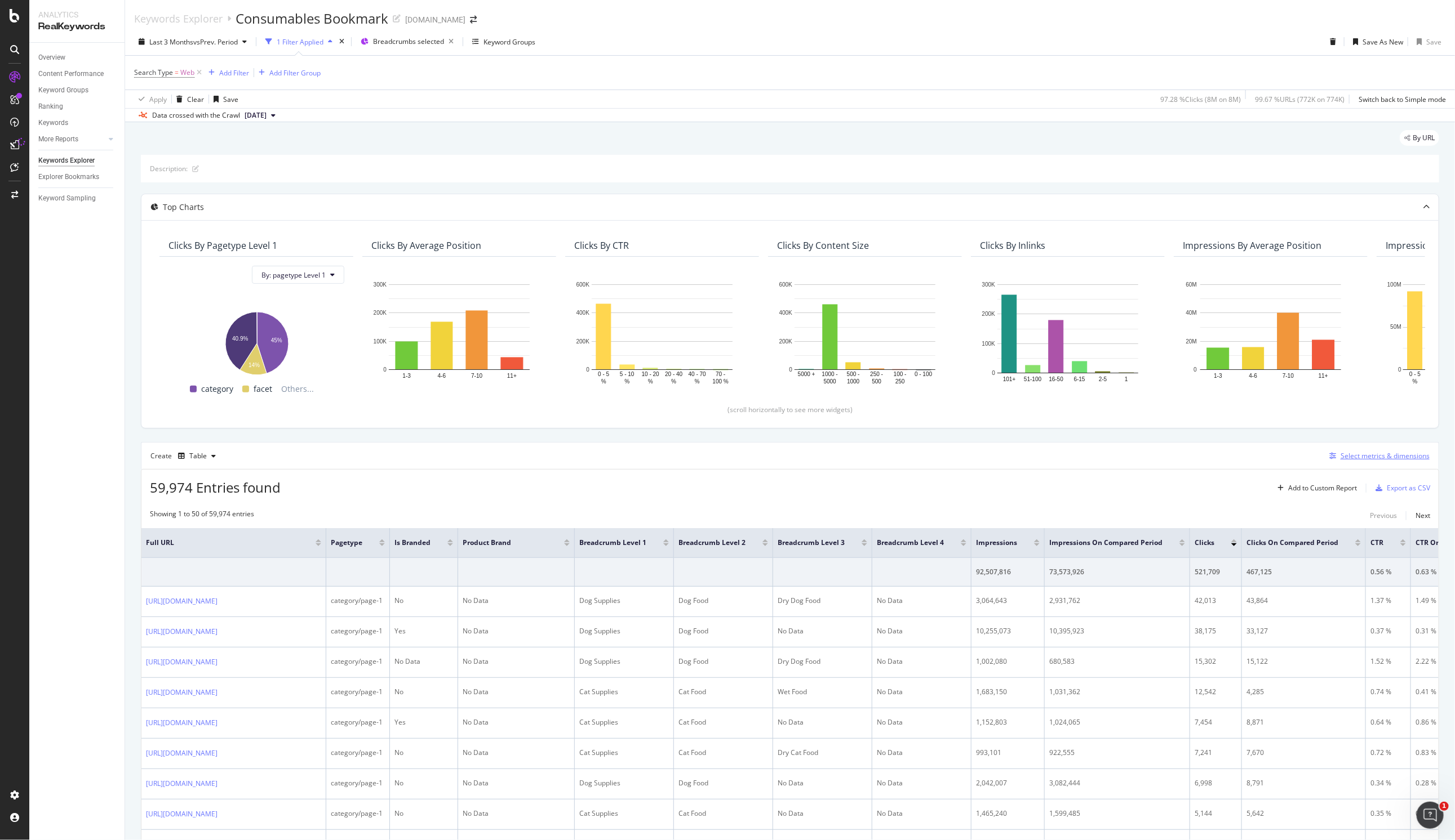
click at [1359, 454] on div "Select metrics & dimensions" at bounding box center [1385, 456] width 89 height 10
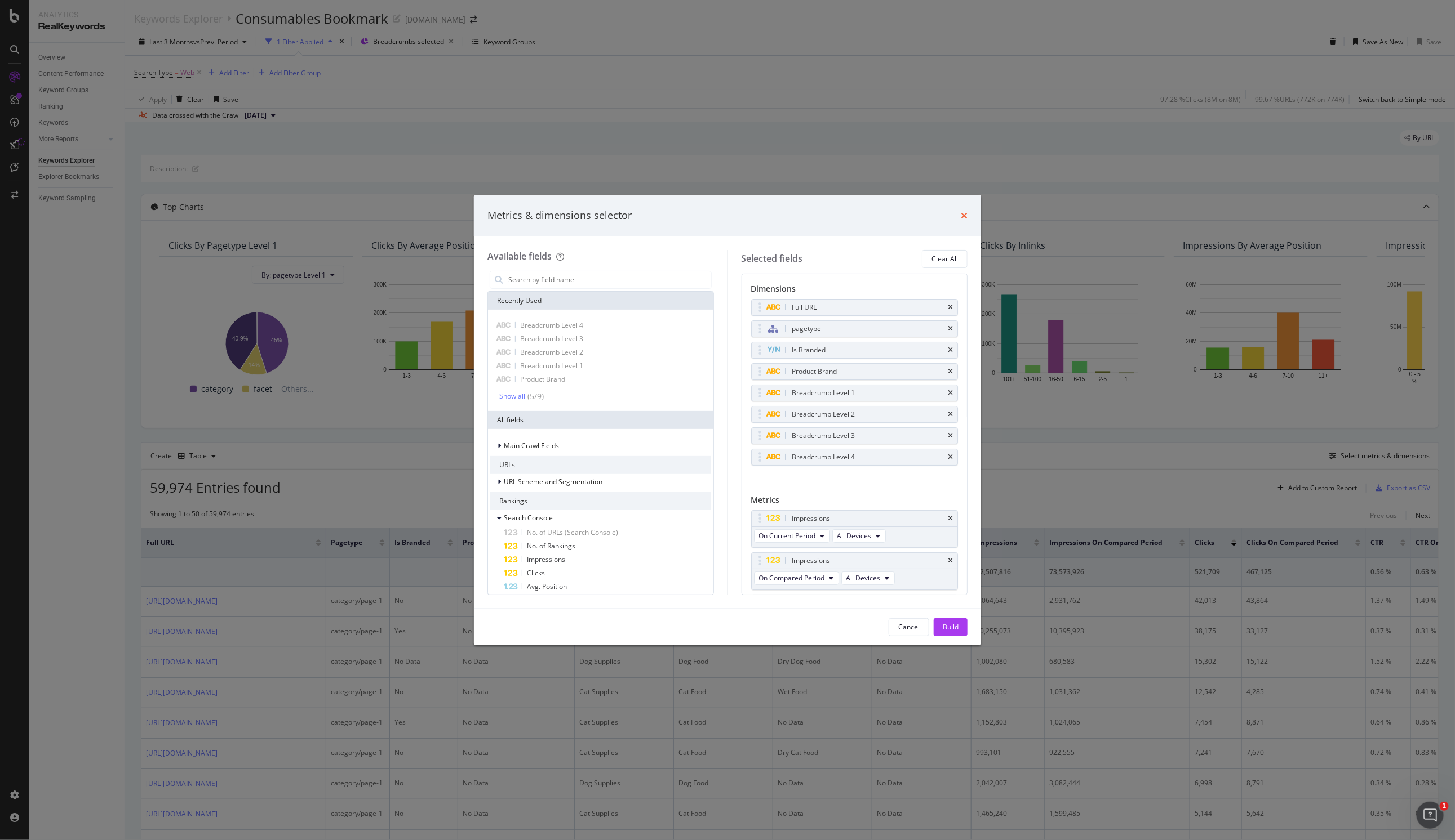
click at [964, 218] on icon "times" at bounding box center [964, 216] width 7 height 9
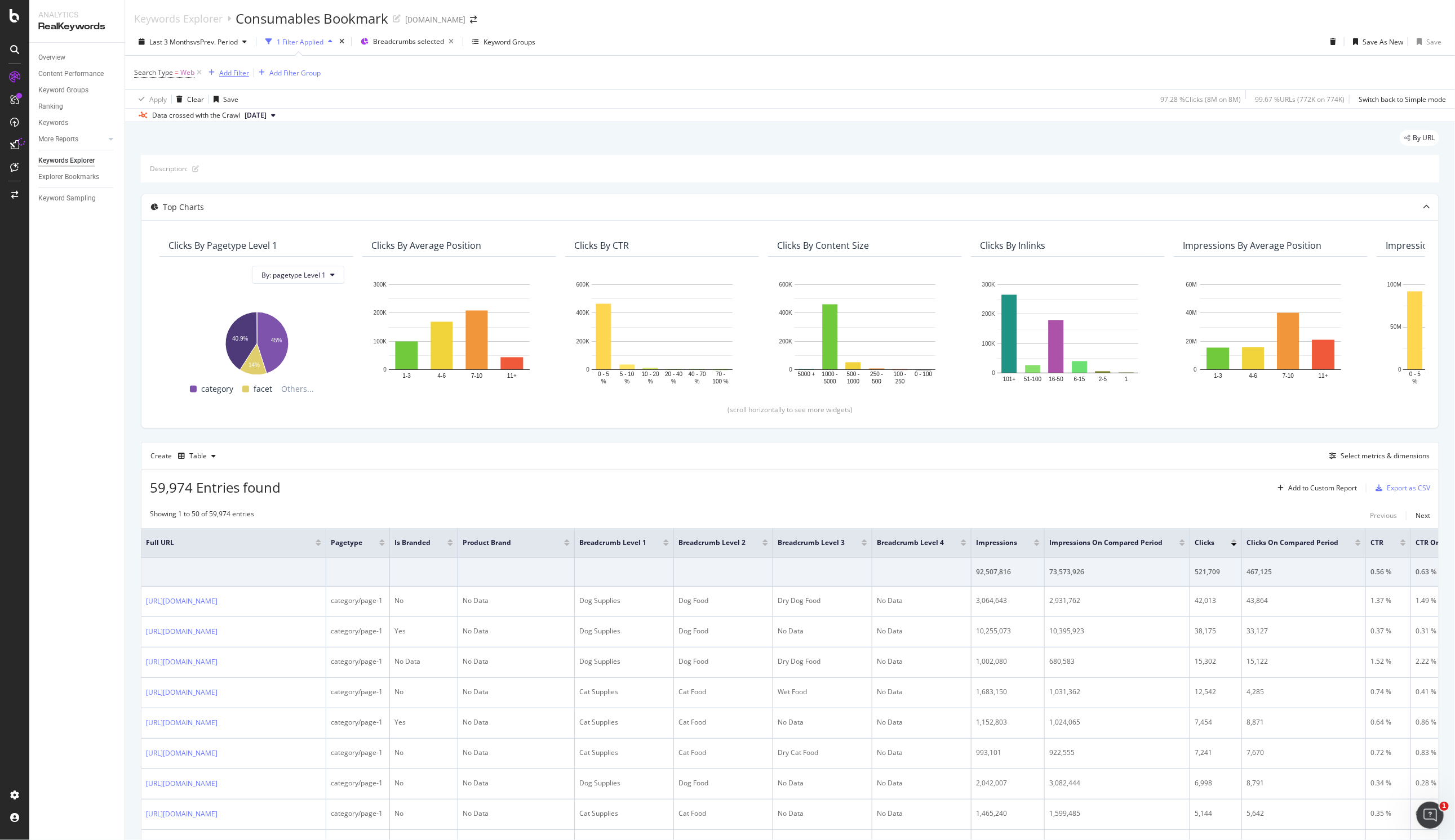
click at [240, 73] on div "Add Filter" at bounding box center [234, 73] width 30 height 10
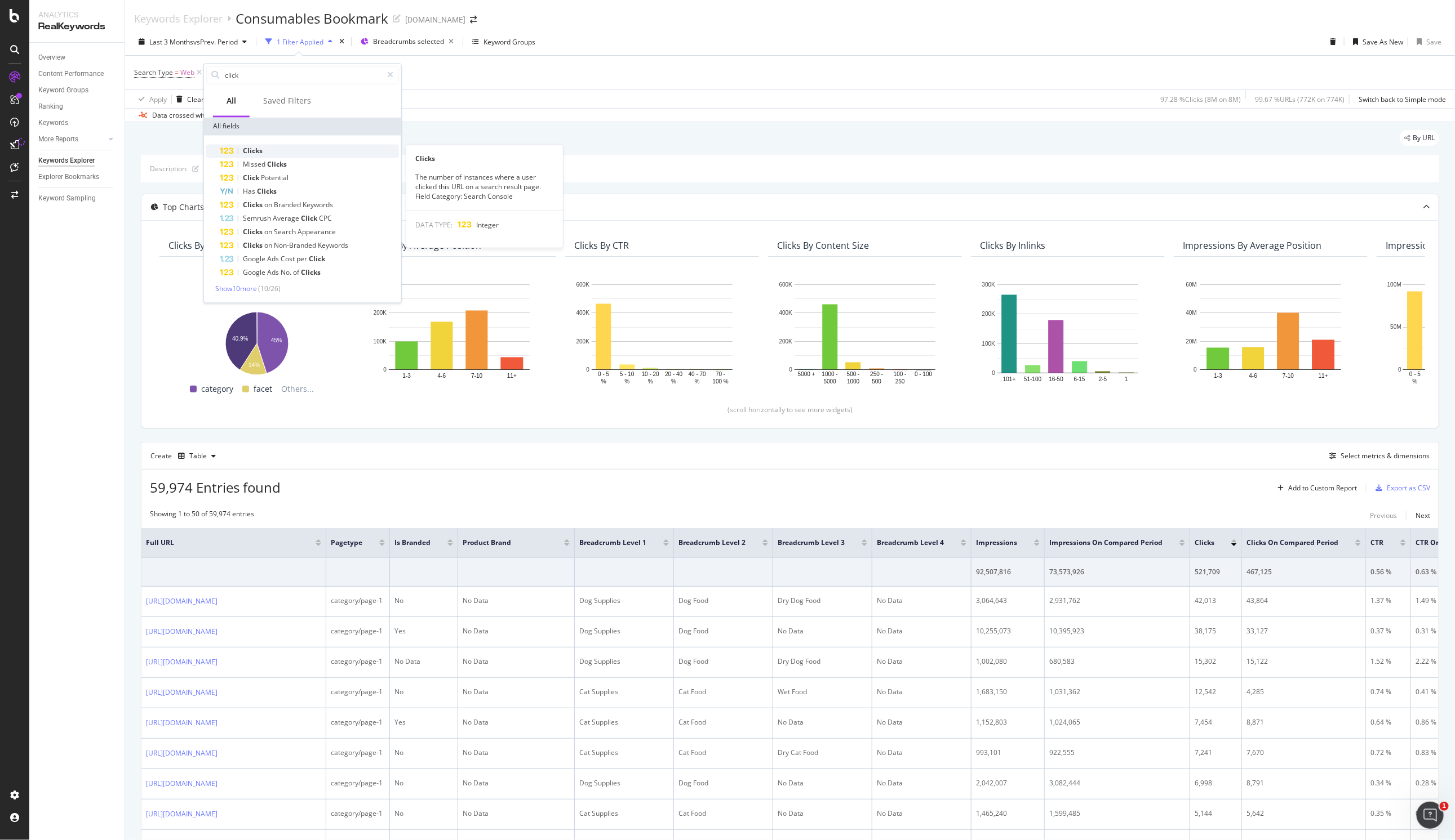
type input "click"
click at [264, 149] on div "Clicks" at bounding box center [309, 151] width 179 height 13
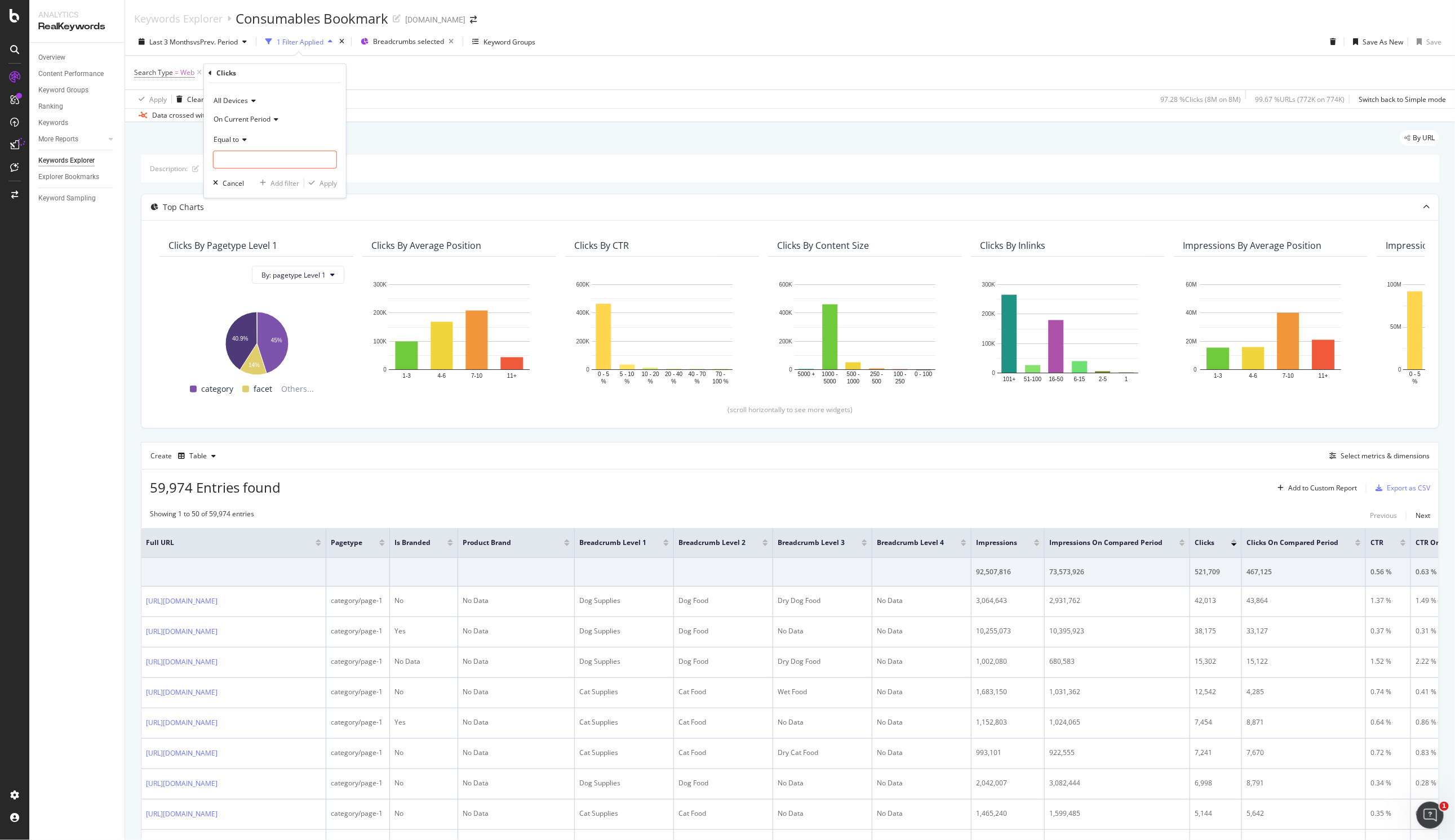
click at [261, 122] on span "On Current Period" at bounding box center [242, 119] width 57 height 10
click at [266, 155] on span "On Compared Period" at bounding box center [251, 157] width 66 height 10
click at [415, 133] on div "By URL" at bounding box center [789, 142] width 1298 height 25
click at [363, 72] on icon at bounding box center [363, 72] width 10 height 11
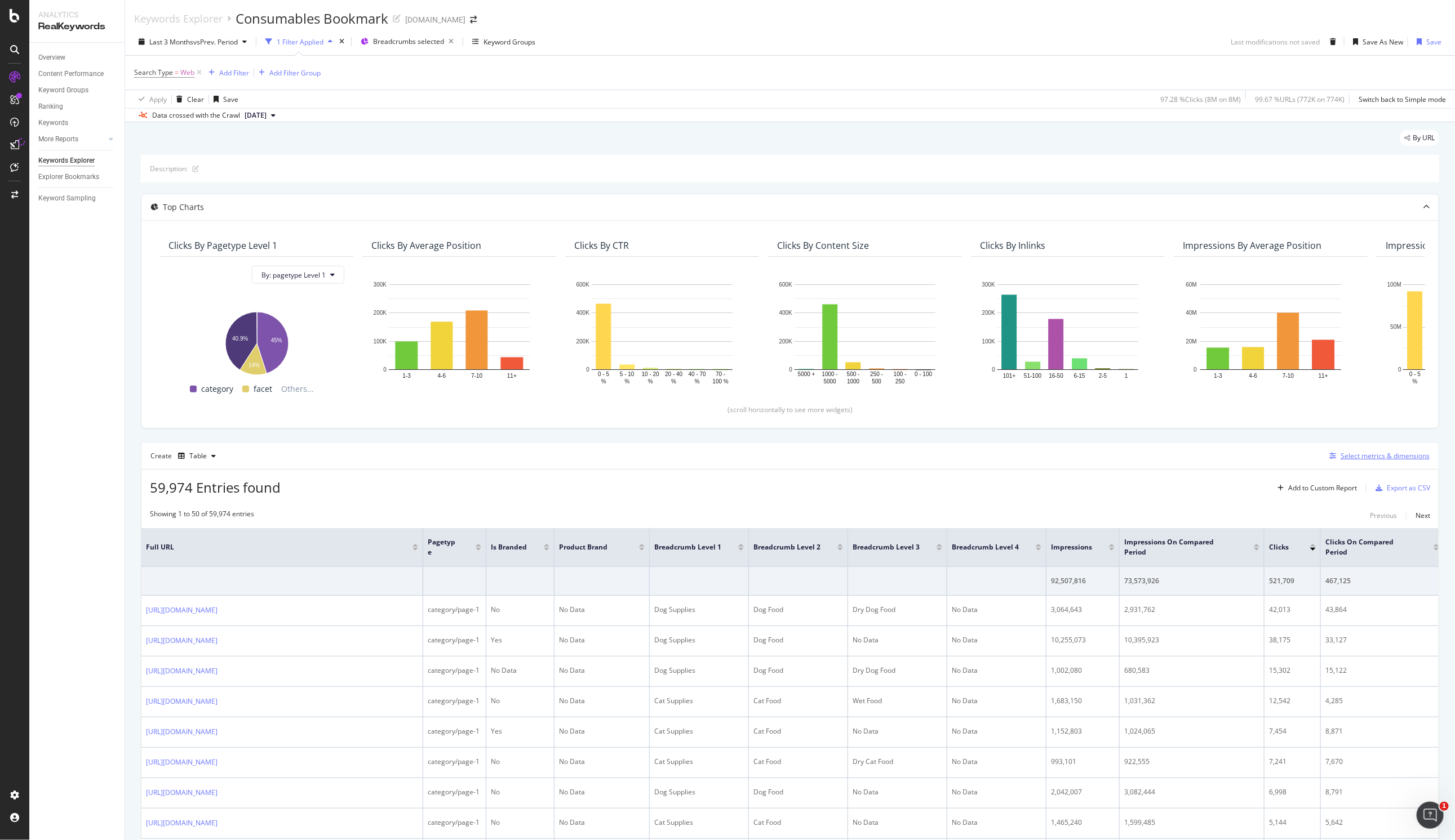
click at [1384, 459] on div "Select metrics & dimensions" at bounding box center [1385, 456] width 89 height 10
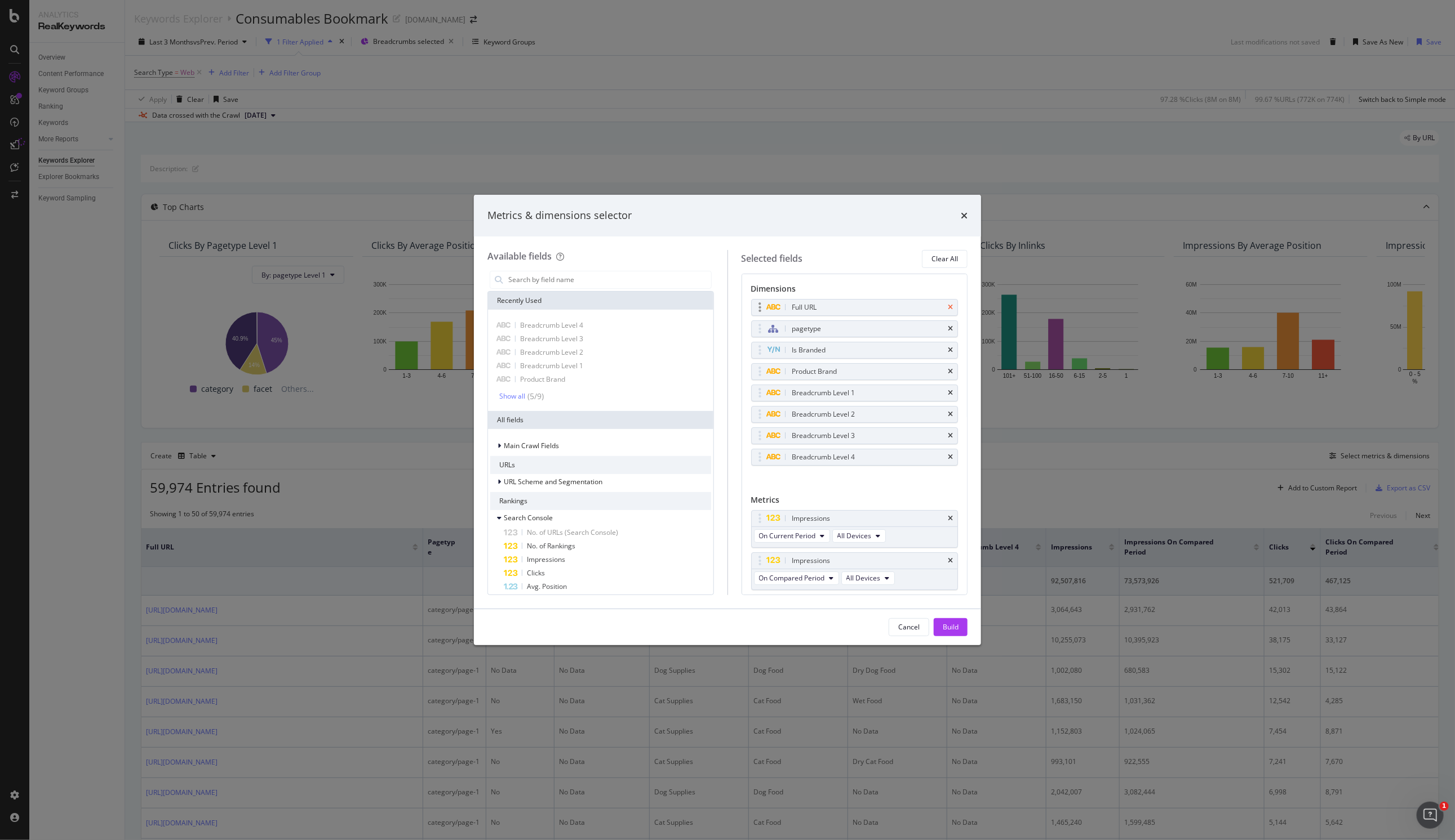
click at [948, 306] on icon "times" at bounding box center [950, 307] width 5 height 7
click at [540, 284] on input "modal" at bounding box center [609, 280] width 204 height 17
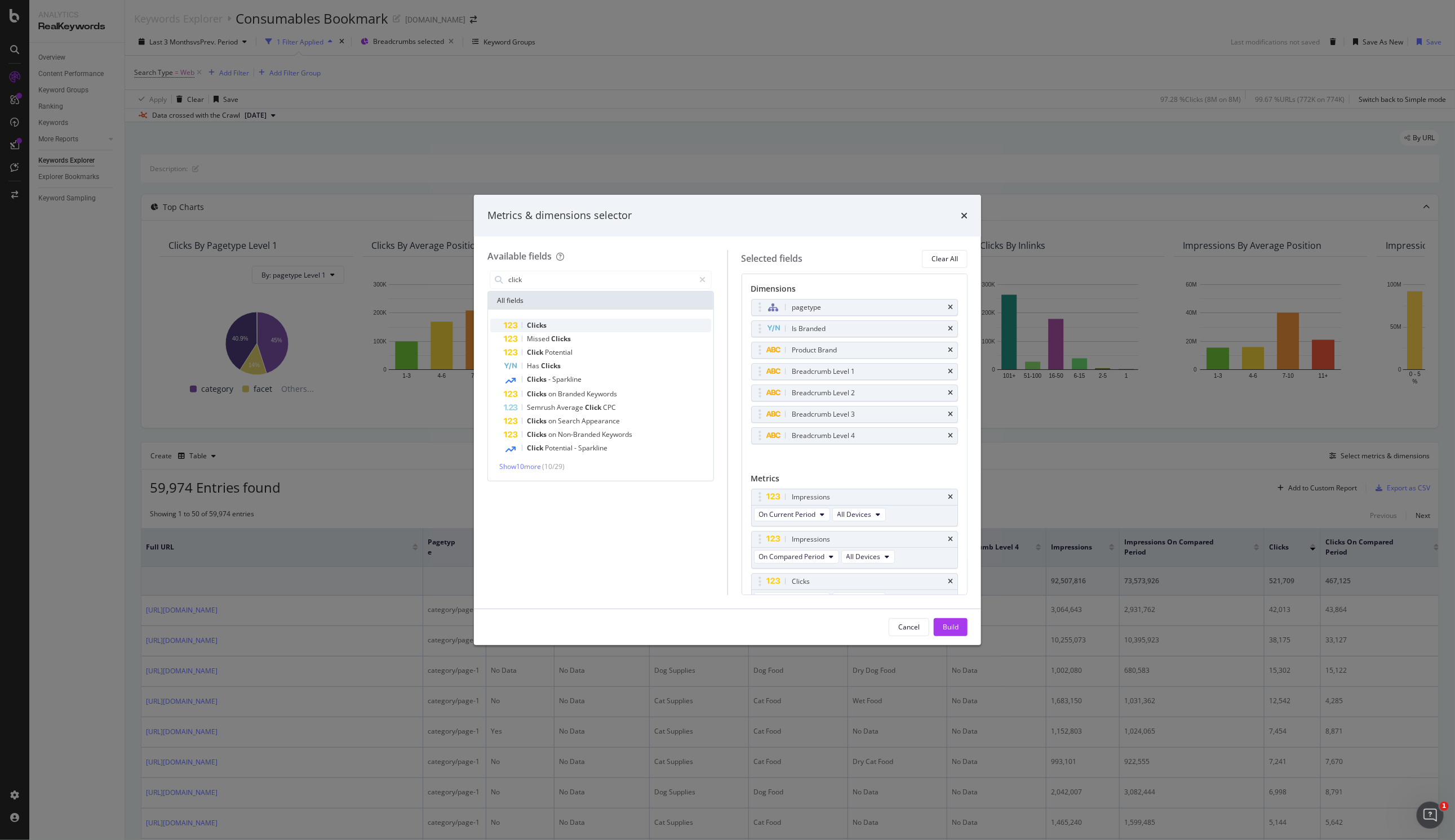
click at [571, 328] on div "Clicks" at bounding box center [608, 325] width 207 height 13
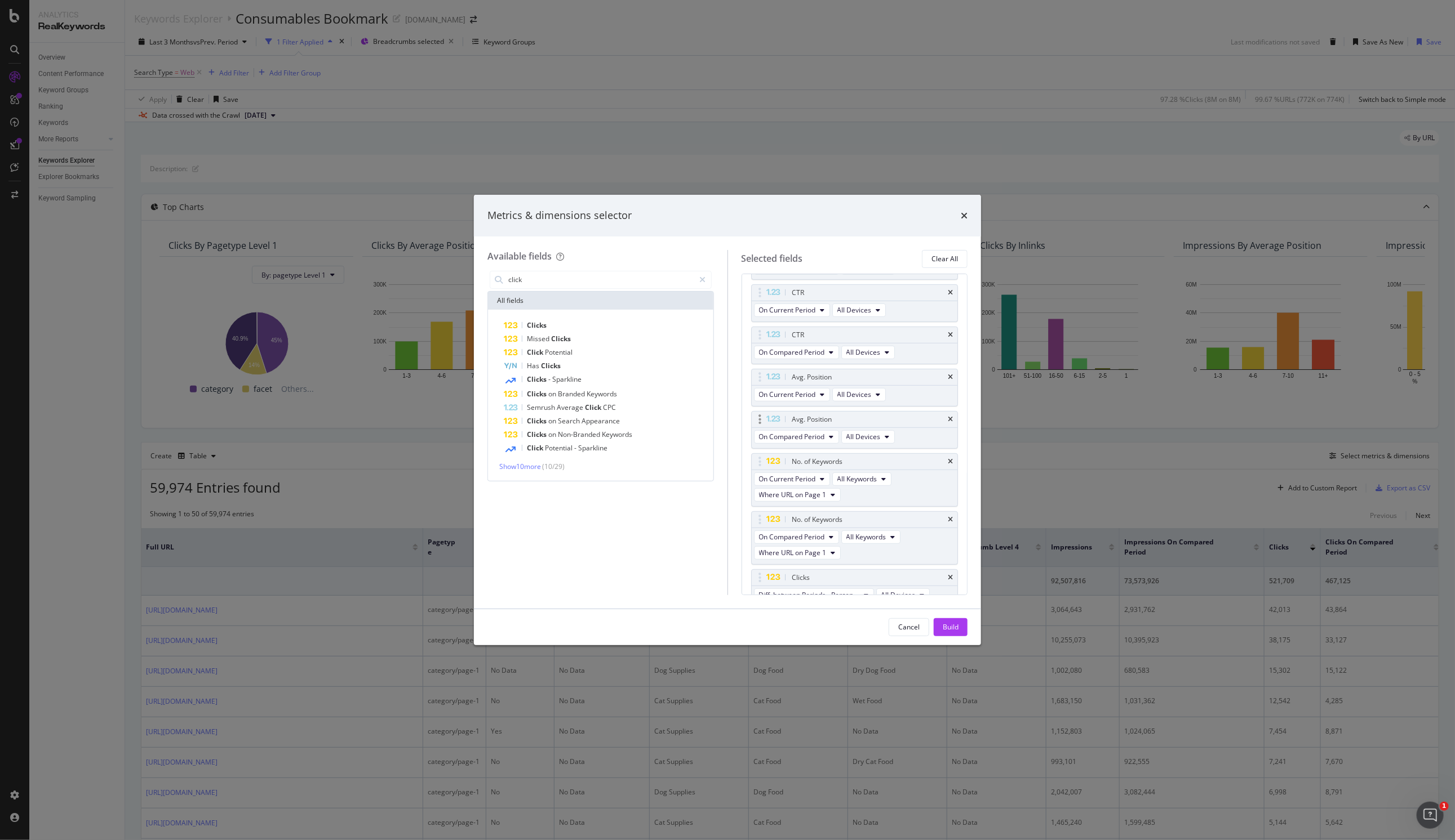
scroll to position [382, 0]
click at [948, 567] on icon "times" at bounding box center [950, 570] width 5 height 7
click at [538, 274] on input "click" at bounding box center [601, 280] width 188 height 17
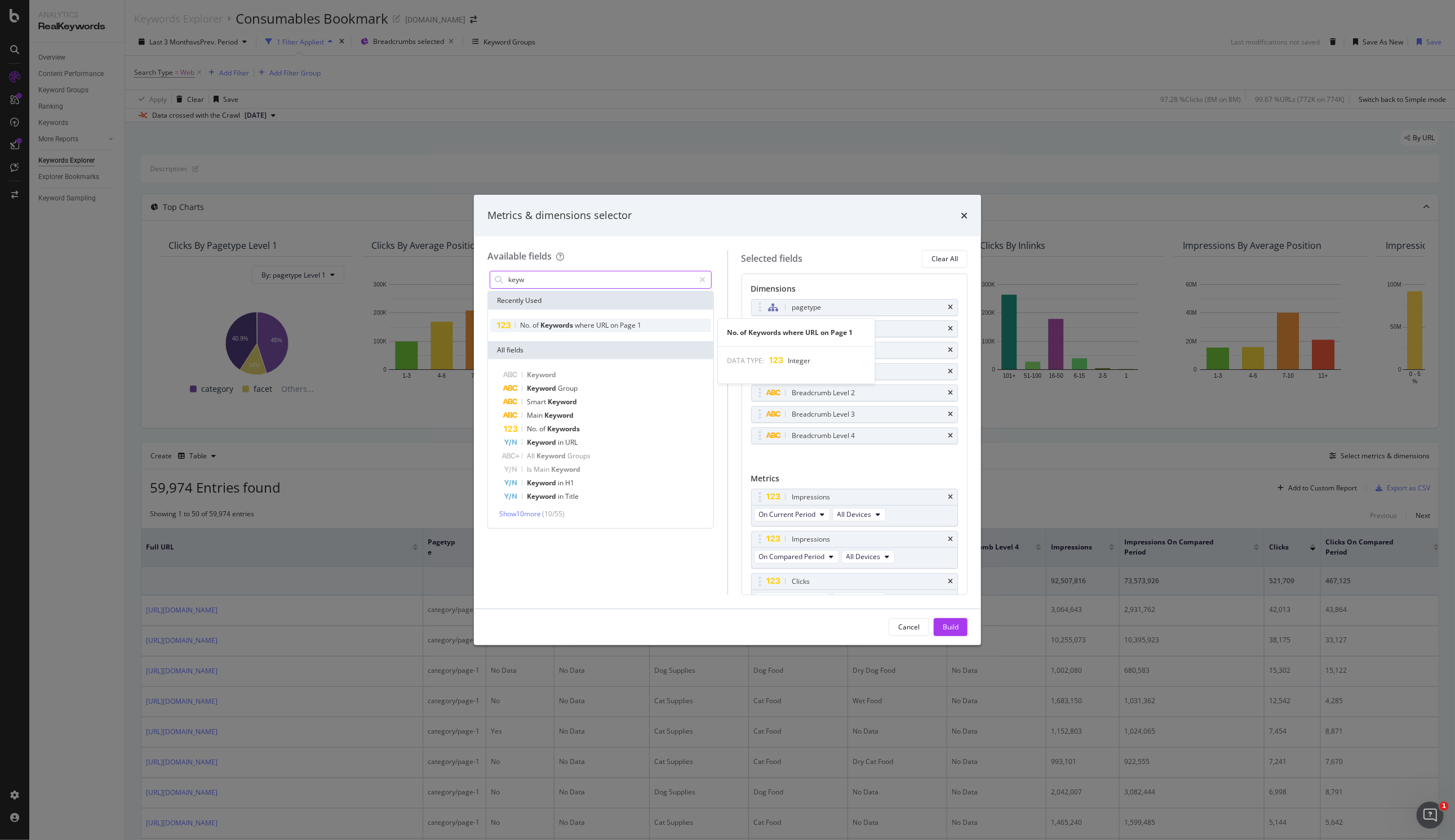
type input "keyw"
click at [620, 322] on span "on" at bounding box center [615, 325] width 10 height 10
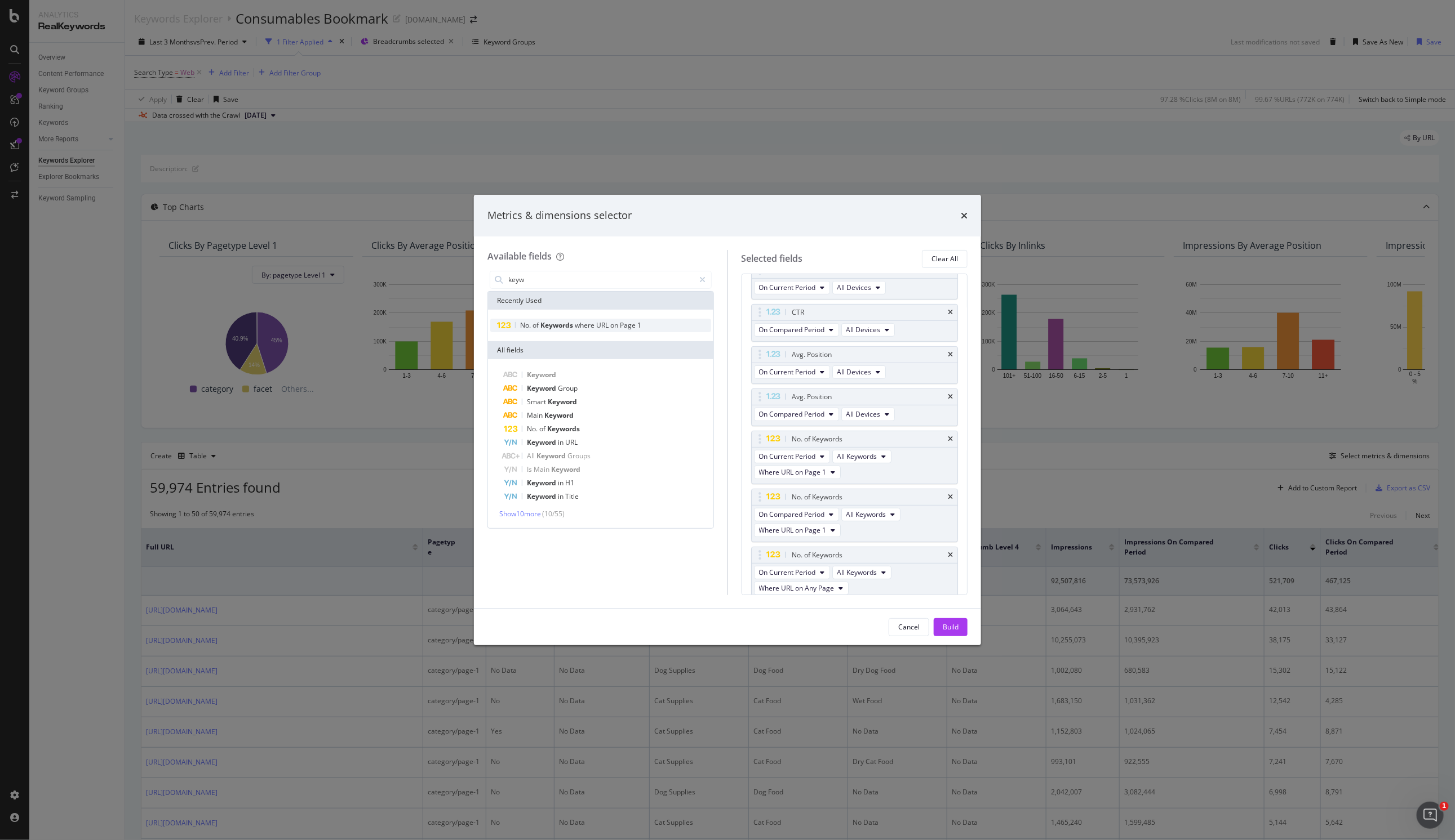
scroll to position [397, 0]
click at [948, 551] on icon "times" at bounding box center [950, 554] width 5 height 7
click at [555, 277] on input "keyw" at bounding box center [601, 280] width 188 height 17
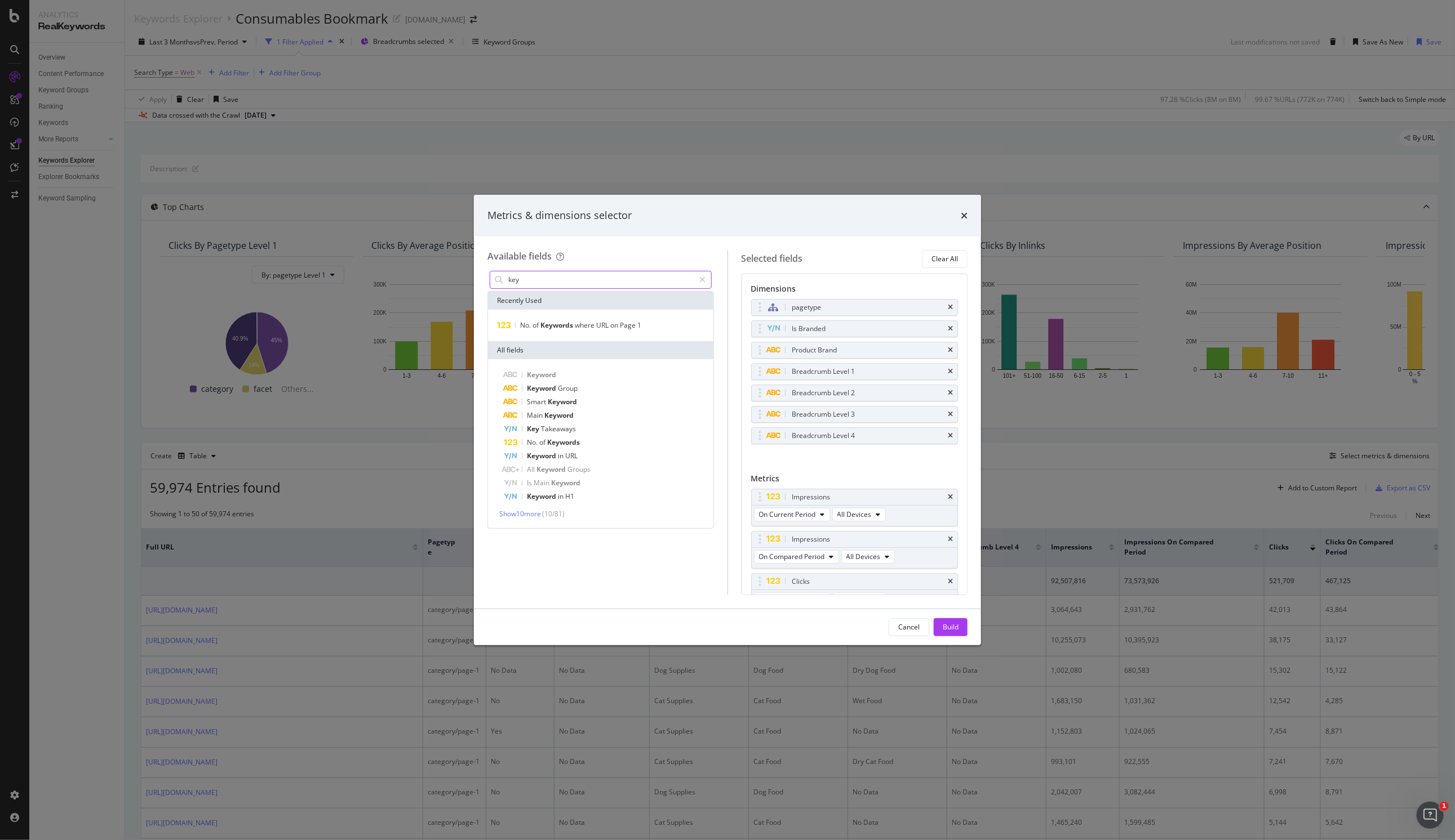
type input "keyw"
click at [542, 373] on span "Keyword" at bounding box center [542, 375] width 30 height 10
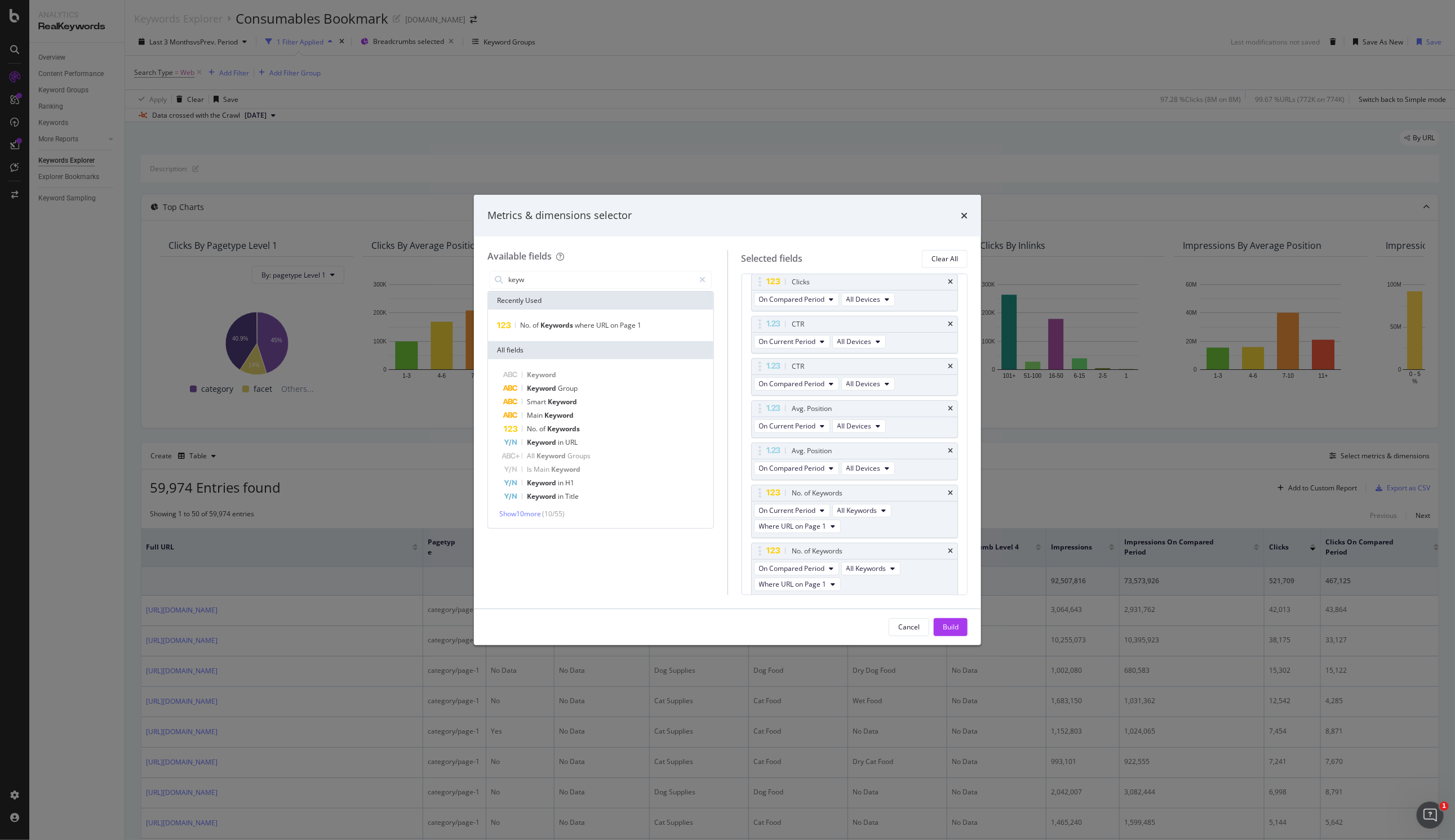
scroll to position [377, 0]
click at [948, 455] on icon "times" at bounding box center [950, 458] width 5 height 7
click at [948, 515] on icon "times" at bounding box center [950, 516] width 5 height 7
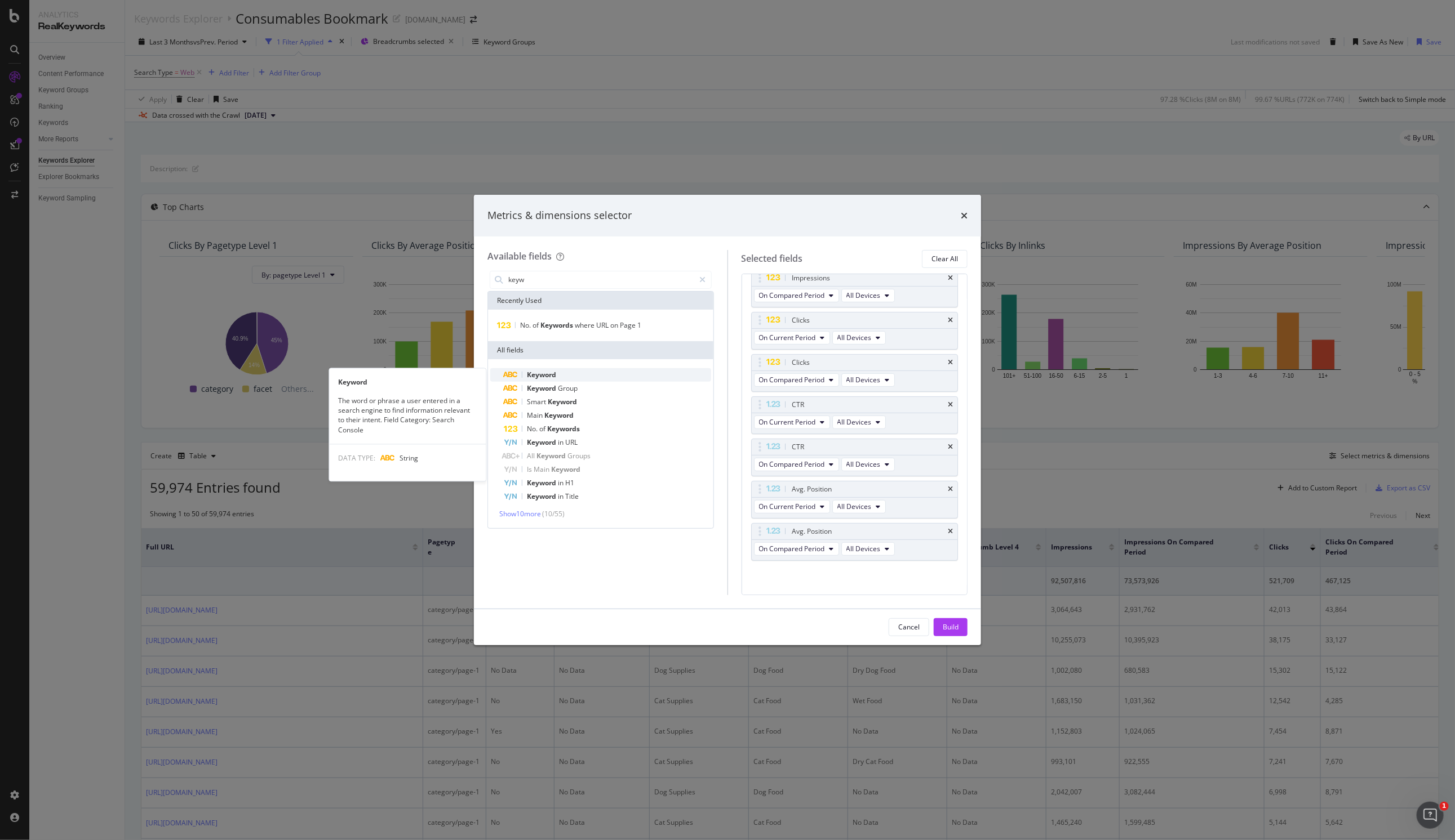
click at [575, 373] on div "Keyword" at bounding box center [608, 375] width 207 height 13
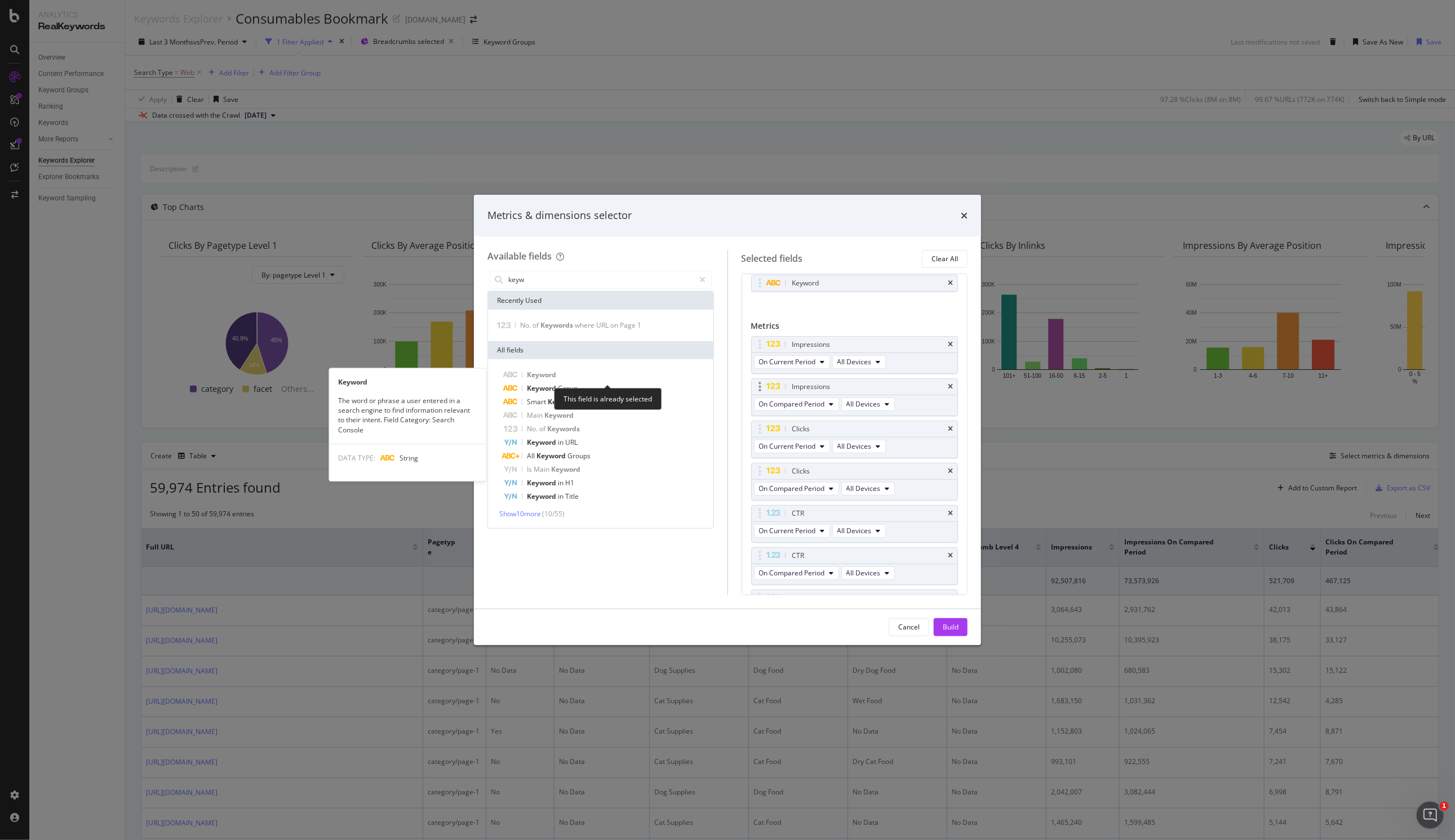
scroll to position [173, 0]
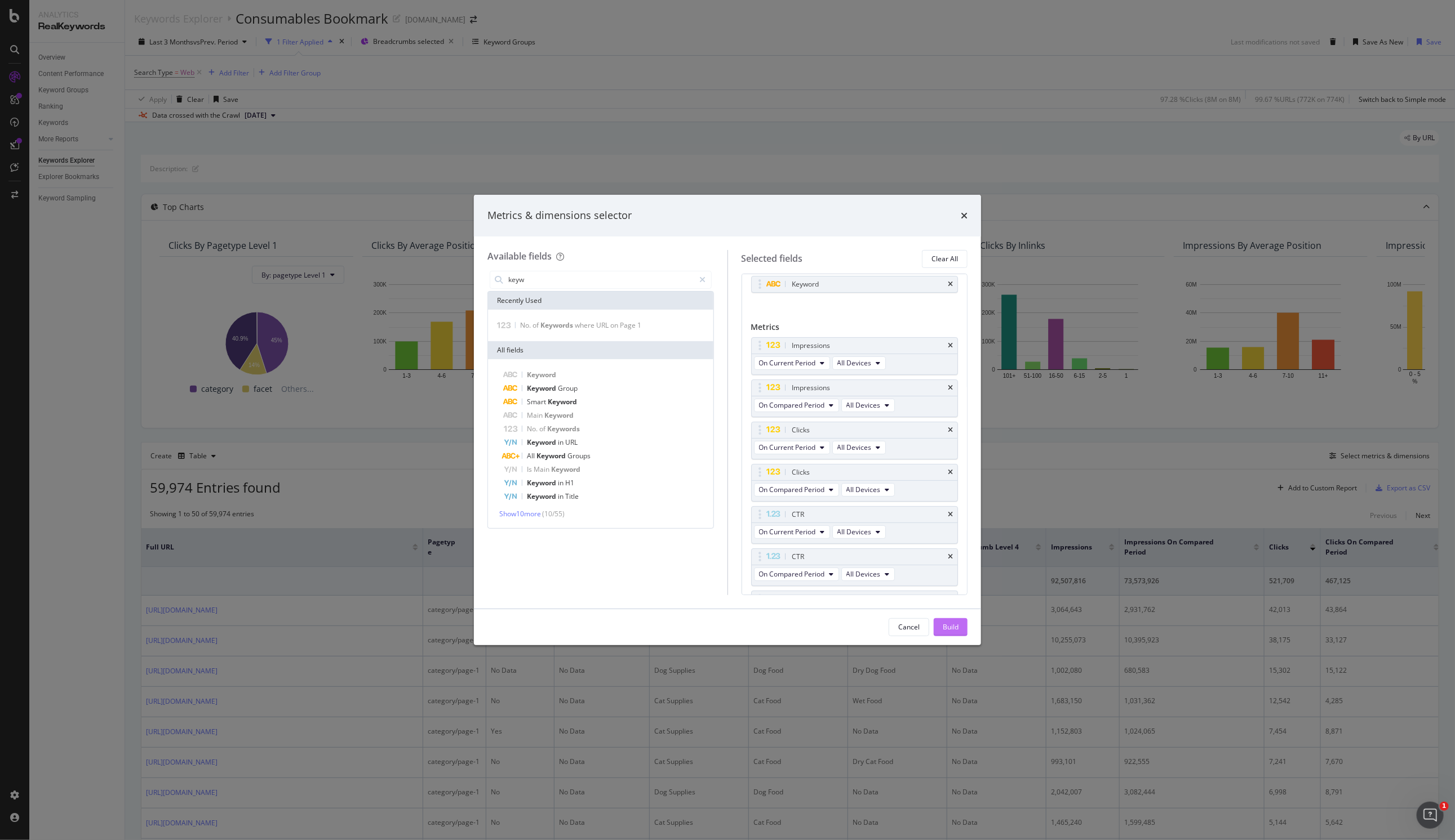
click at [953, 626] on div "Build" at bounding box center [950, 627] width 16 height 10
